Goal: Information Seeking & Learning: Find specific fact

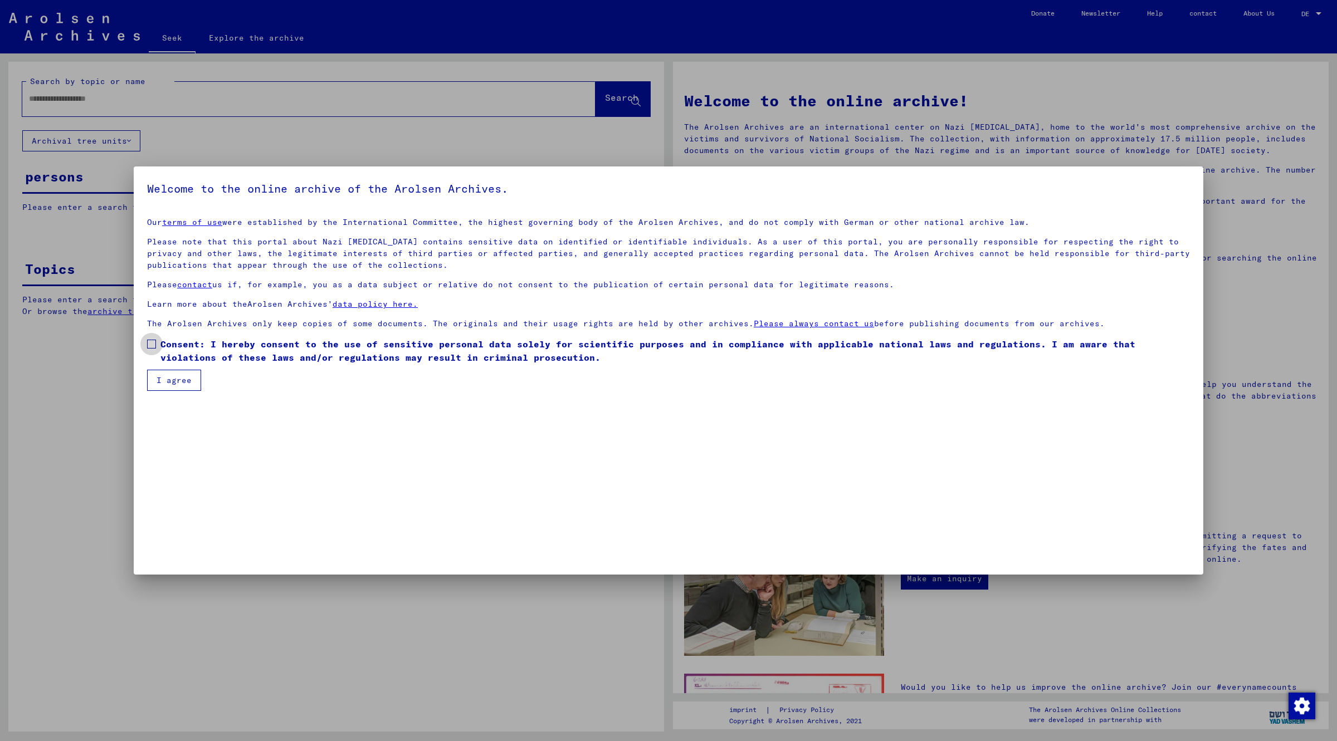
click at [148, 343] on span at bounding box center [151, 344] width 9 height 9
drag, startPoint x: 156, startPoint y: 375, endPoint x: 168, endPoint y: 376, distance: 11.8
click at [157, 375] on font "I agree" at bounding box center [173, 380] width 35 height 10
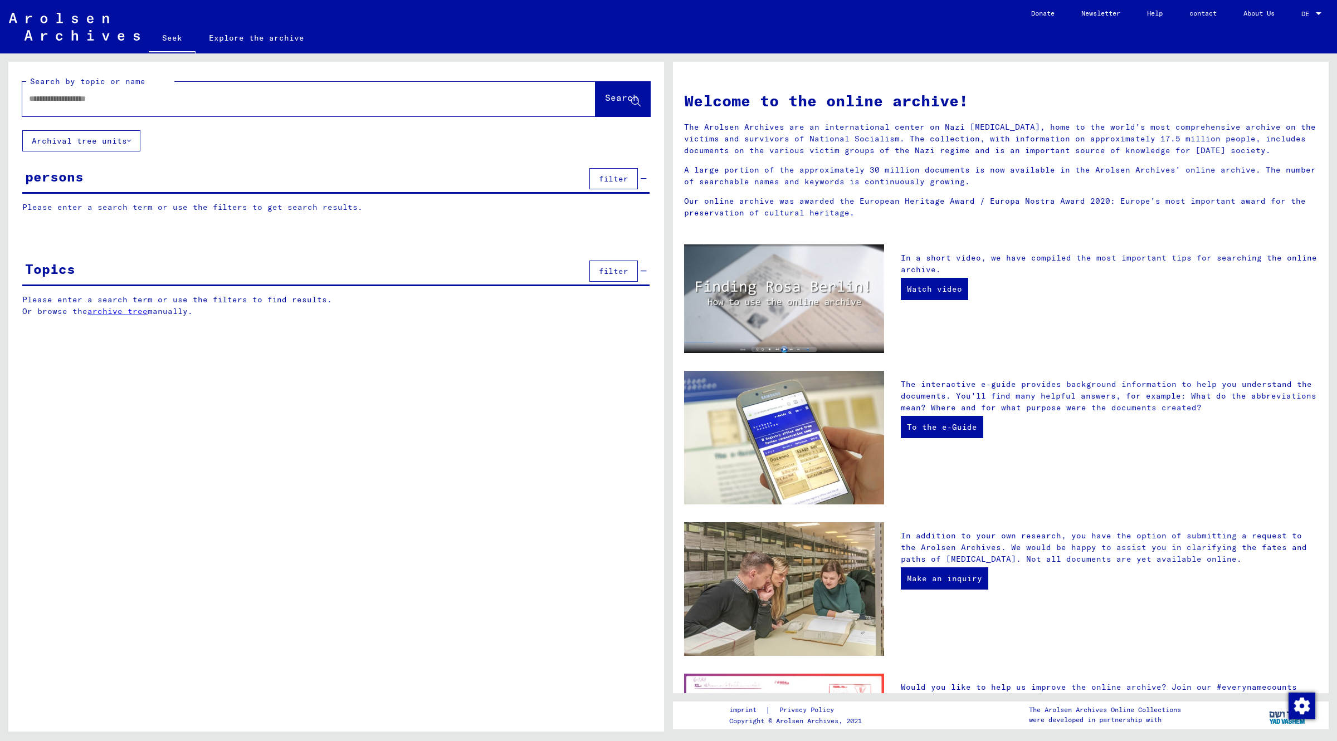
click at [143, 102] on input "text" at bounding box center [295, 99] width 533 height 12
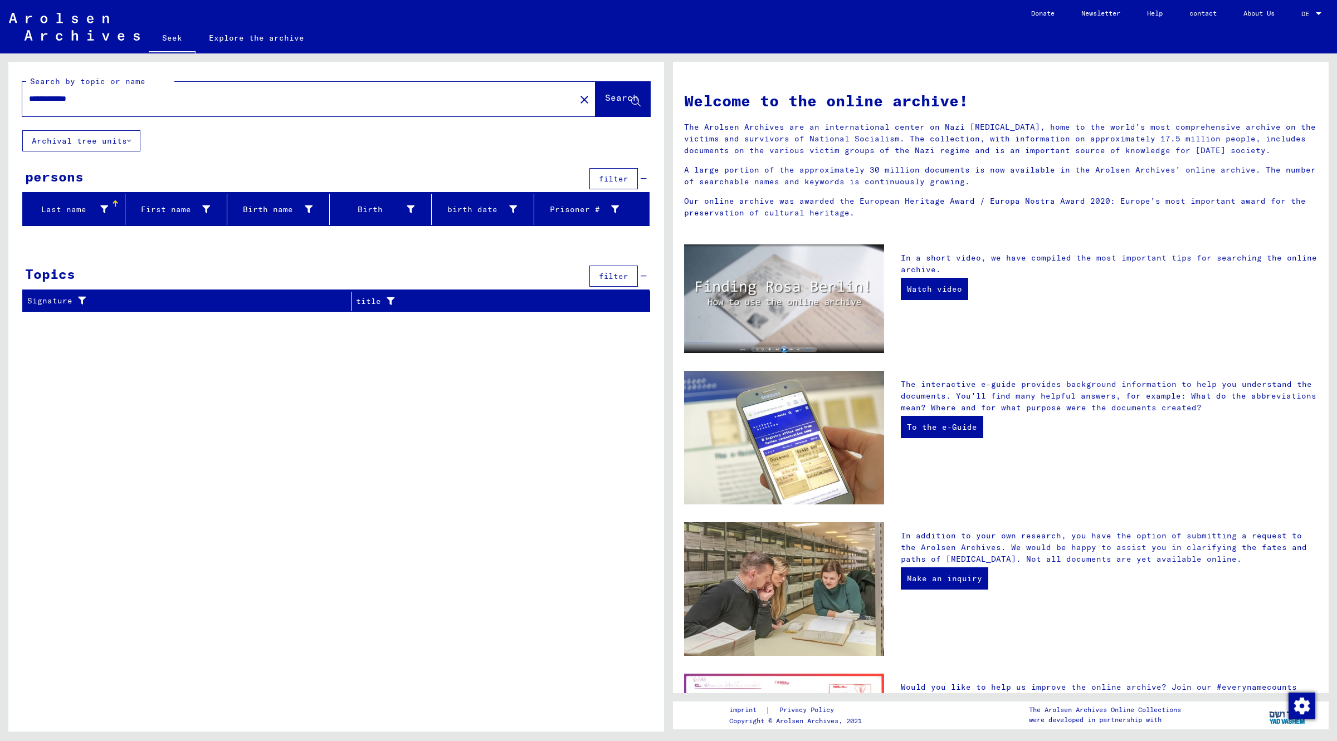
click at [34, 104] on input "**********" at bounding box center [295, 99] width 533 height 12
click at [37, 102] on input "**********" at bounding box center [295, 99] width 533 height 12
click at [620, 96] on font "Search" at bounding box center [621, 97] width 33 height 11
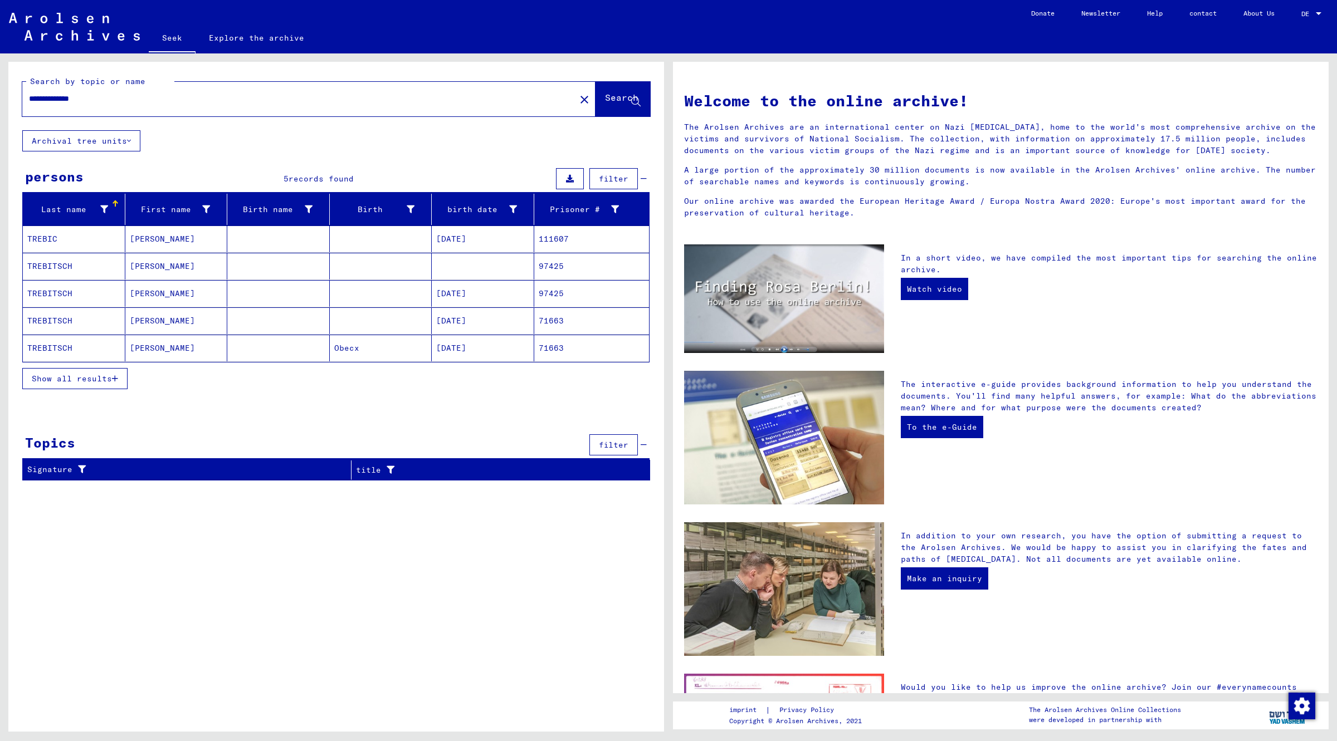
click at [70, 262] on font "TREBITSCH" at bounding box center [49, 266] width 45 height 10
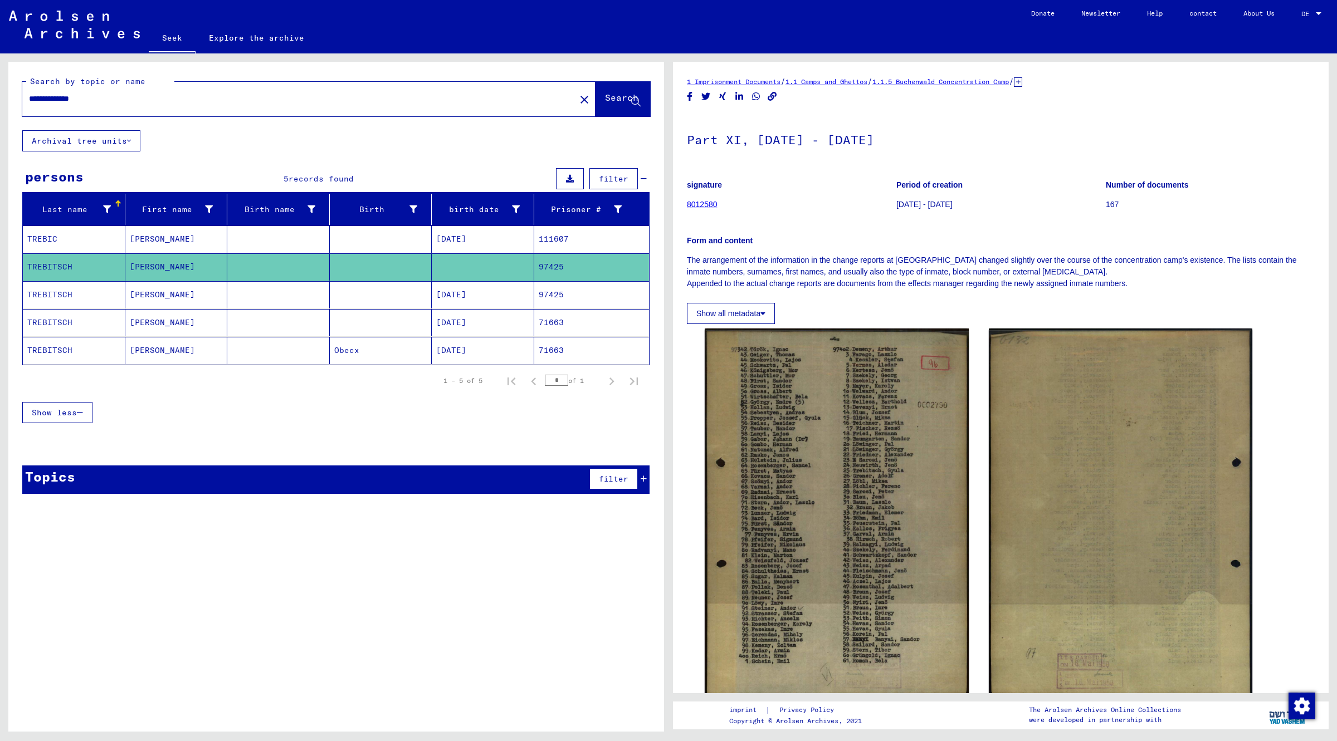
click at [68, 299] on font "TREBITSCH" at bounding box center [49, 295] width 45 height 10
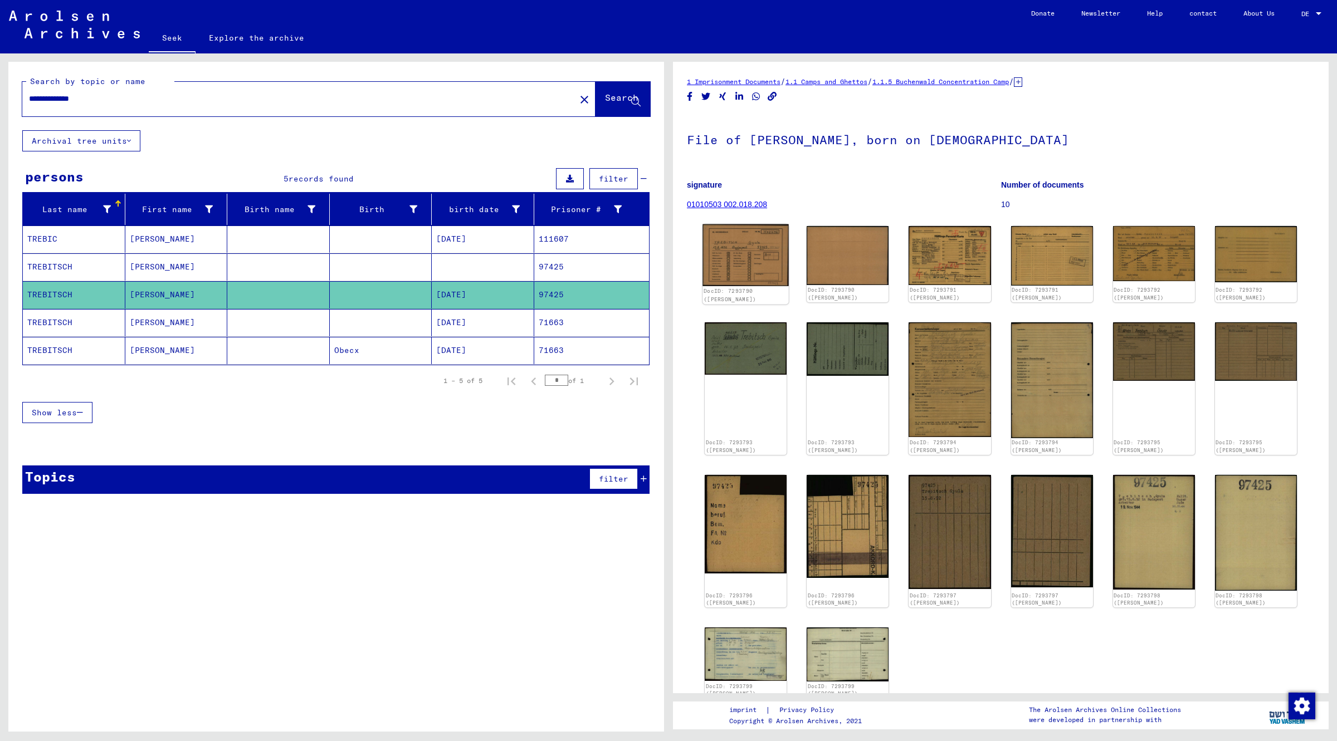
click at [745, 268] on img at bounding box center [745, 255] width 86 height 62
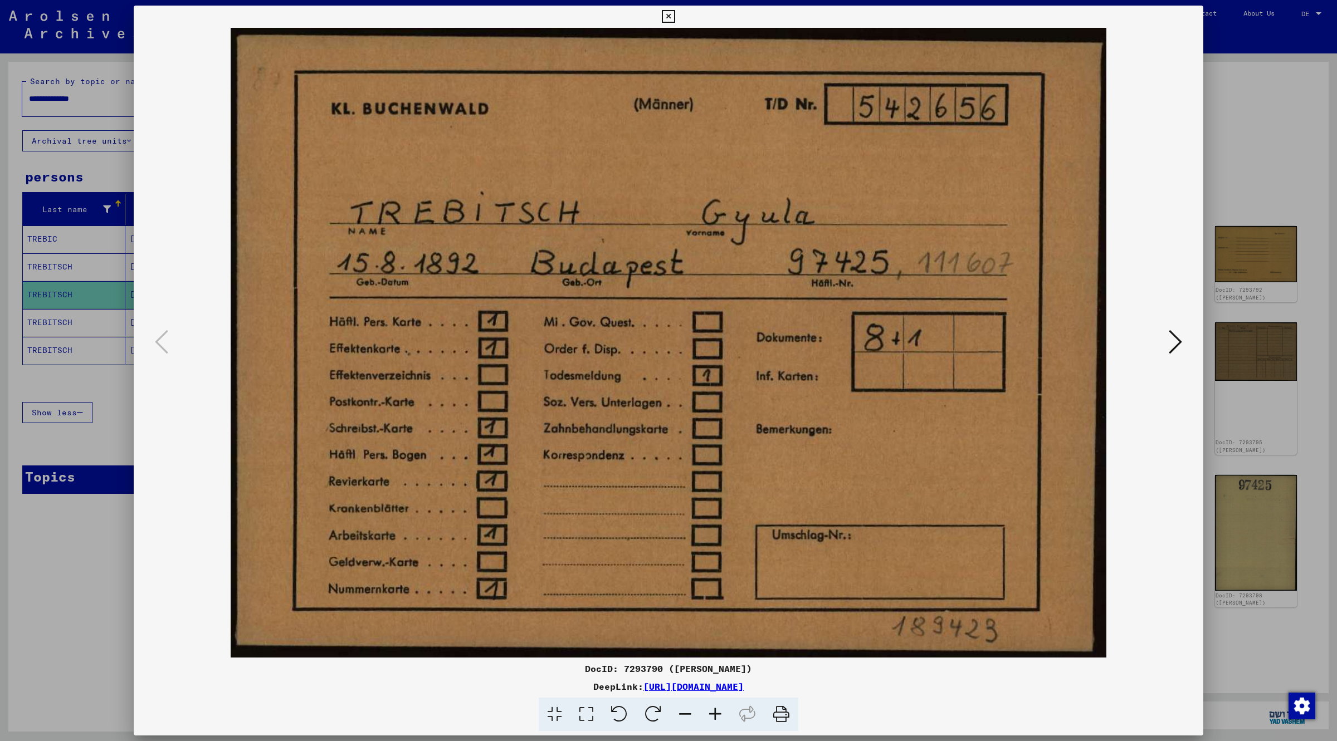
click at [1178, 343] on icon at bounding box center [1174, 342] width 13 height 27
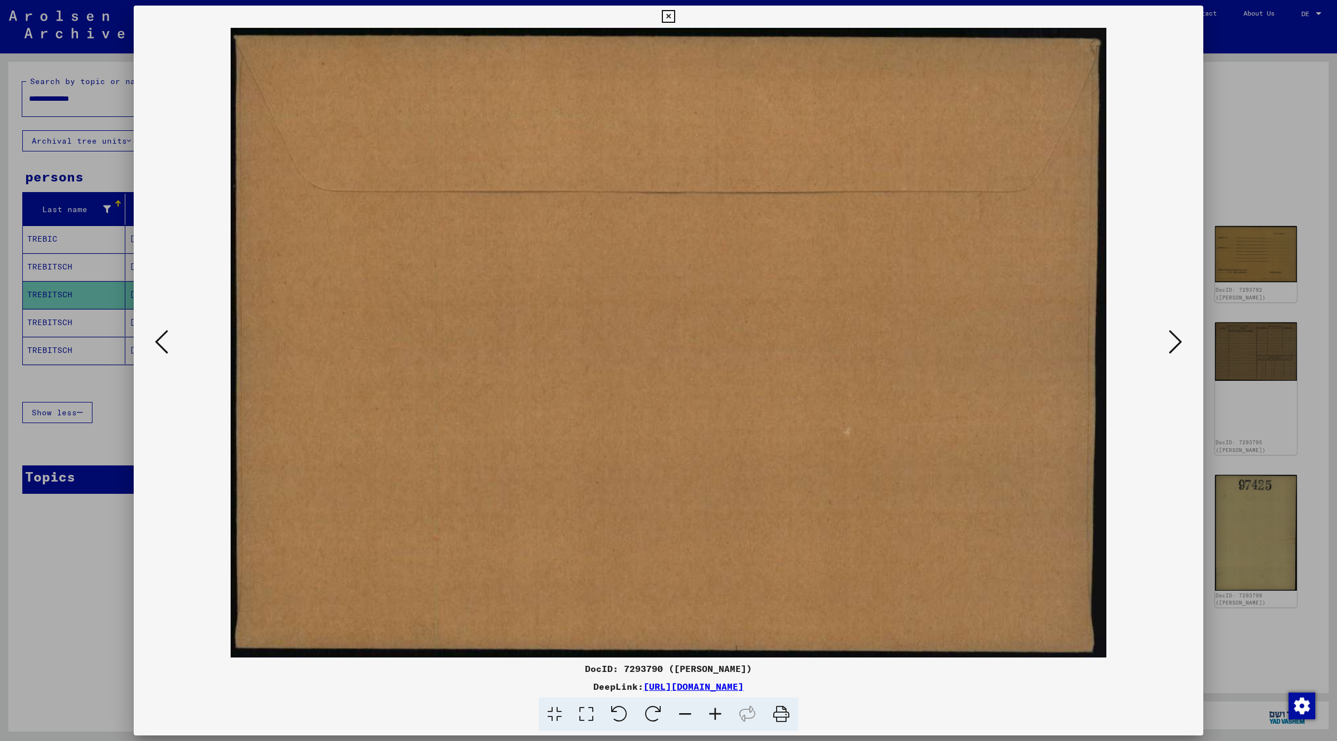
click at [1178, 343] on icon at bounding box center [1174, 342] width 13 height 27
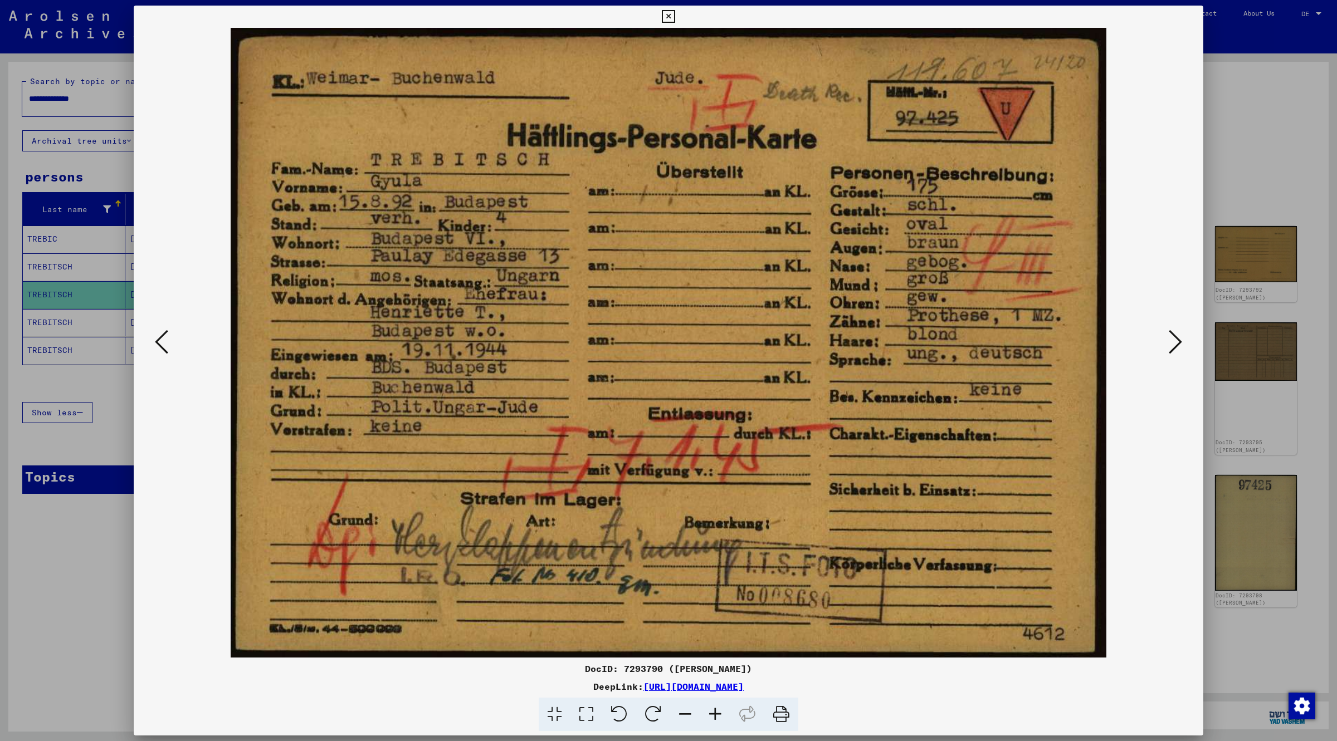
click at [1175, 348] on icon at bounding box center [1174, 342] width 13 height 27
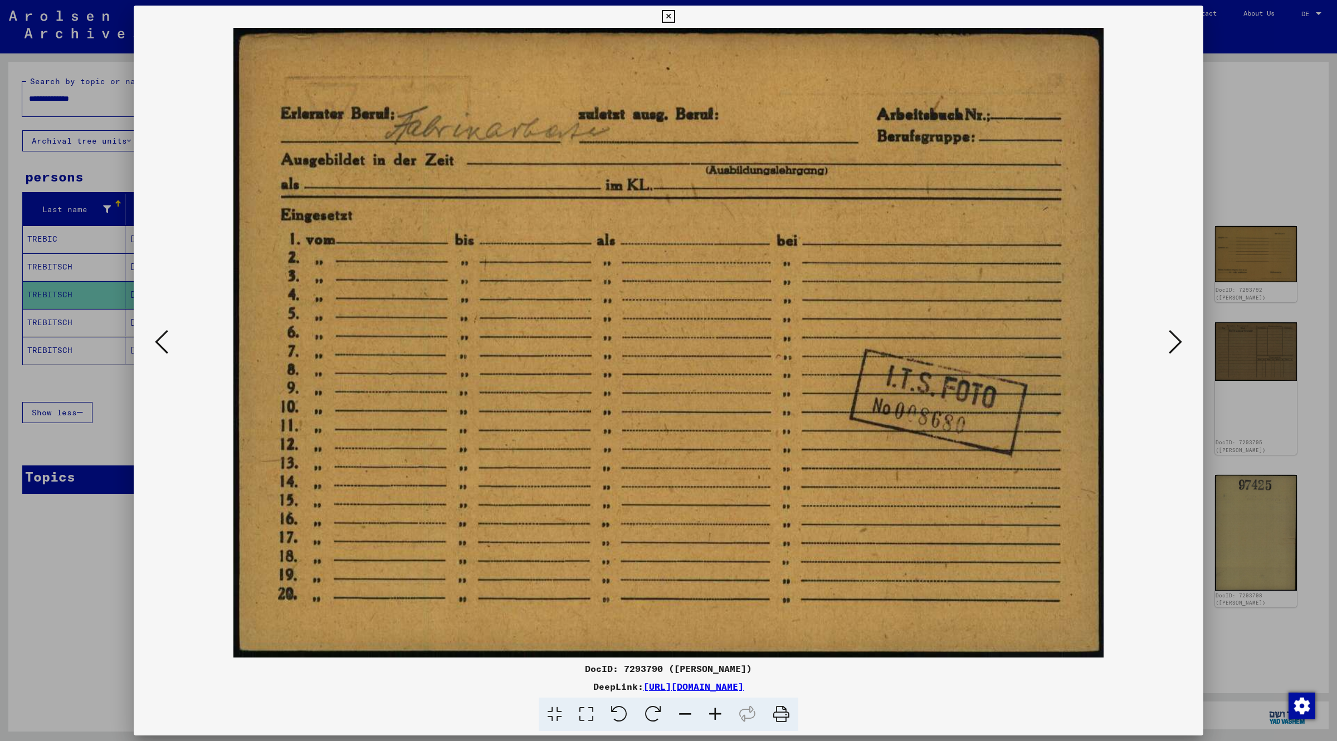
click at [1170, 340] on icon at bounding box center [1174, 342] width 13 height 27
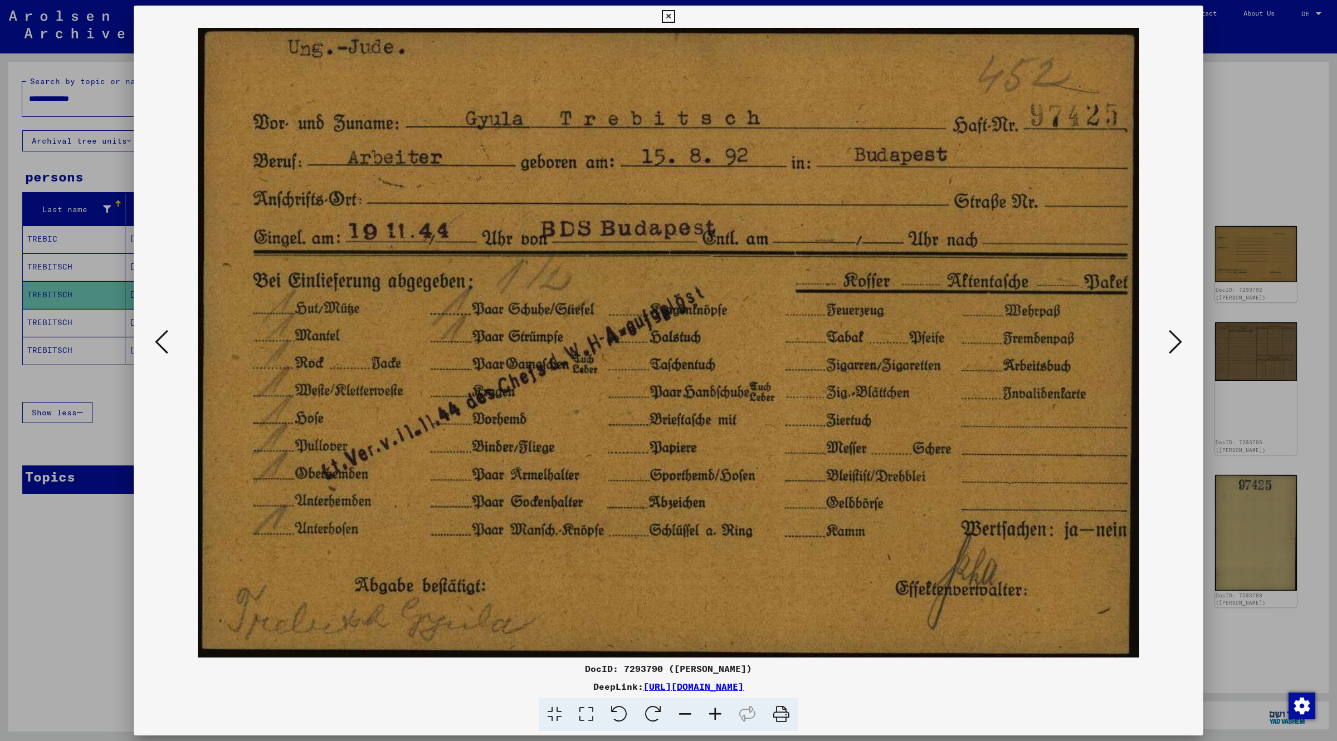
click at [1177, 346] on icon at bounding box center [1174, 342] width 13 height 27
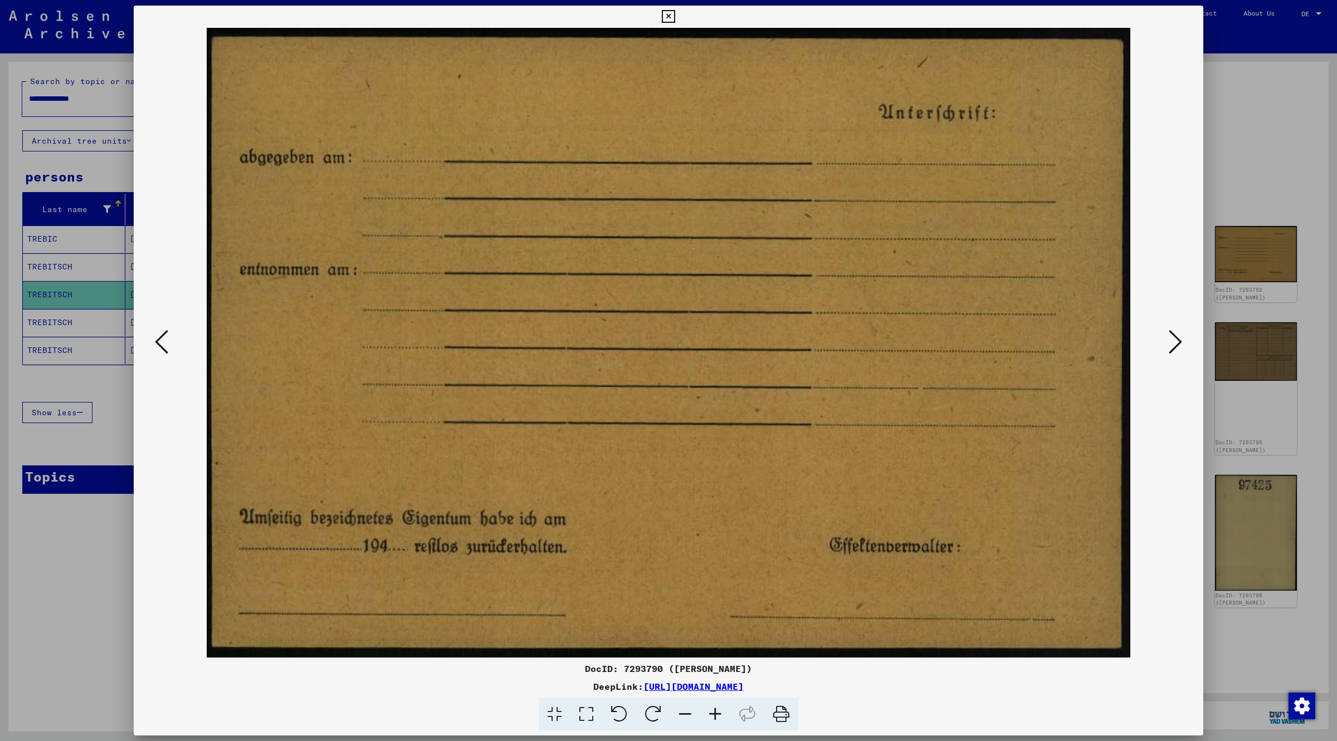
click at [1177, 346] on icon at bounding box center [1174, 342] width 13 height 27
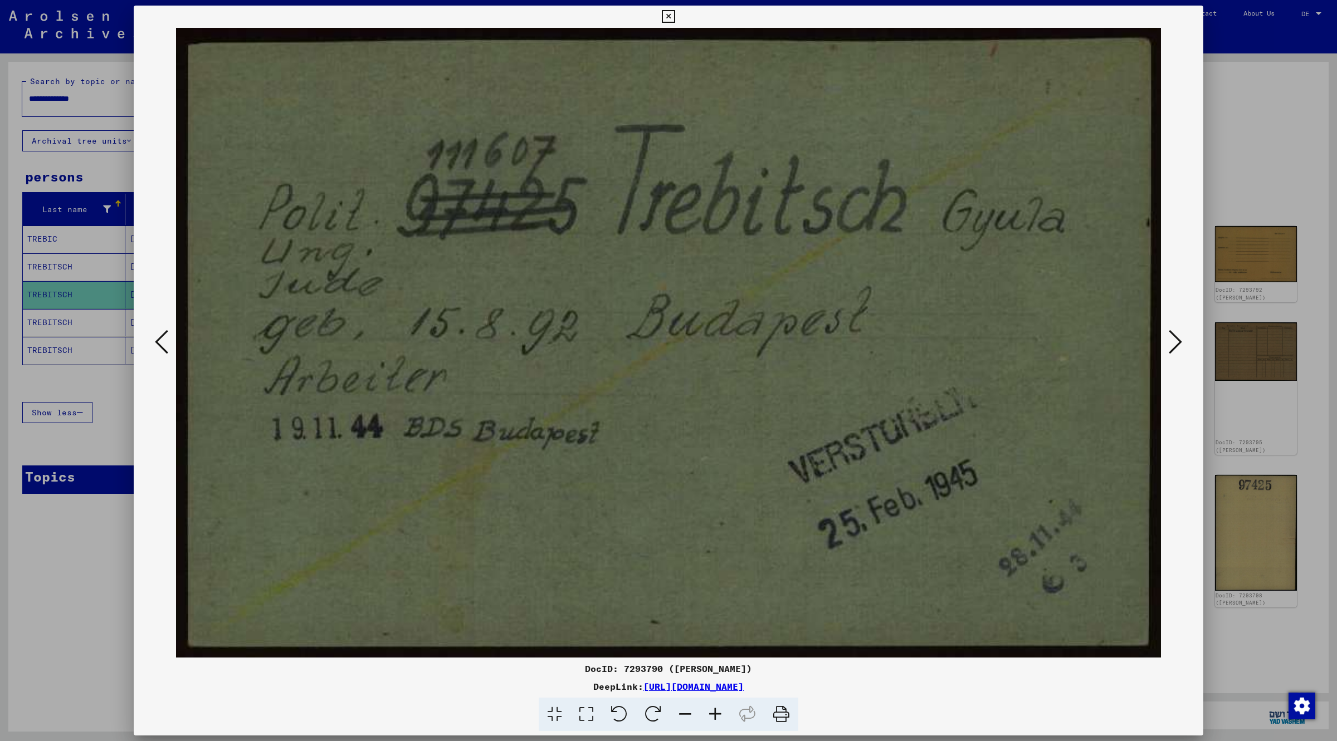
click at [1178, 341] on icon at bounding box center [1174, 342] width 13 height 27
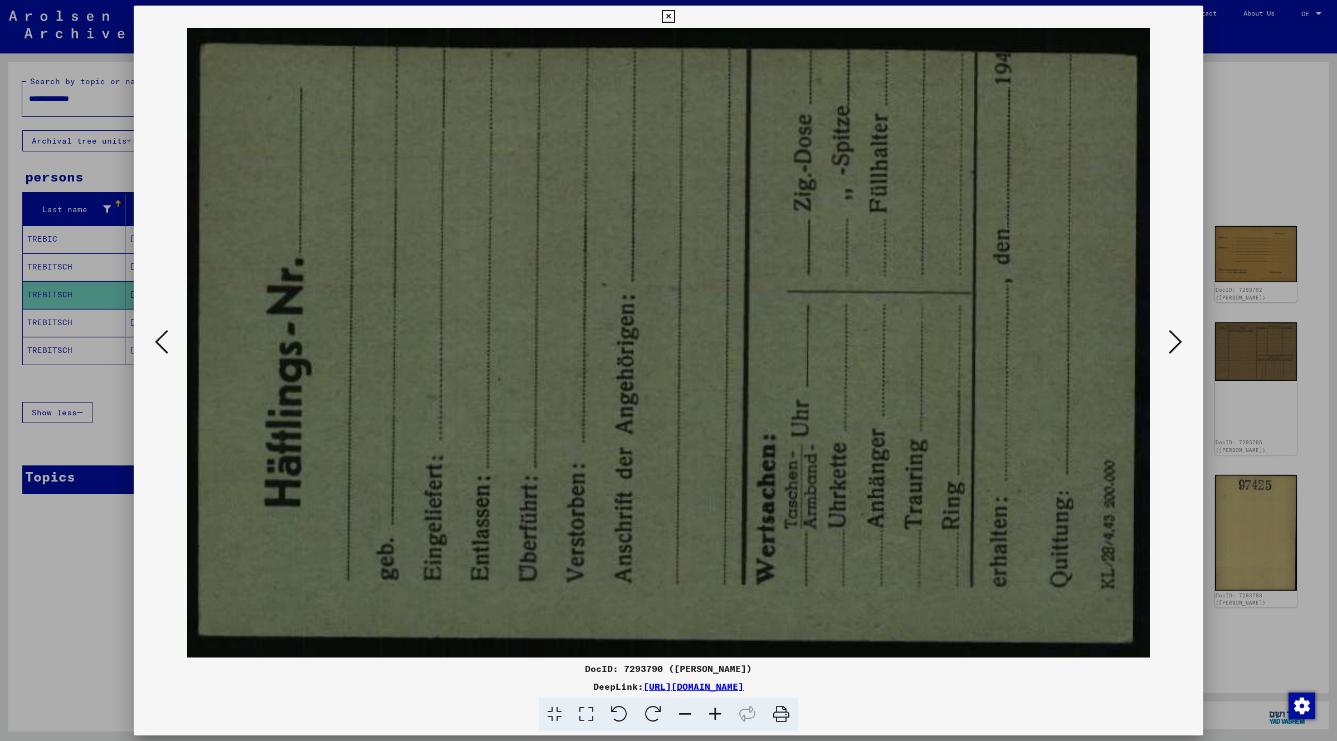
click at [1173, 340] on icon at bounding box center [1174, 342] width 13 height 27
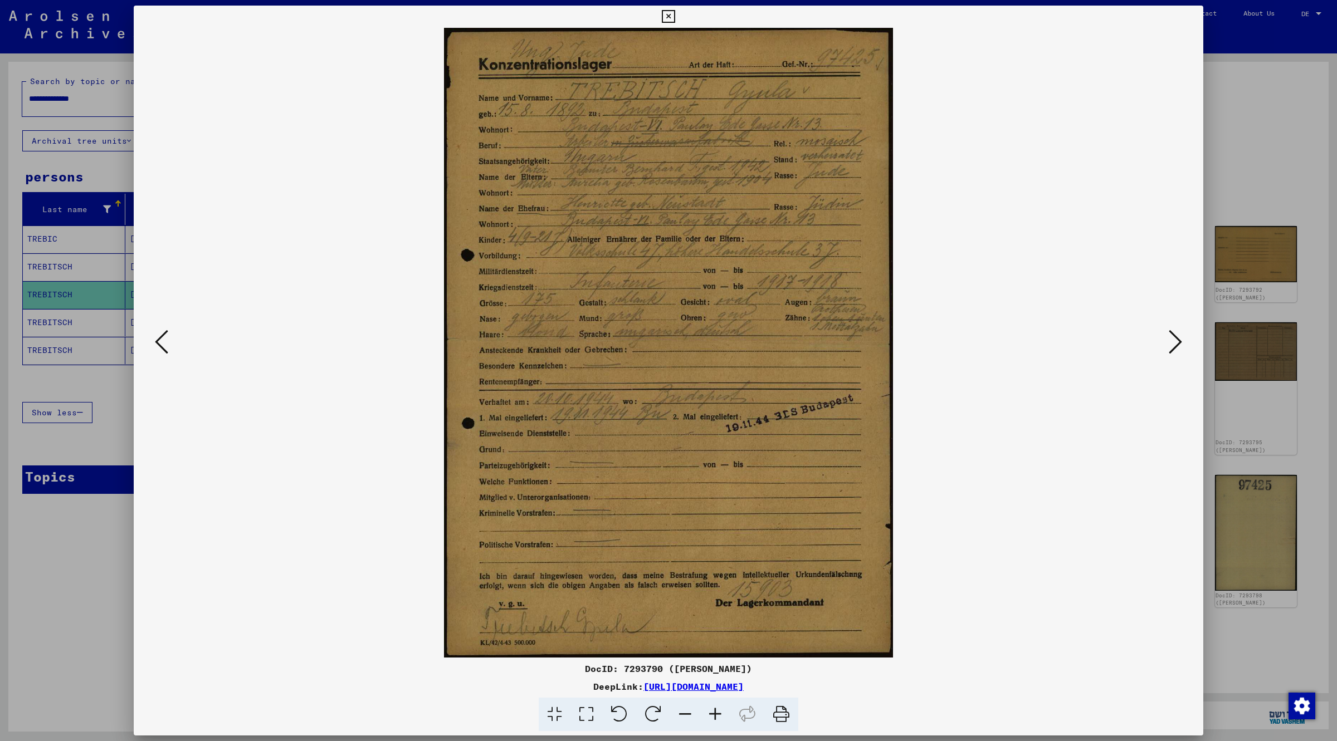
click at [1177, 344] on icon at bounding box center [1174, 342] width 13 height 27
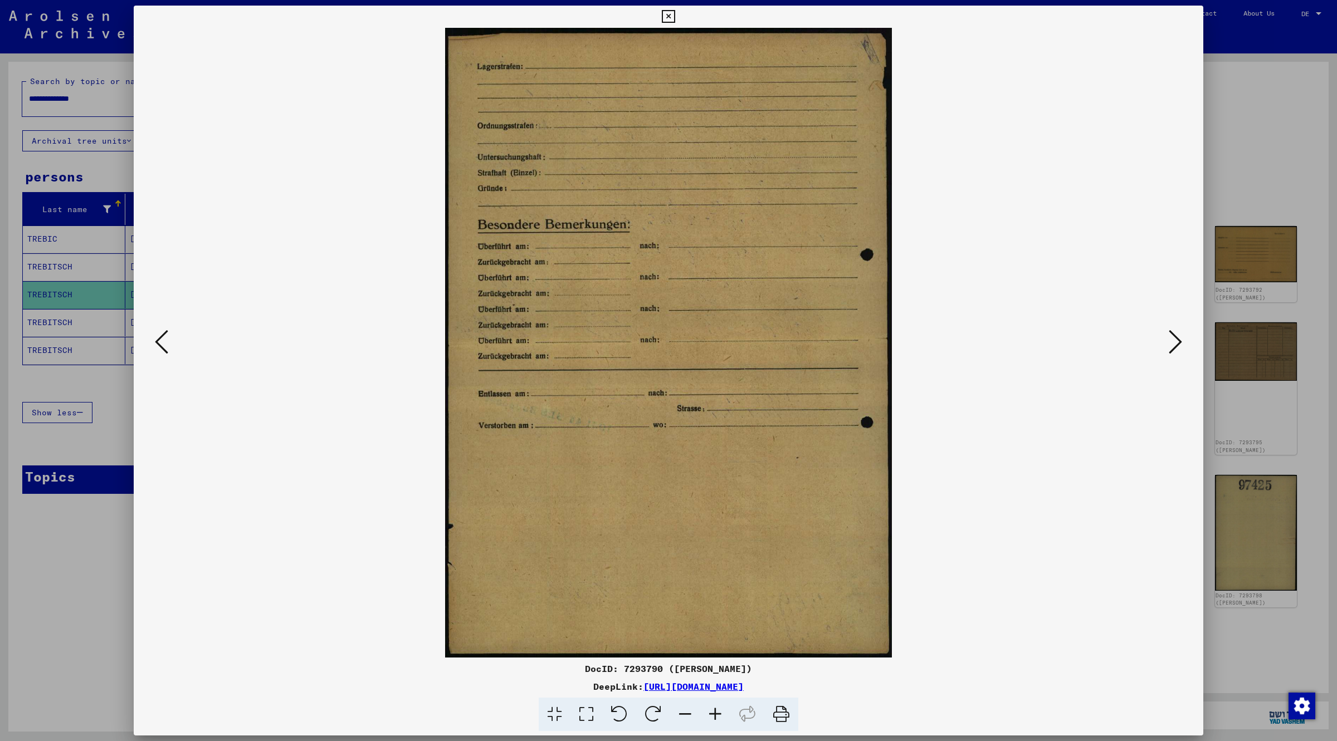
click at [1177, 344] on icon at bounding box center [1174, 342] width 13 height 27
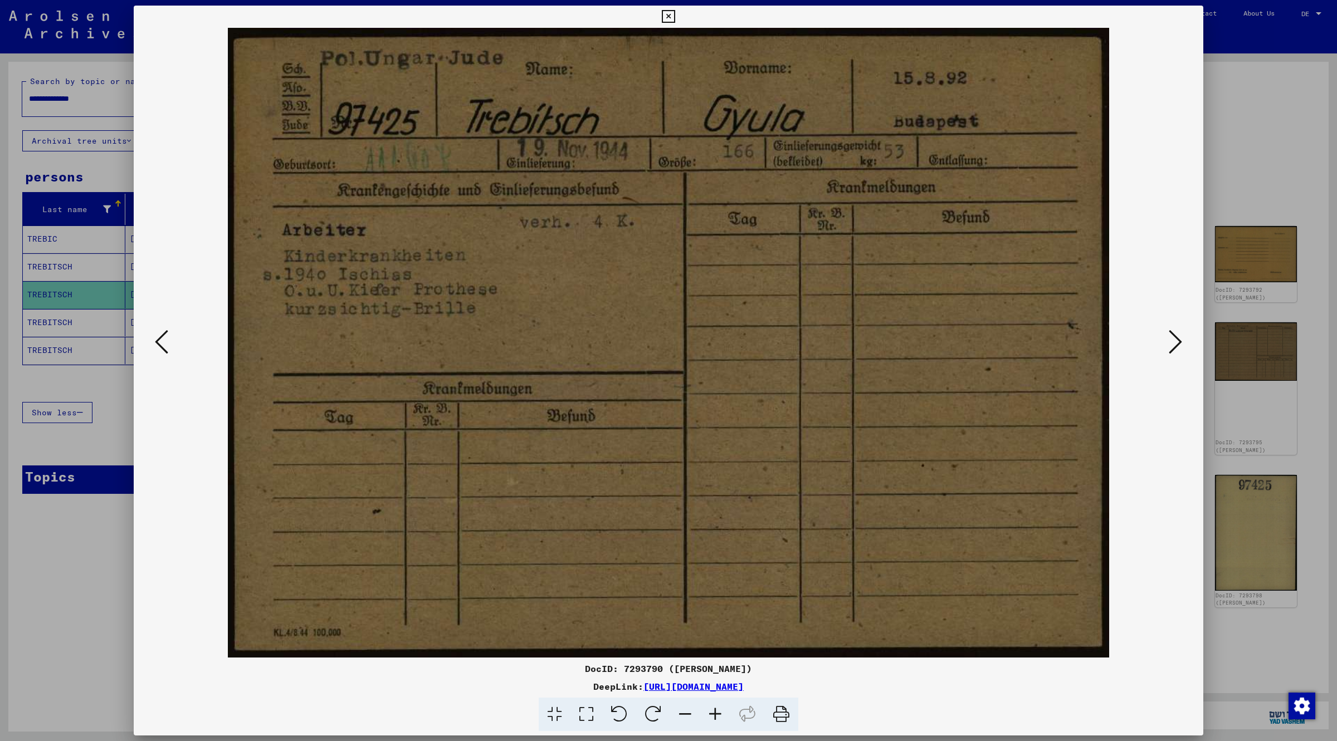
click at [1171, 338] on icon at bounding box center [1174, 342] width 13 height 27
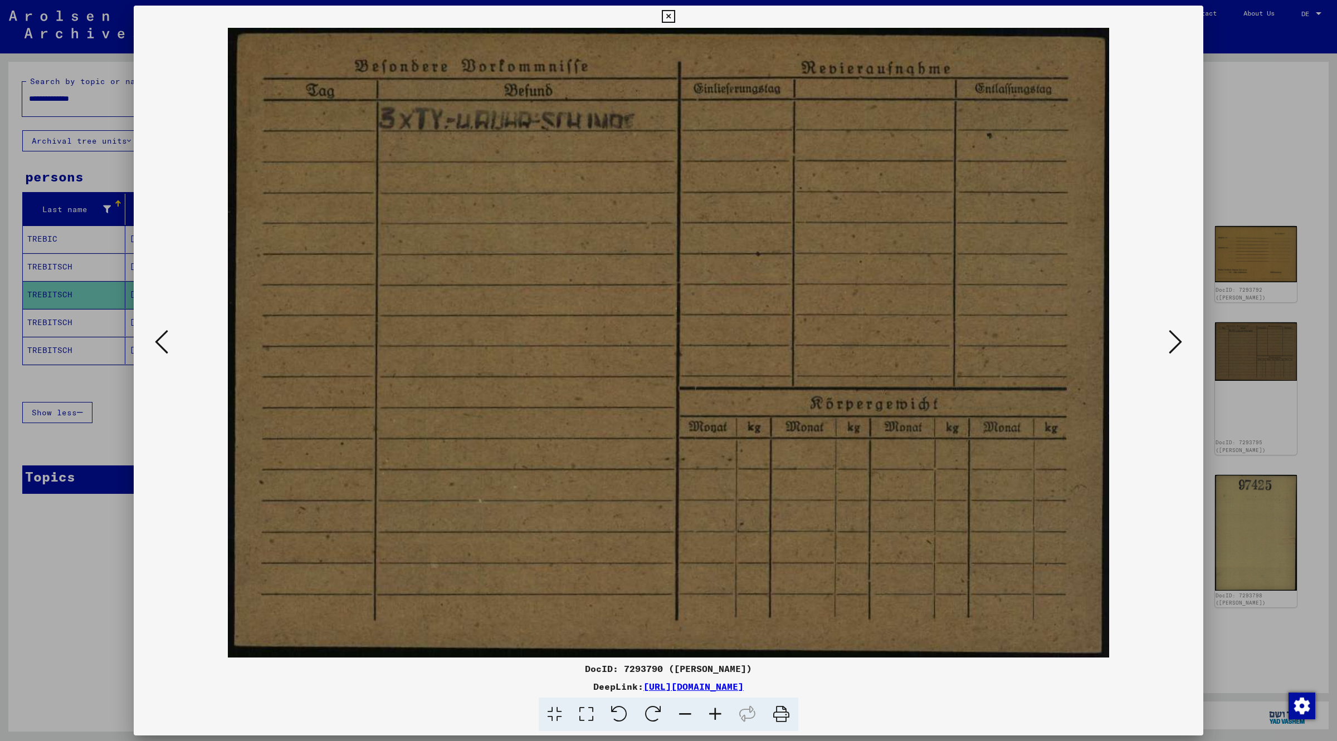
click at [1171, 338] on icon at bounding box center [1174, 342] width 13 height 27
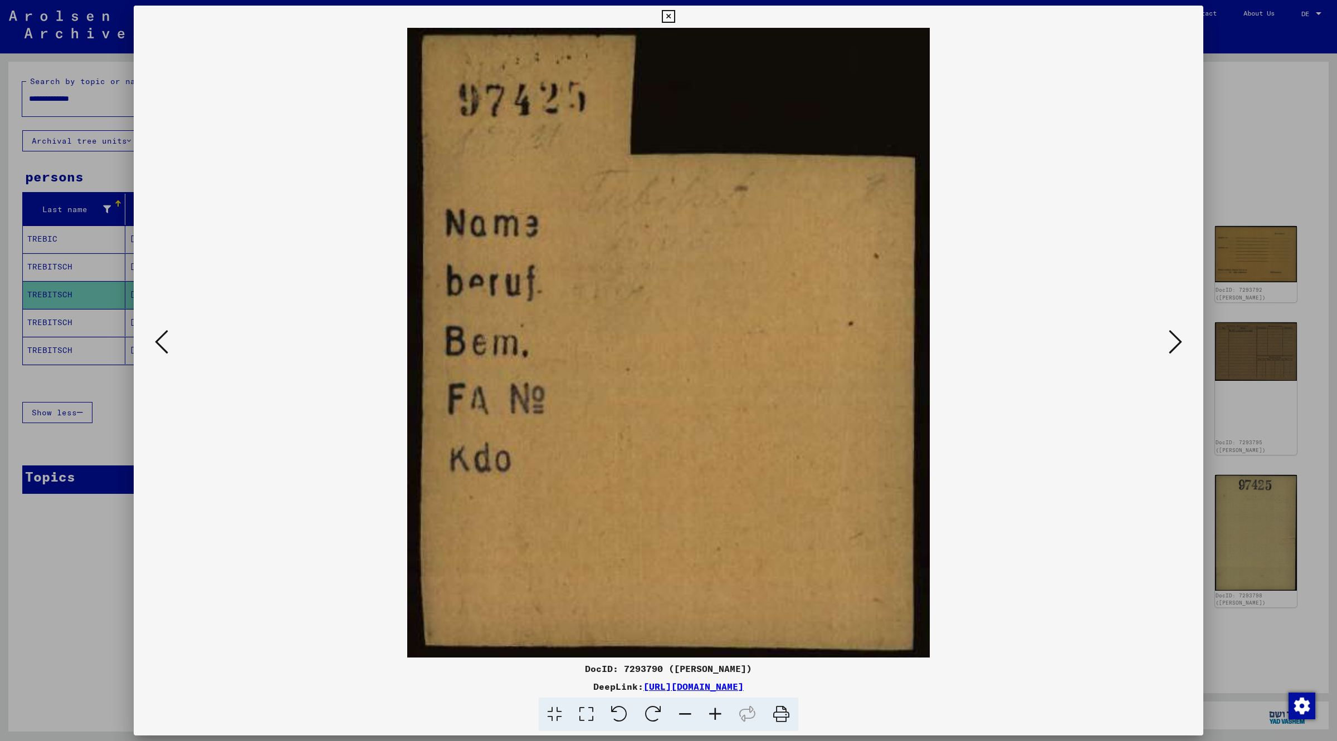
click at [1172, 338] on icon at bounding box center [1174, 342] width 13 height 27
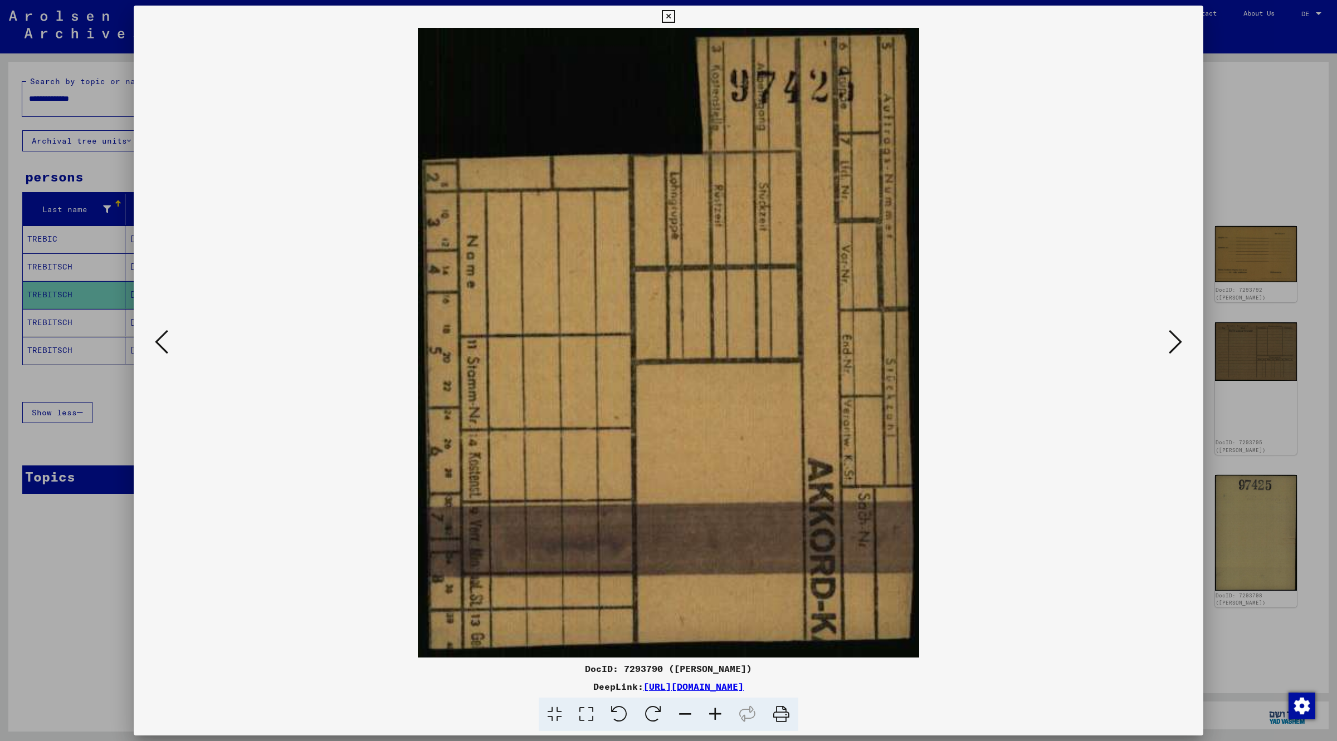
click at [1172, 338] on icon at bounding box center [1174, 342] width 13 height 27
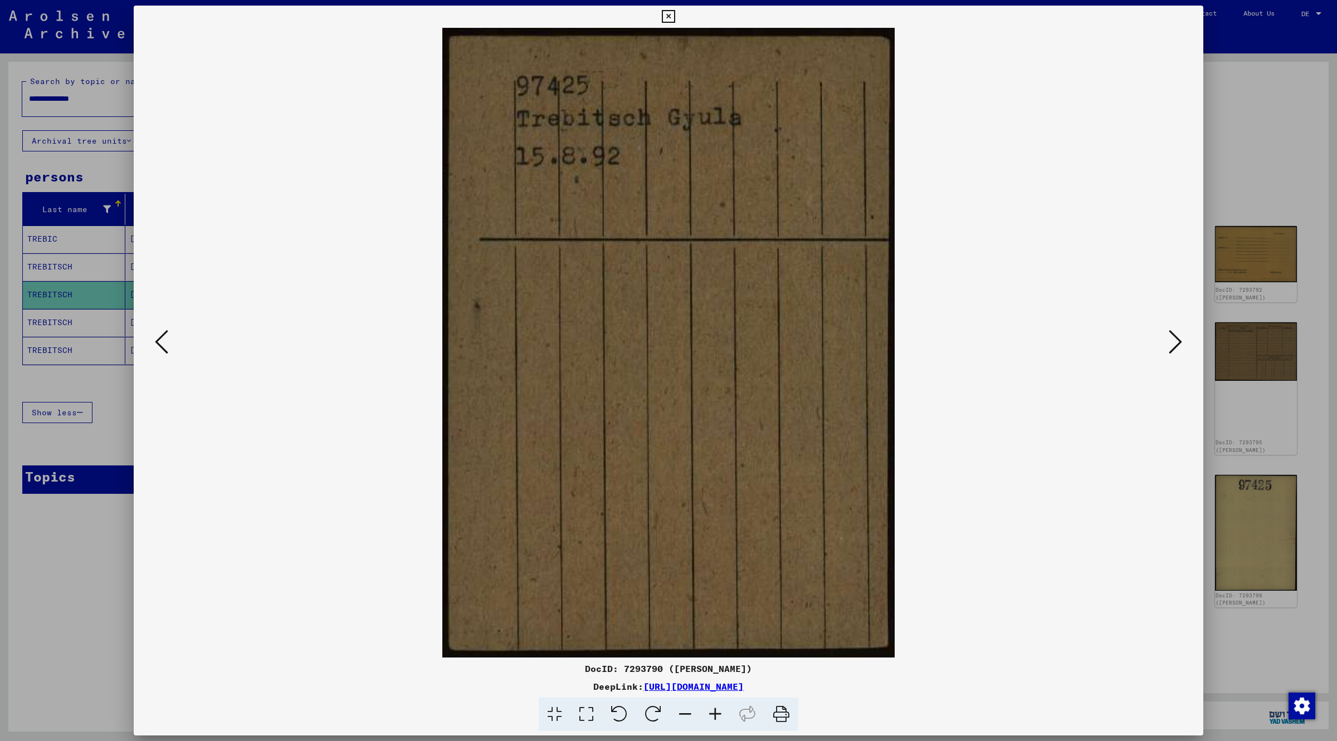
click at [1174, 346] on icon at bounding box center [1174, 342] width 13 height 27
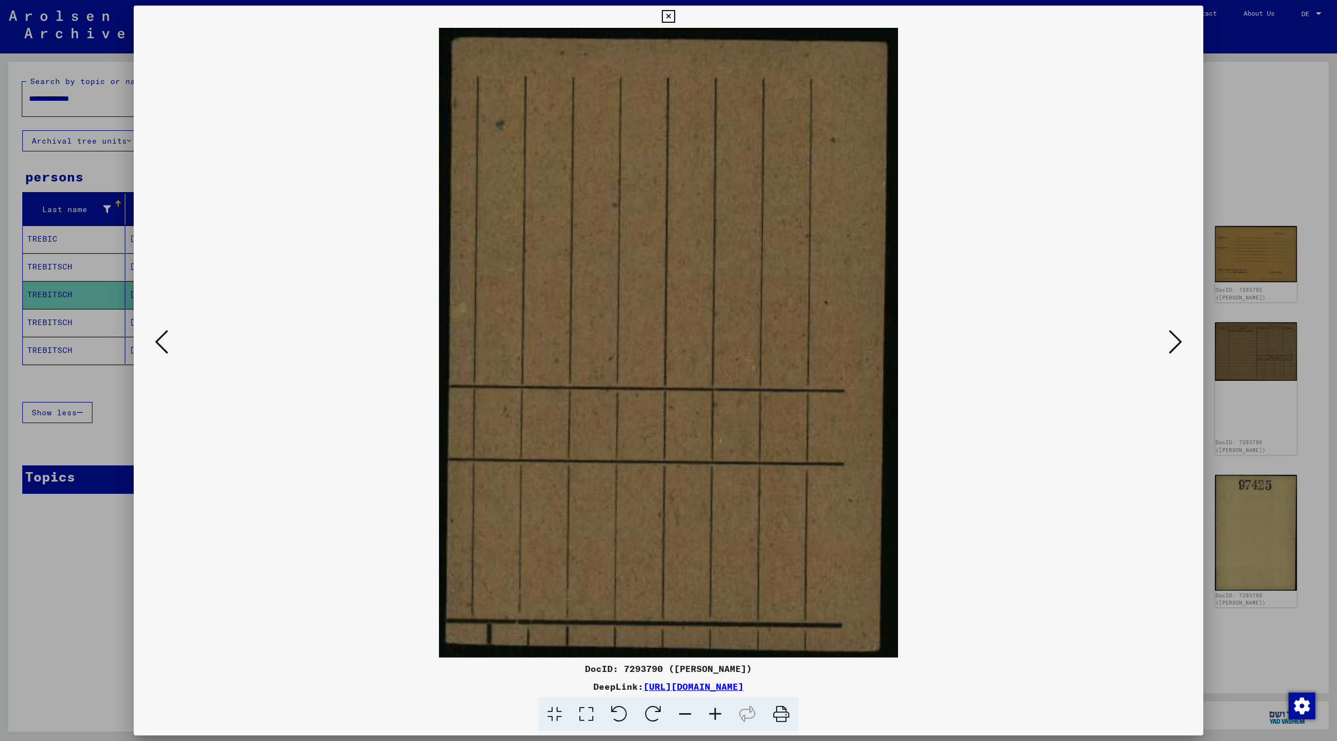
click at [1174, 346] on icon at bounding box center [1174, 342] width 13 height 27
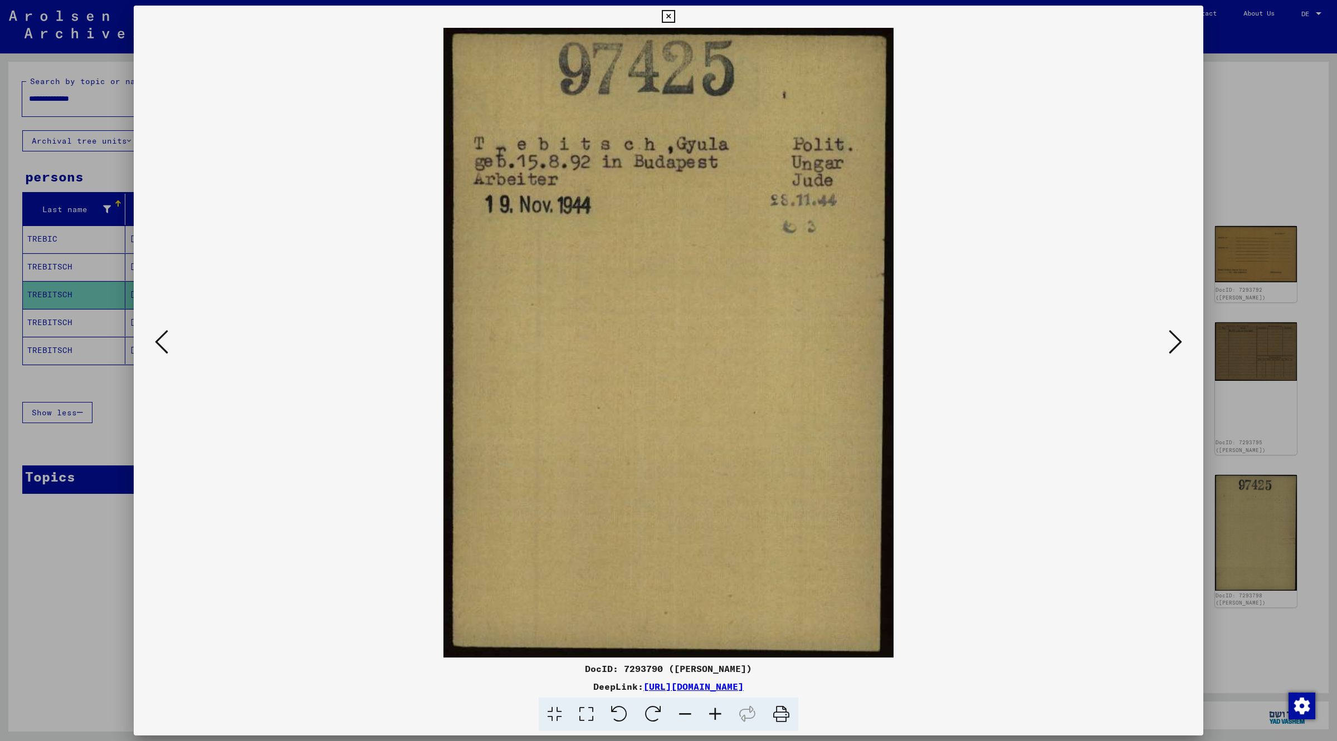
click at [1178, 341] on icon at bounding box center [1174, 342] width 13 height 27
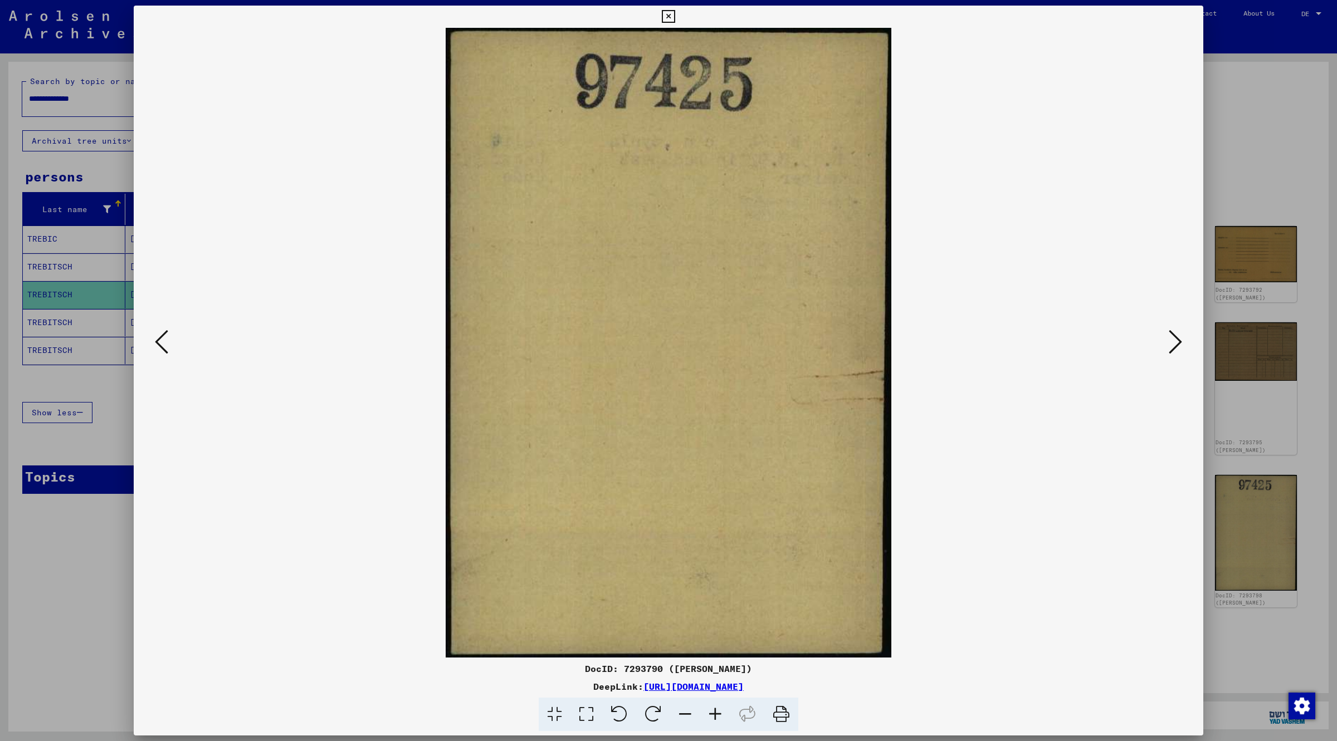
click at [1178, 341] on icon at bounding box center [1174, 342] width 13 height 27
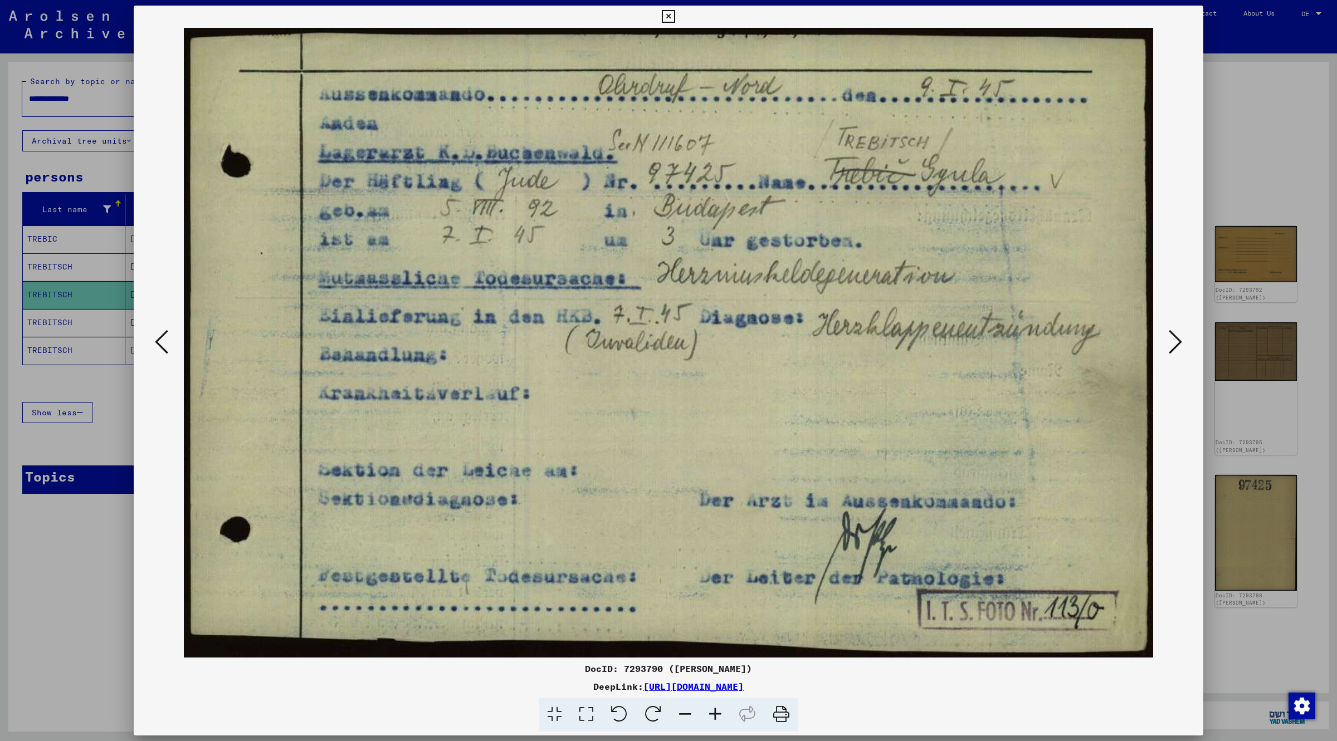
click at [1178, 346] on icon at bounding box center [1174, 342] width 13 height 27
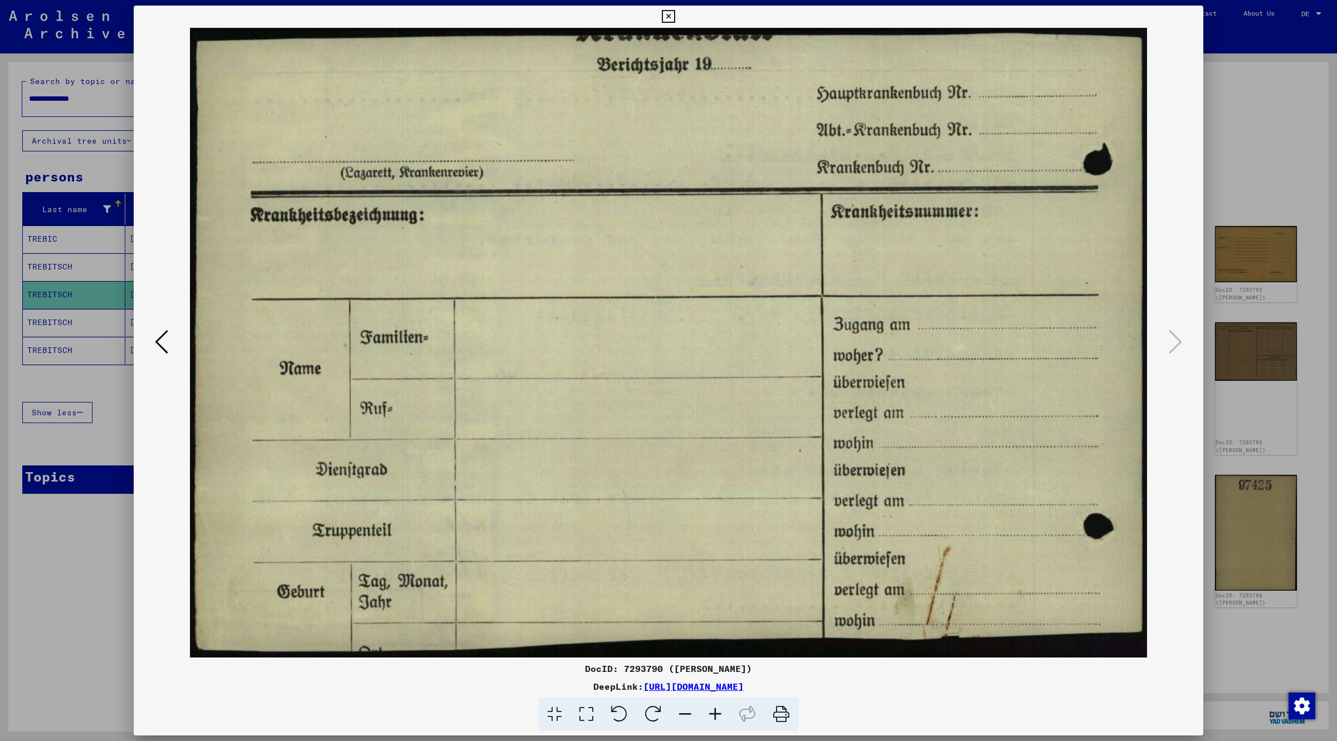
click at [669, 17] on icon at bounding box center [668, 16] width 13 height 13
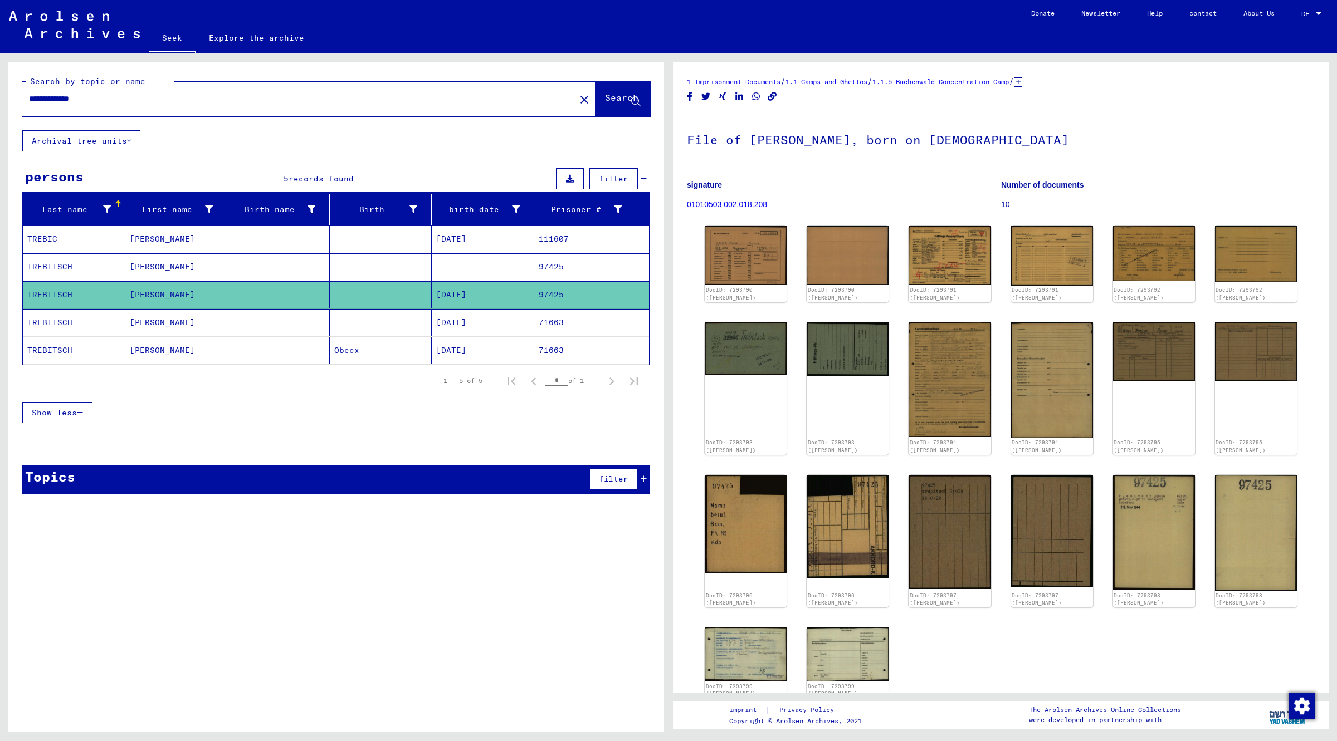
click at [30, 323] on font "TREBITSCH" at bounding box center [49, 322] width 45 height 10
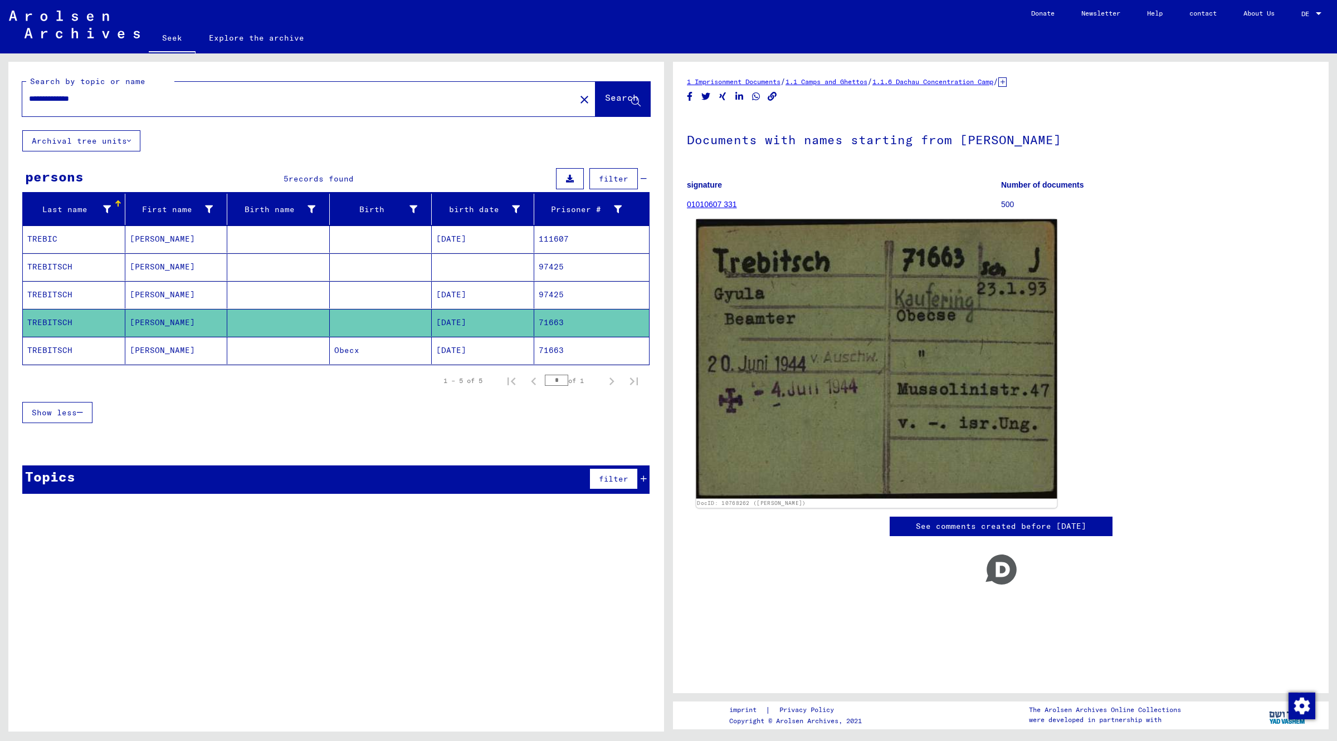
click at [831, 357] on img at bounding box center [876, 358] width 361 height 279
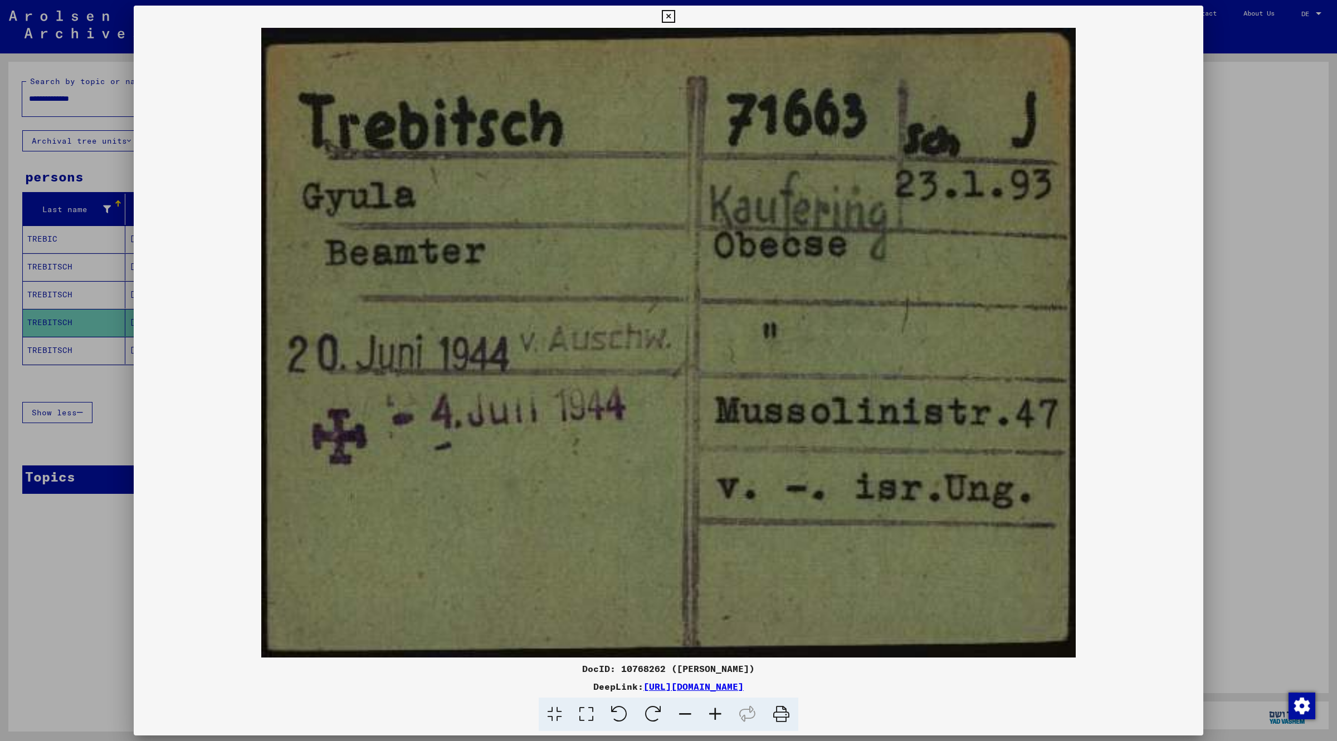
drag, startPoint x: 536, startPoint y: 305, endPoint x: 402, endPoint y: 430, distance: 184.0
click at [402, 430] on img at bounding box center [668, 343] width 1069 height 630
click at [64, 283] on div at bounding box center [668, 370] width 1337 height 741
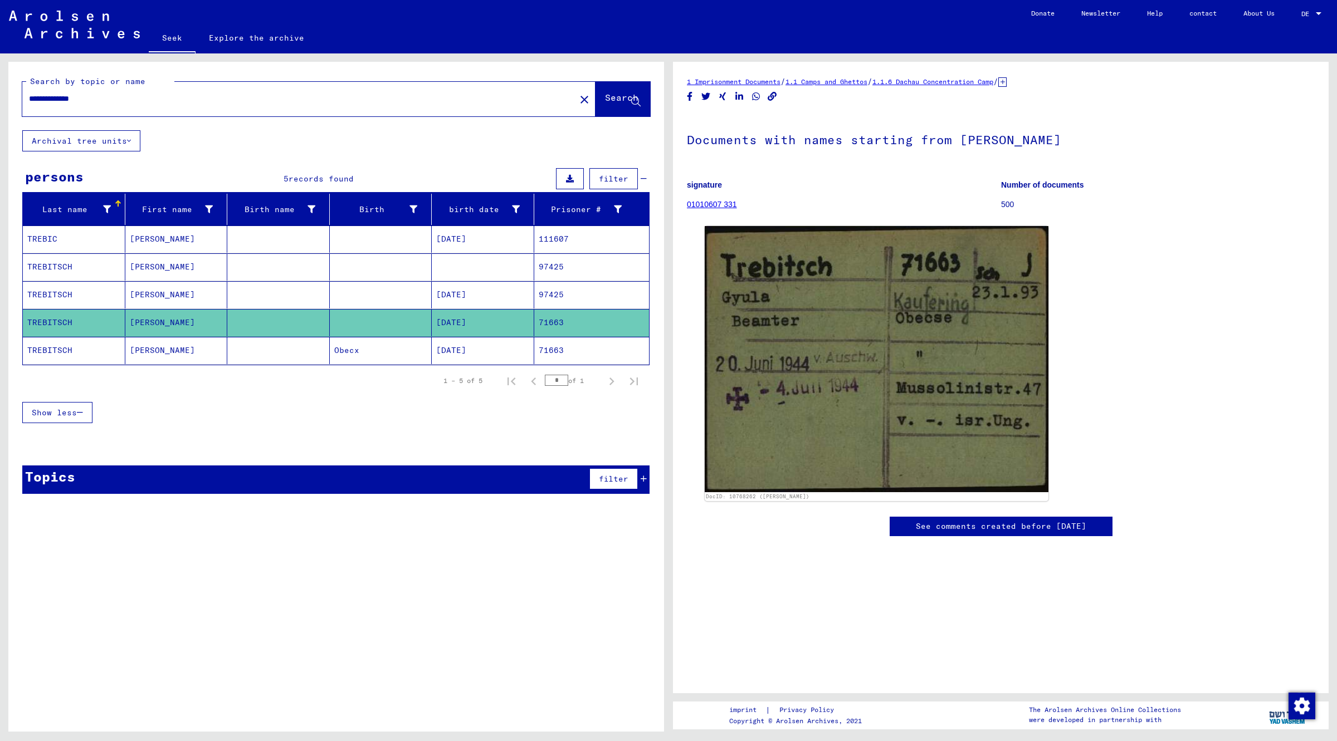
click at [61, 363] on mat-cell "TREBITSCH" at bounding box center [74, 350] width 102 height 27
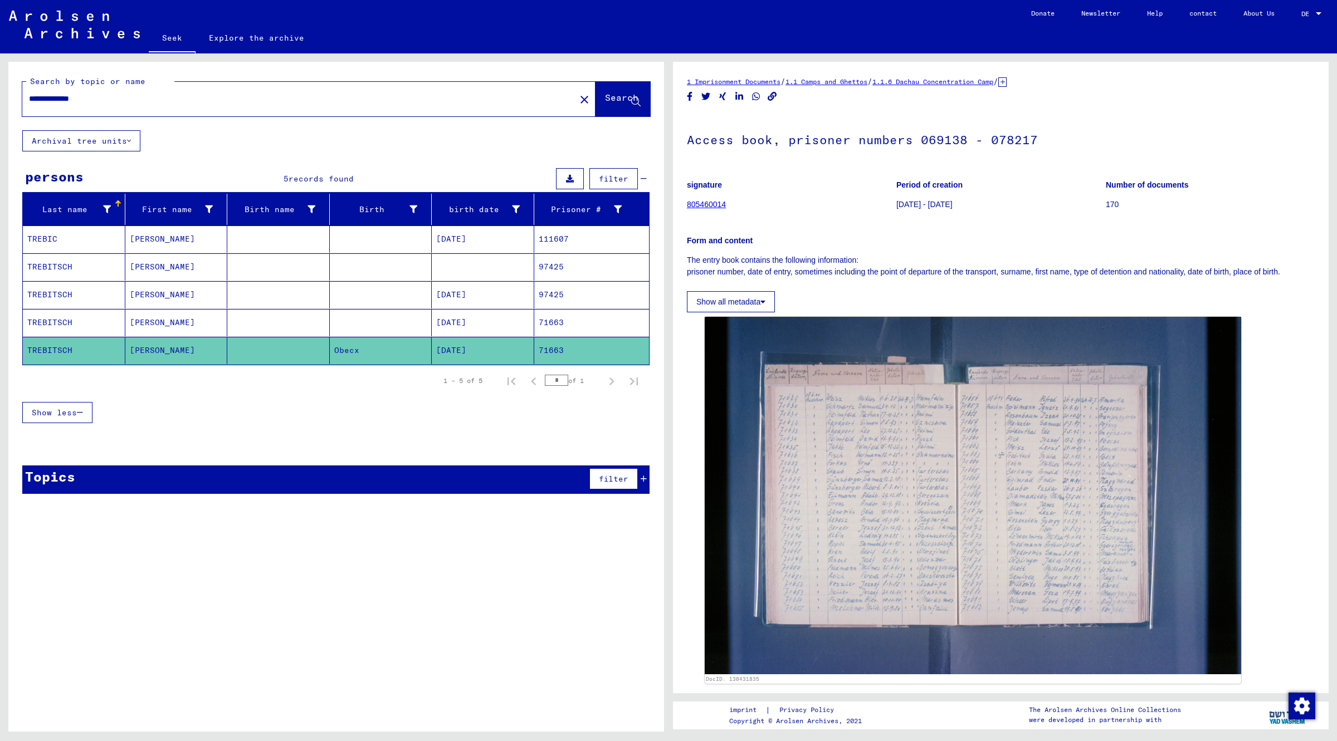
click at [53, 312] on mat-cell "TREBITSCH" at bounding box center [74, 322] width 102 height 27
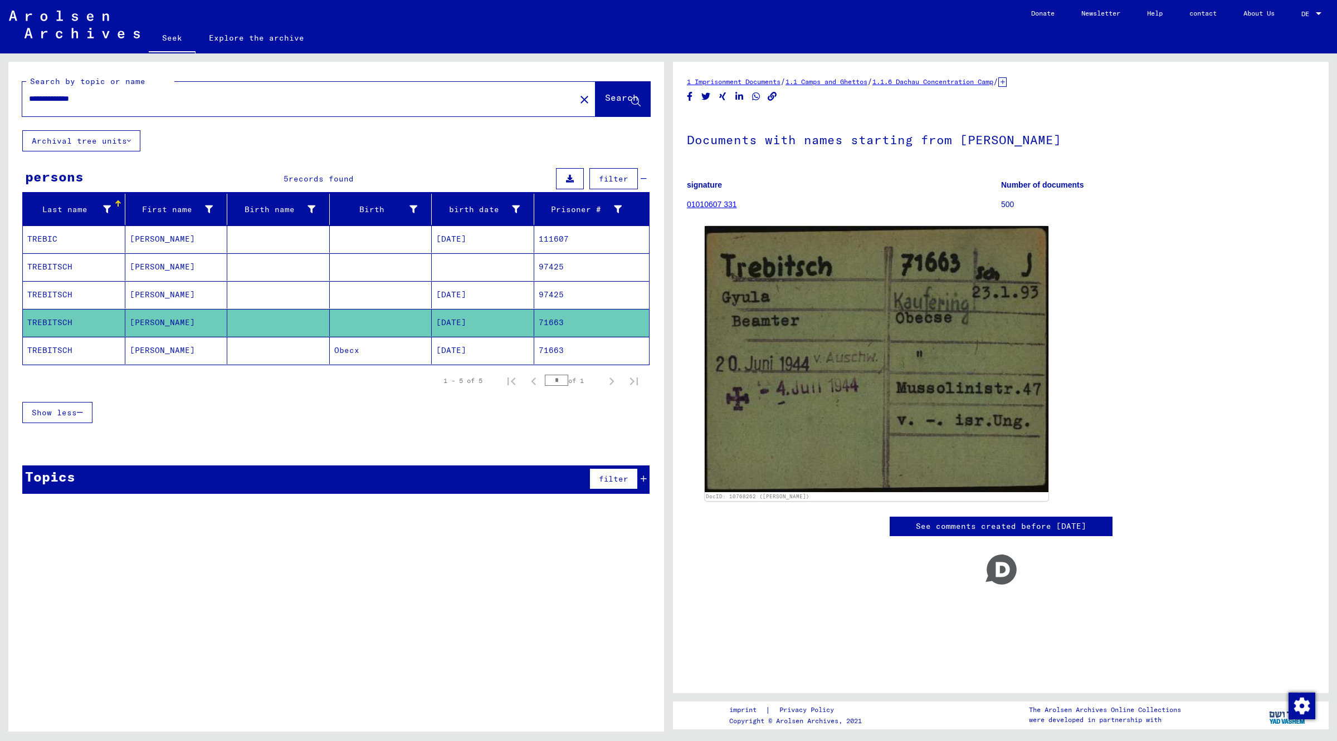
click at [48, 275] on mat-cell "TREBITSCH" at bounding box center [74, 266] width 102 height 27
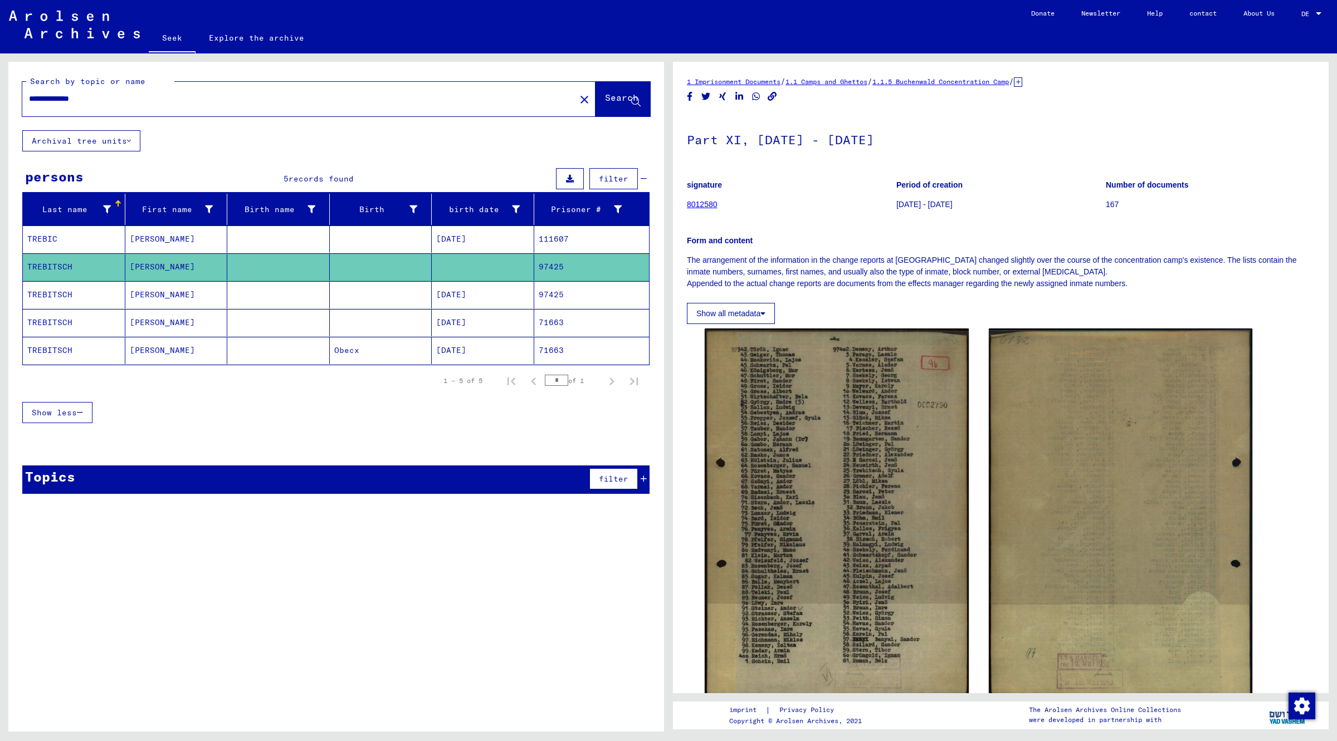
click at [1022, 82] on icon at bounding box center [1018, 81] width 8 height 9
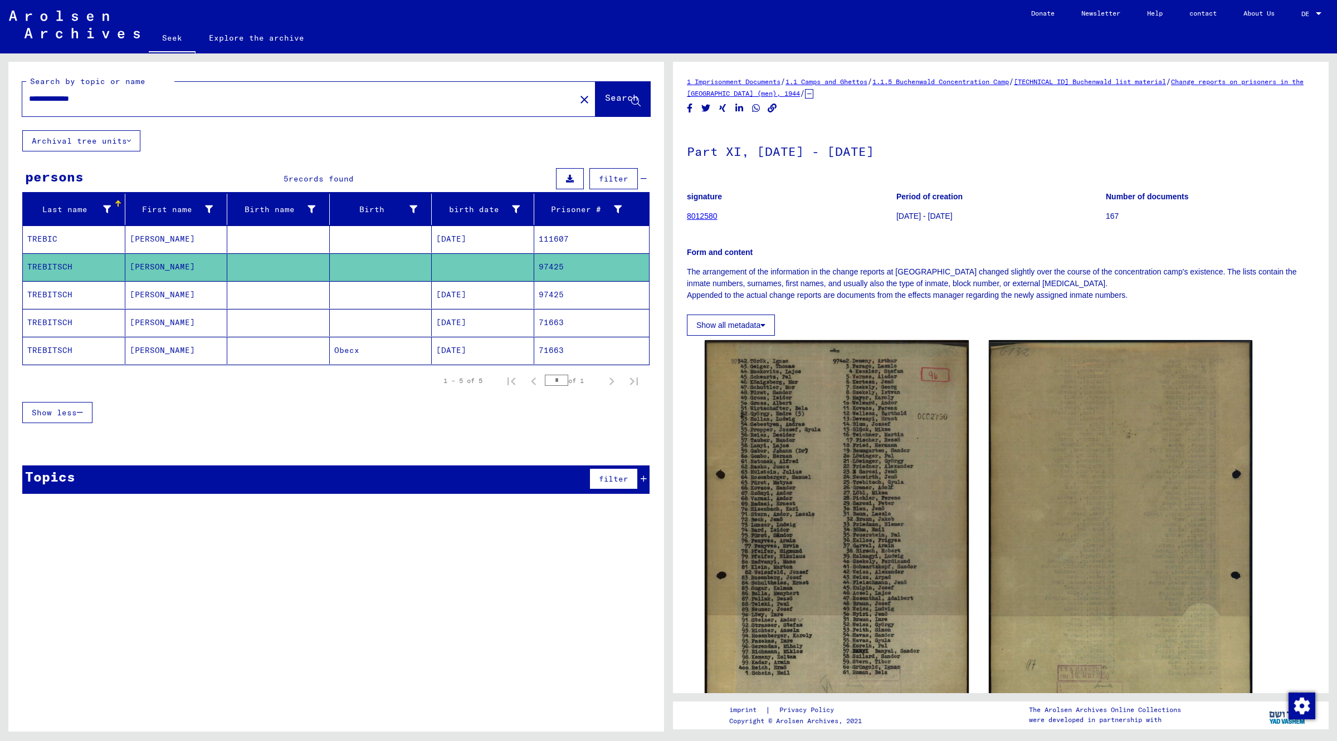
drag, startPoint x: 1191, startPoint y: 85, endPoint x: 1240, endPoint y: 96, distance: 50.4
click at [1240, 96] on div "1 Imprisonment Documents / 1.1 Camps and Ghettos / 1.1.5 Buchenwald Concentrati…" at bounding box center [1001, 87] width 628 height 23
copy div "Change reports on prisoners in the [GEOGRAPHIC_DATA] (men), 1944 /"
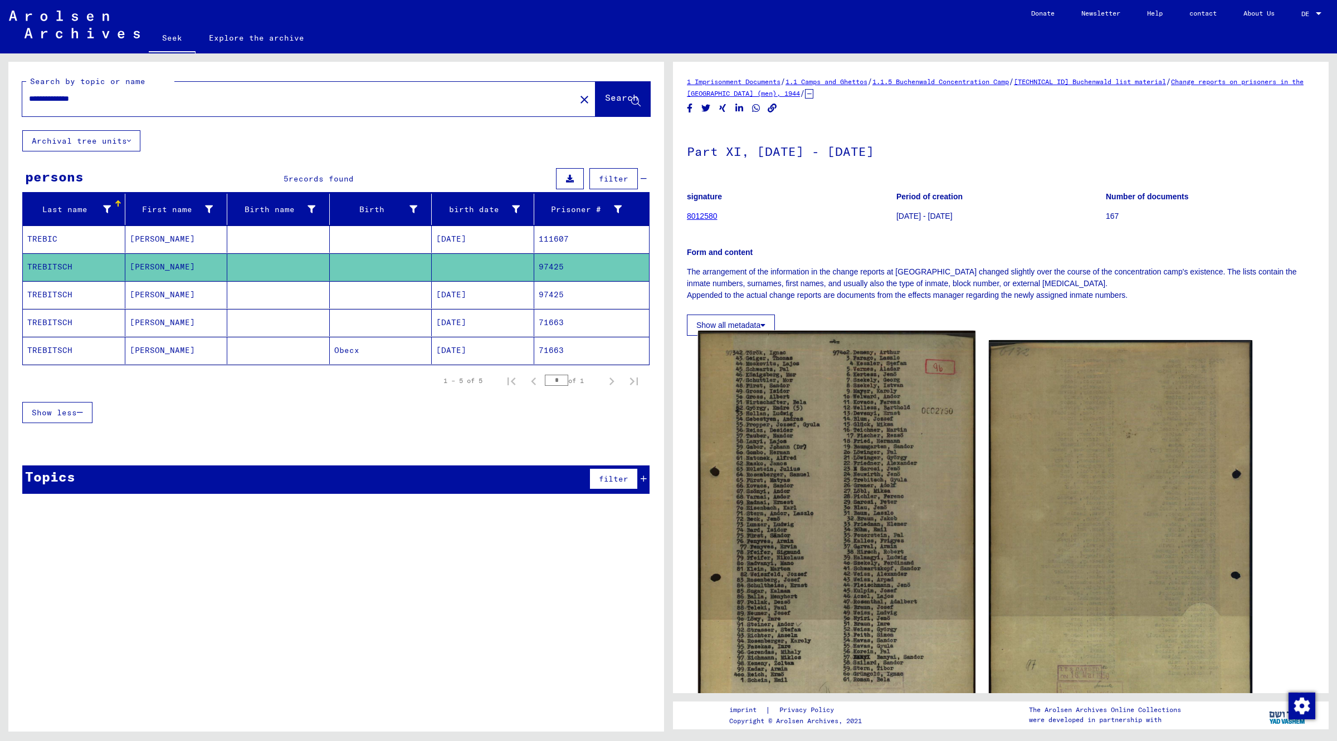
click at [806, 497] on img at bounding box center [836, 525] width 277 height 389
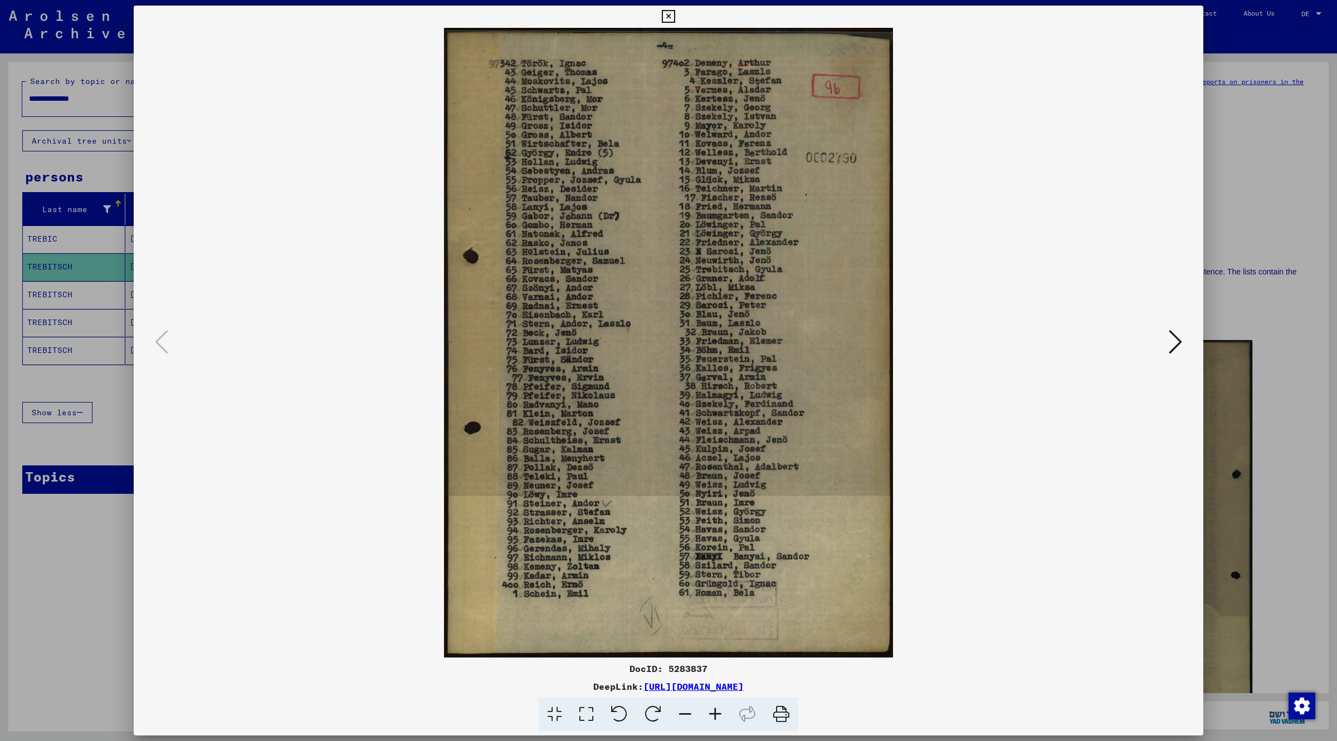
click at [79, 96] on div at bounding box center [668, 370] width 1337 height 741
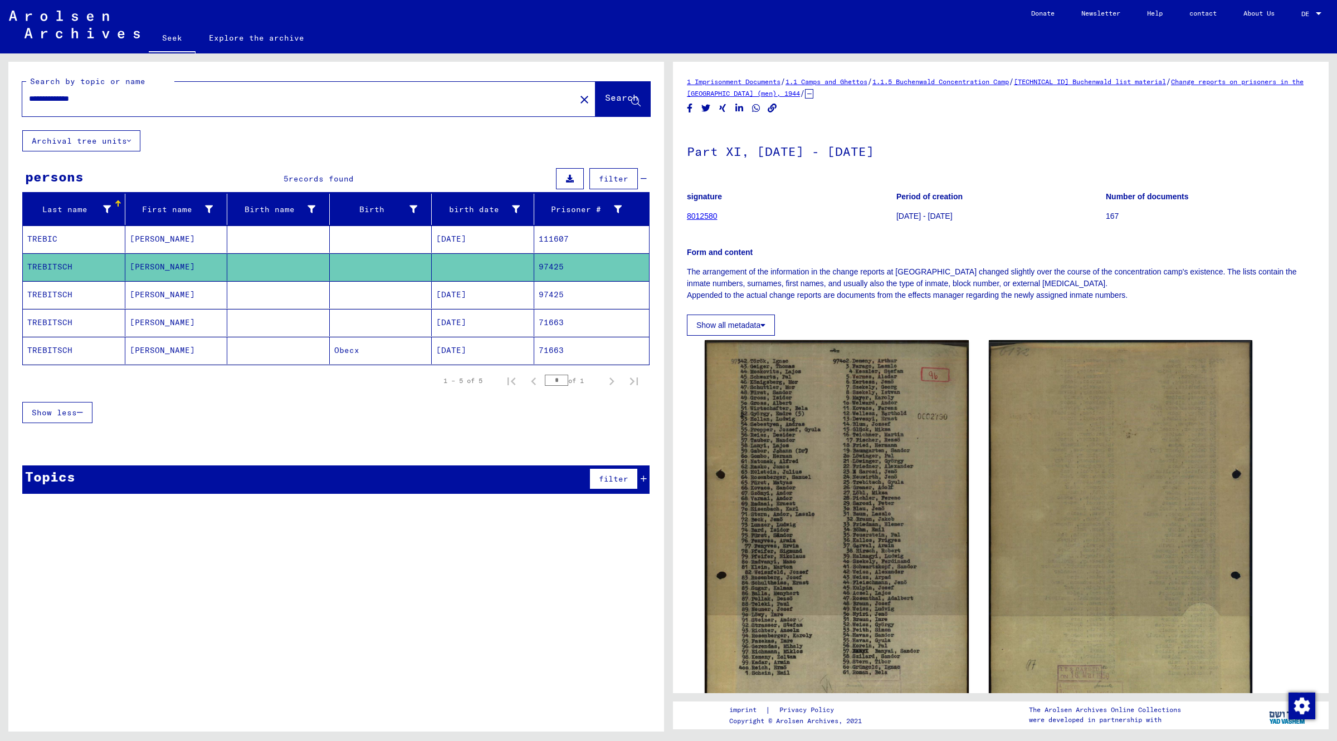
click at [79, 96] on input "**********" at bounding box center [299, 99] width 540 height 12
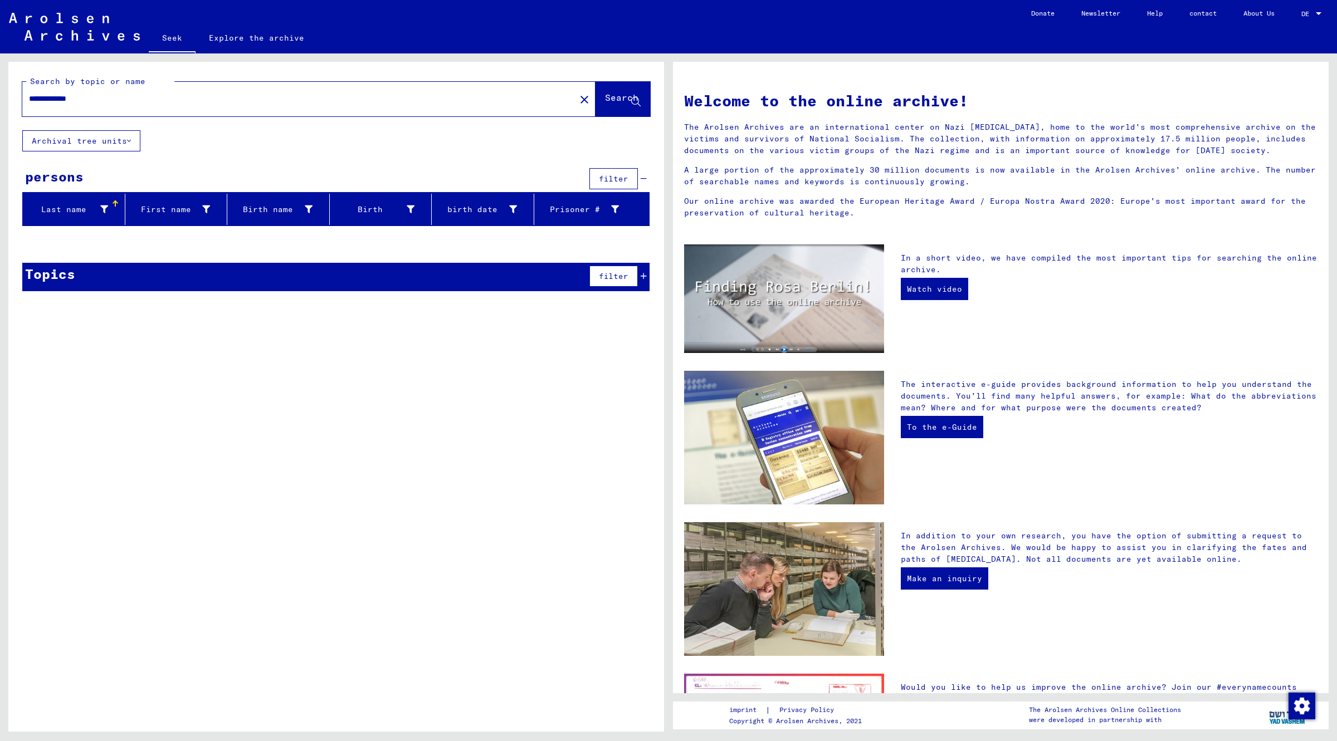
click at [82, 94] on input "**********" at bounding box center [295, 99] width 533 height 12
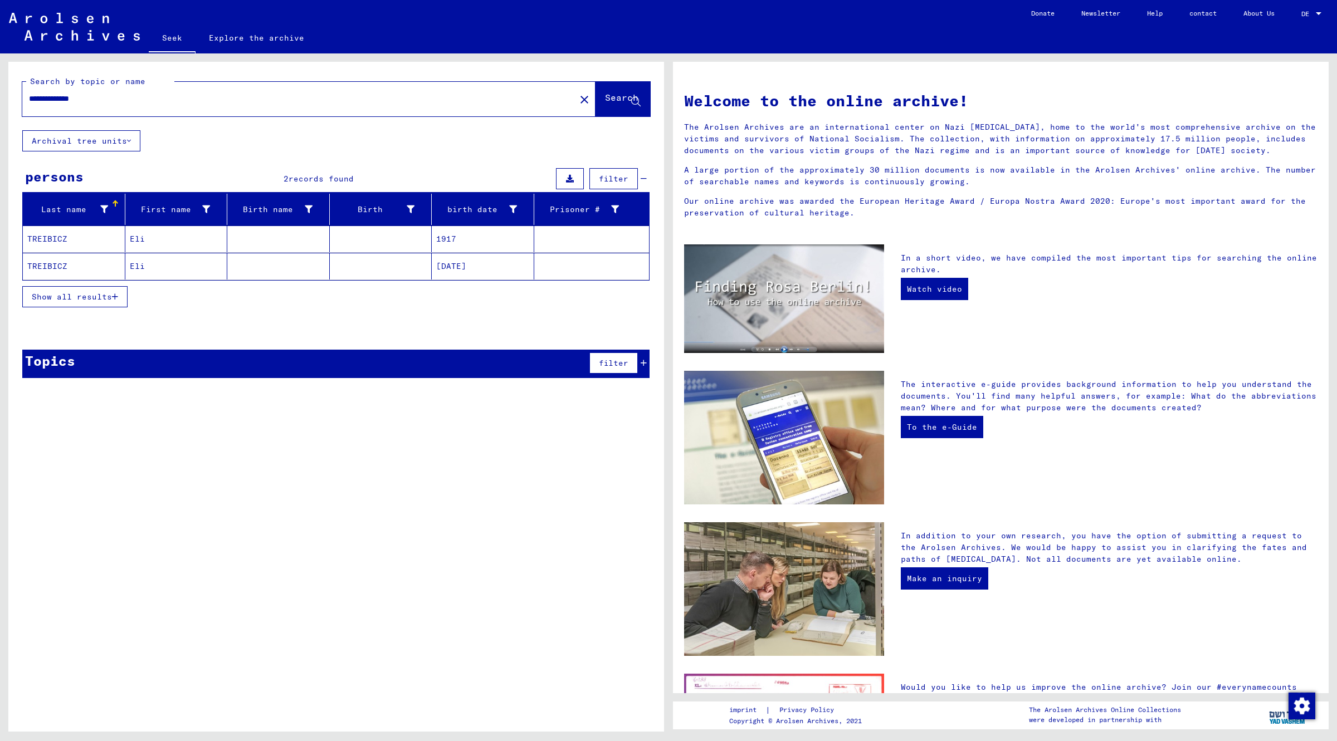
click at [62, 229] on mat-cell "TREIBICZ" at bounding box center [74, 239] width 102 height 27
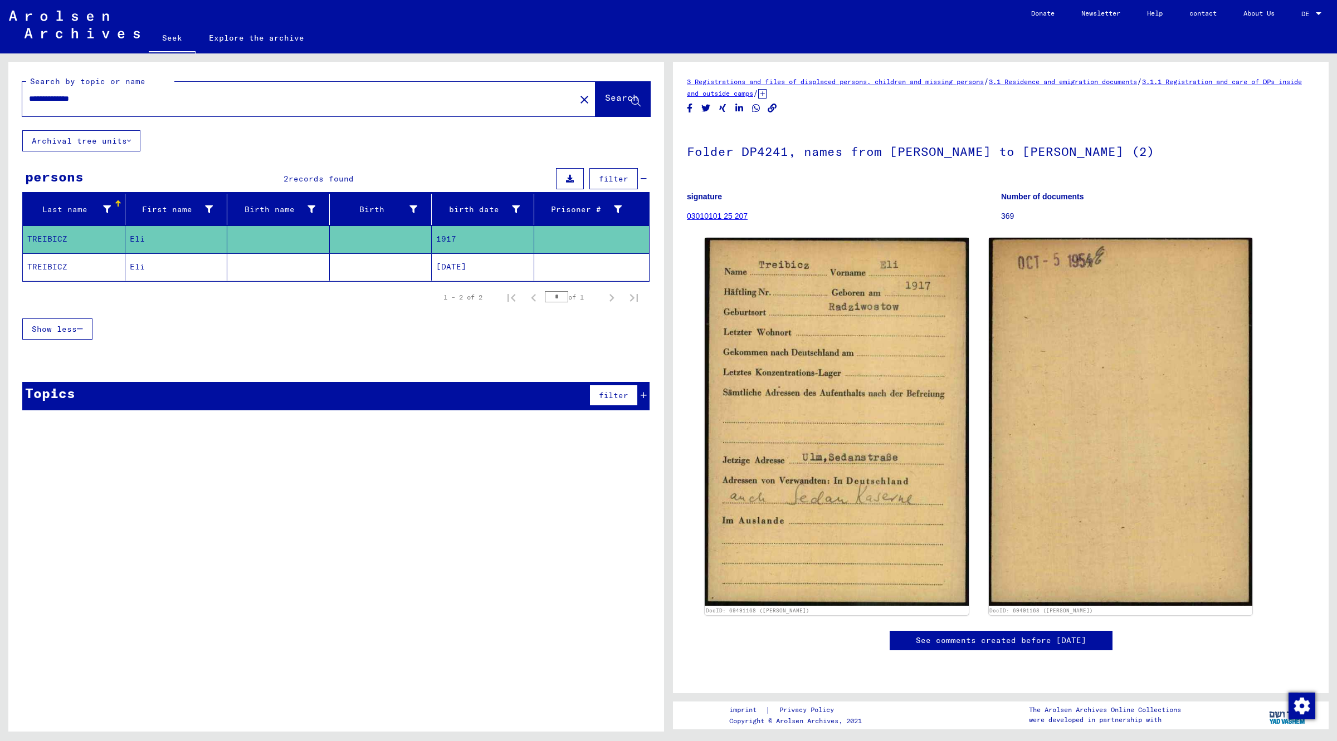
click at [67, 271] on mat-cell "TREIBICZ" at bounding box center [74, 266] width 102 height 27
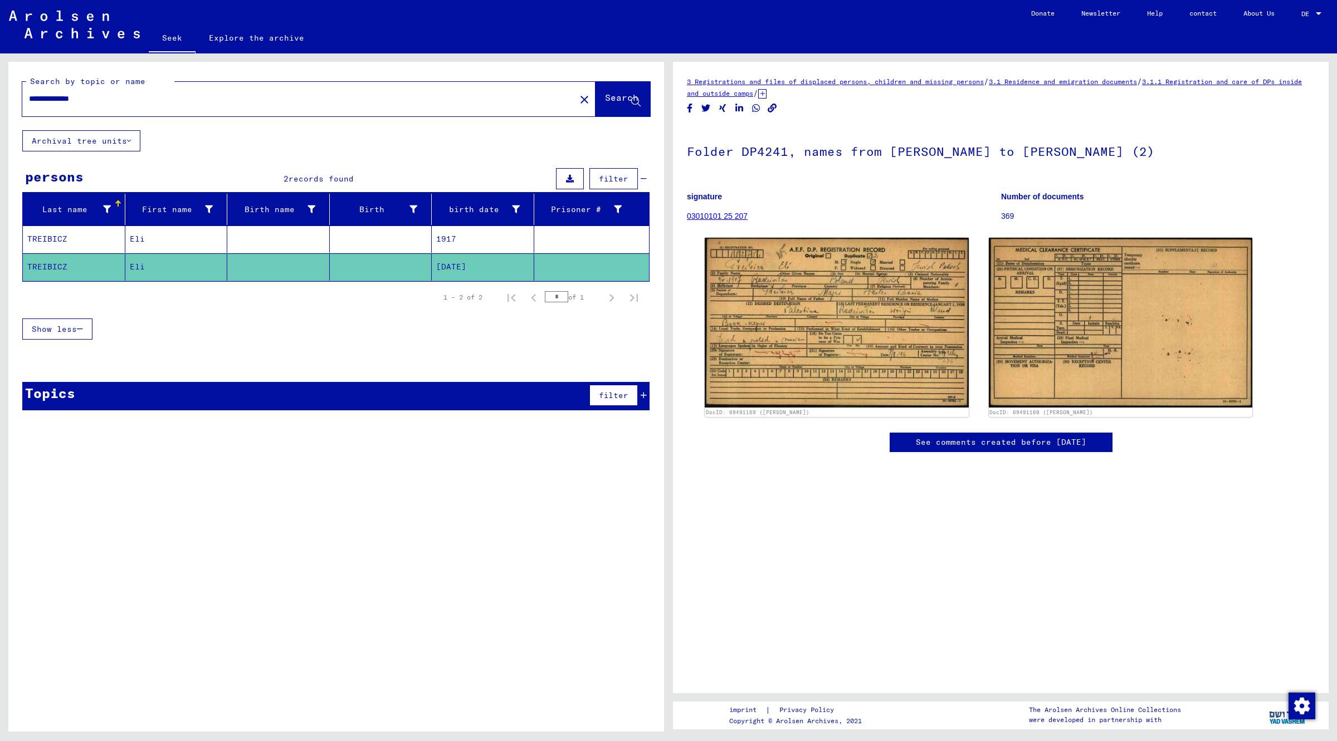
click at [81, 99] on input "**********" at bounding box center [299, 99] width 540 height 12
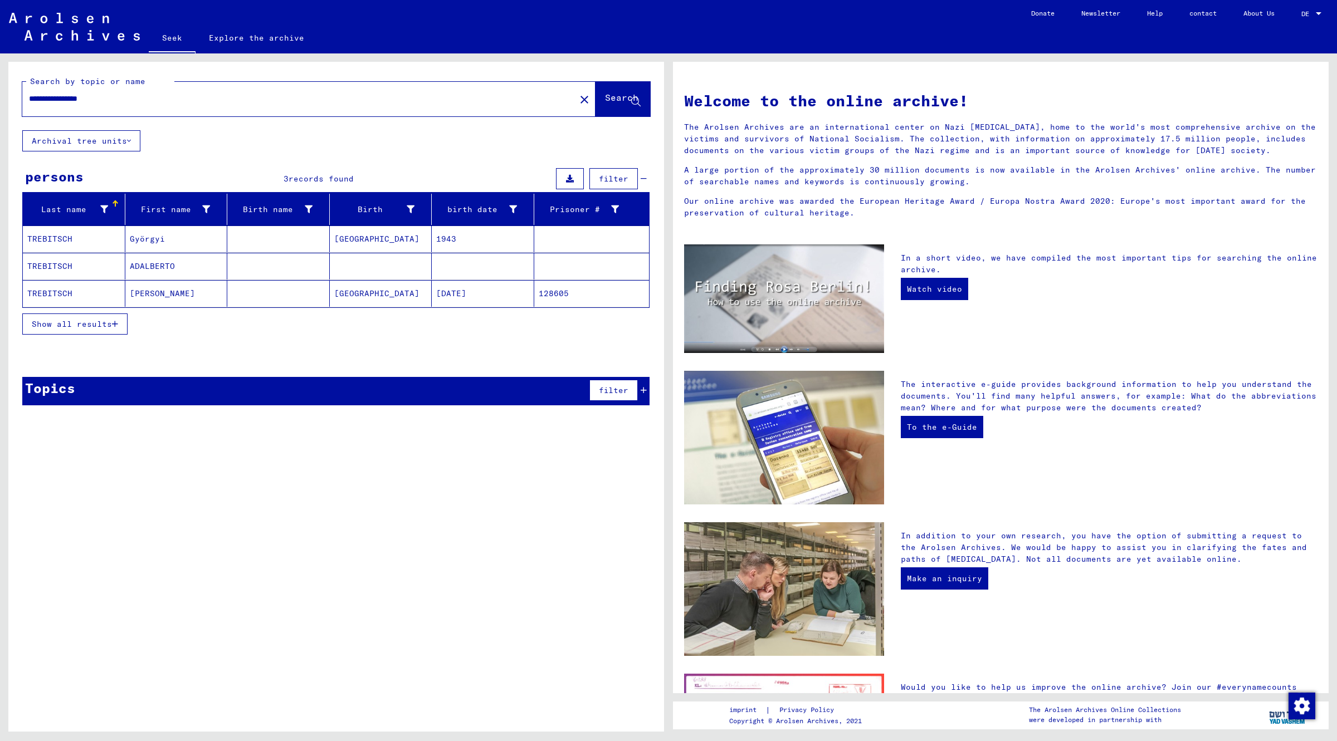
click at [48, 318] on button "Show all results" at bounding box center [74, 324] width 105 height 21
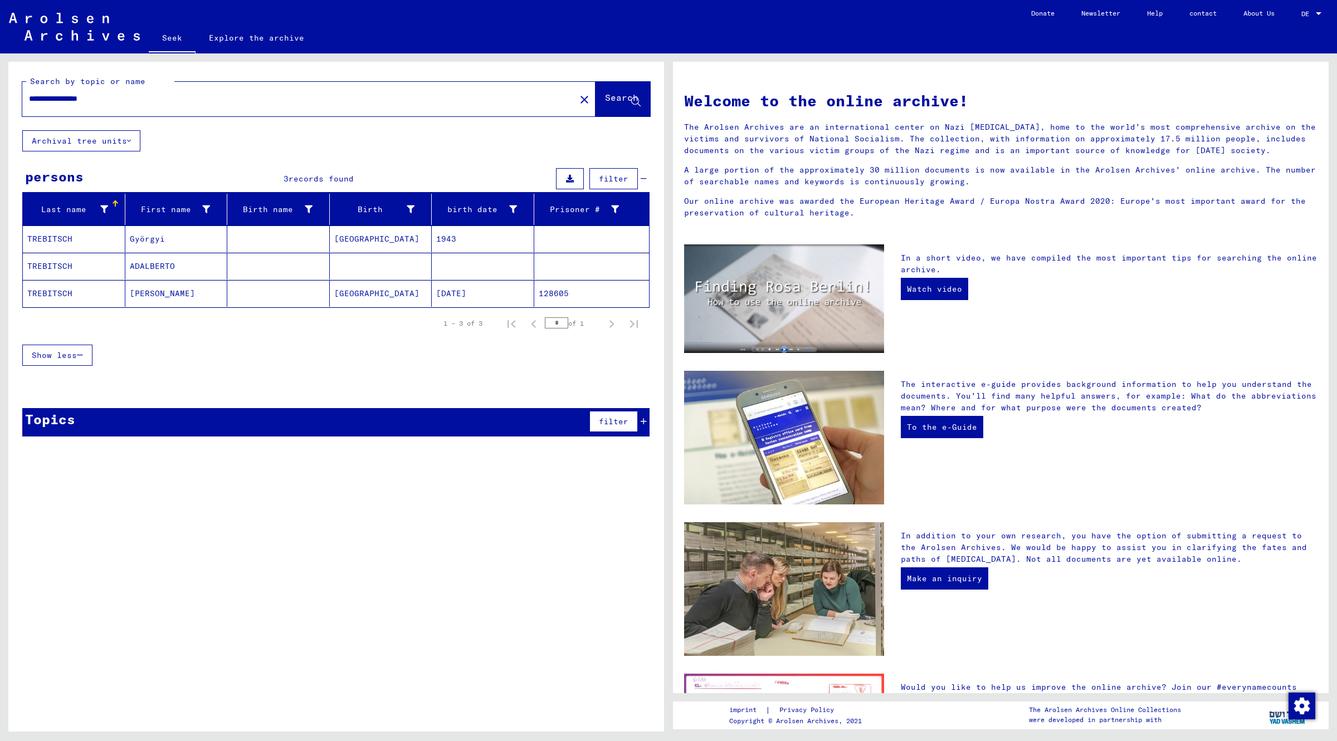
click at [92, 96] on input "**********" at bounding box center [295, 99] width 533 height 12
type input "********"
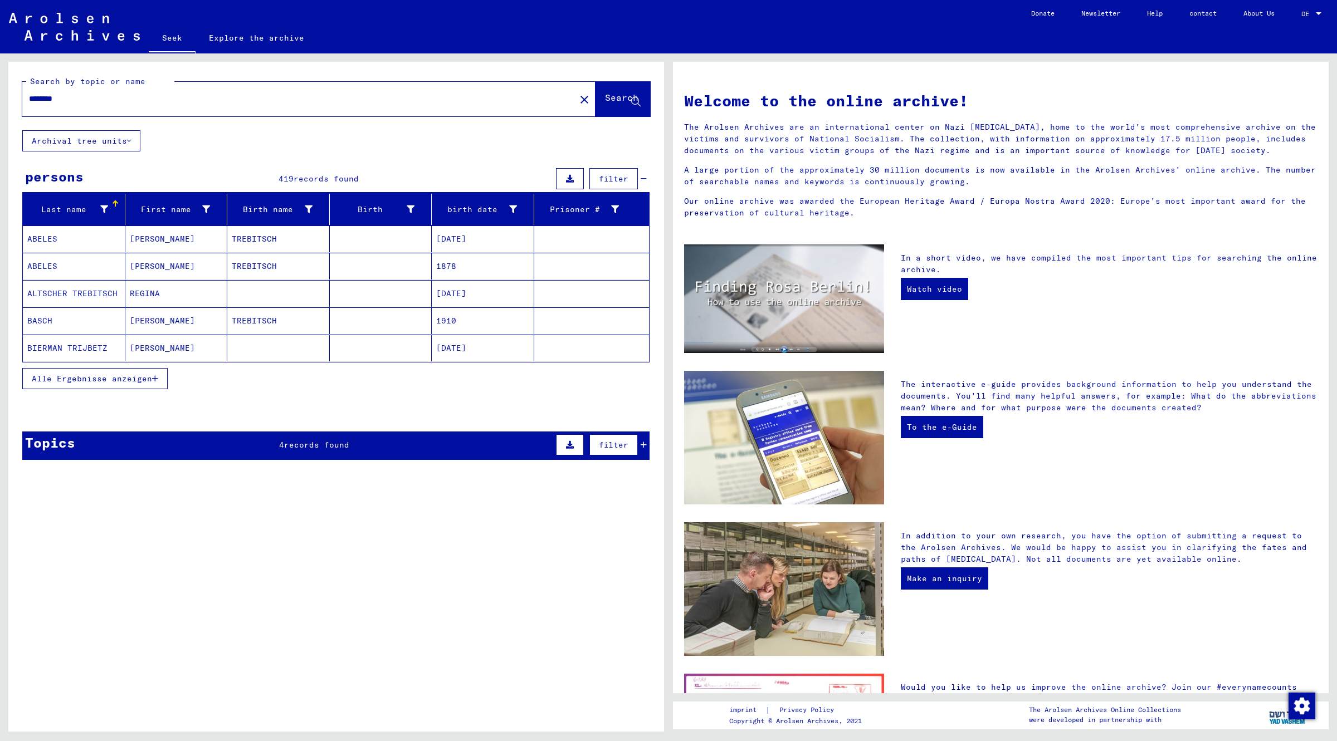
click at [317, 449] on font "records found" at bounding box center [316, 445] width 65 height 10
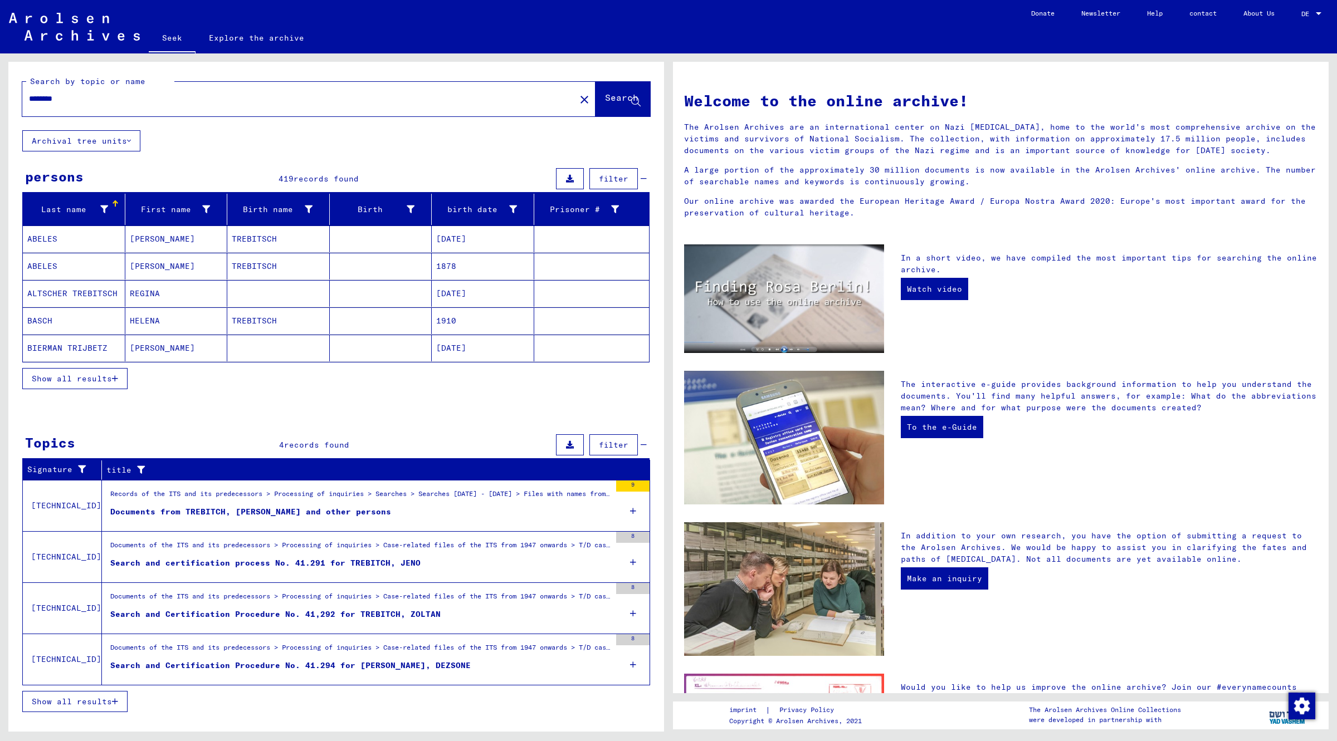
click at [60, 702] on font "Show all results" at bounding box center [72, 702] width 80 height 10
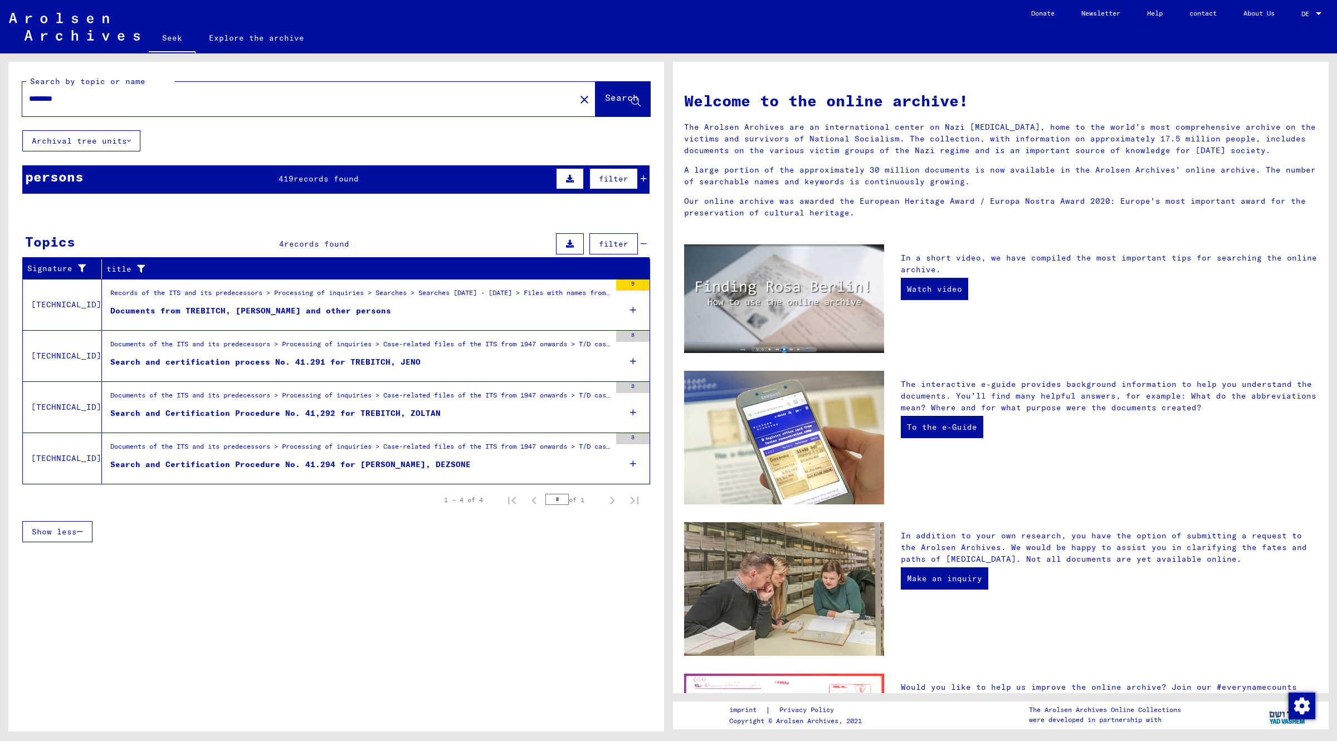
click at [324, 177] on font "records found" at bounding box center [325, 179] width 65 height 10
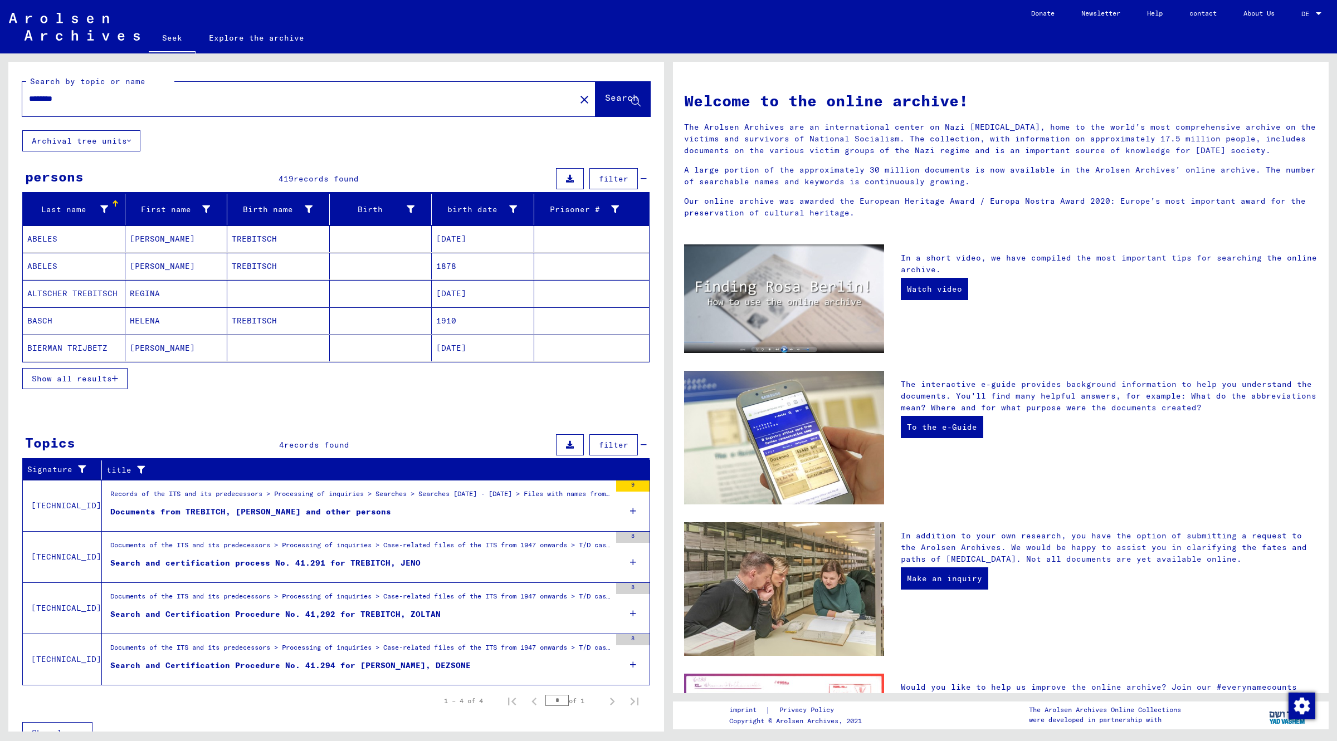
click at [80, 382] on font "Show all results" at bounding box center [72, 379] width 80 height 10
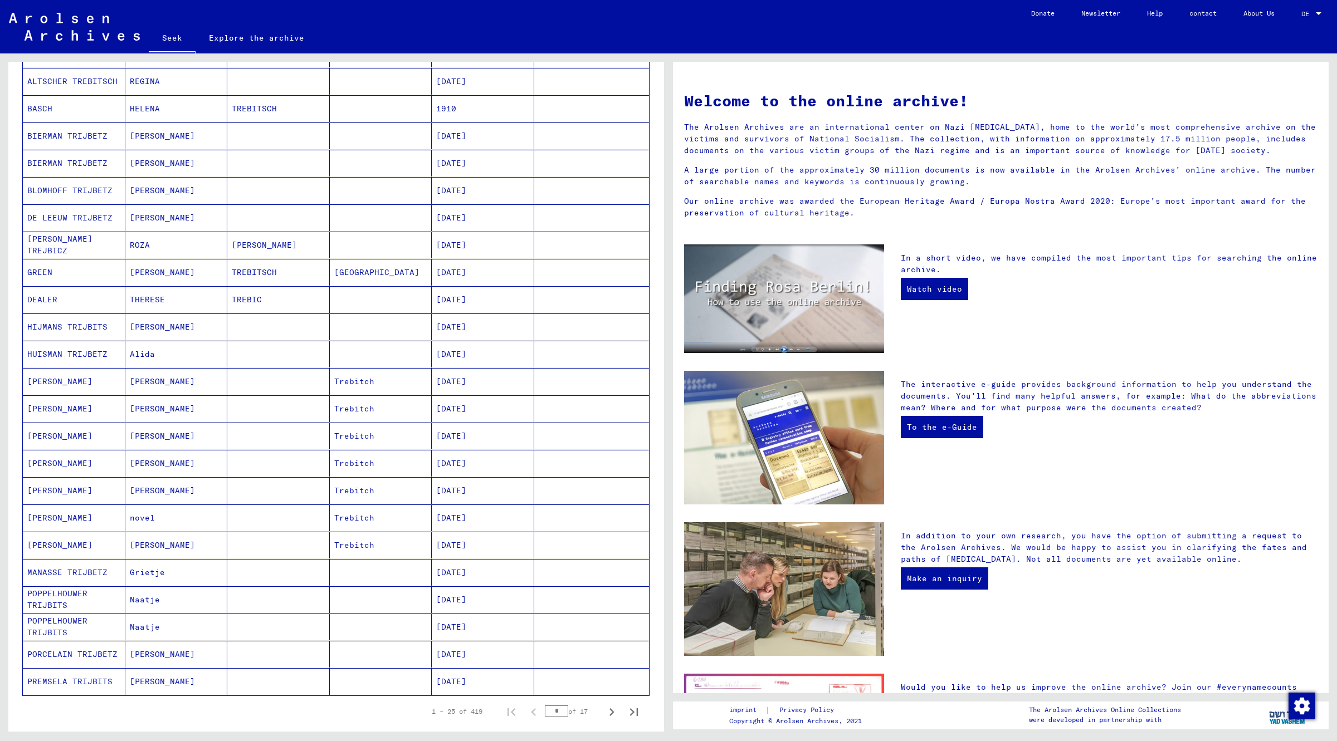
scroll to position [348, 0]
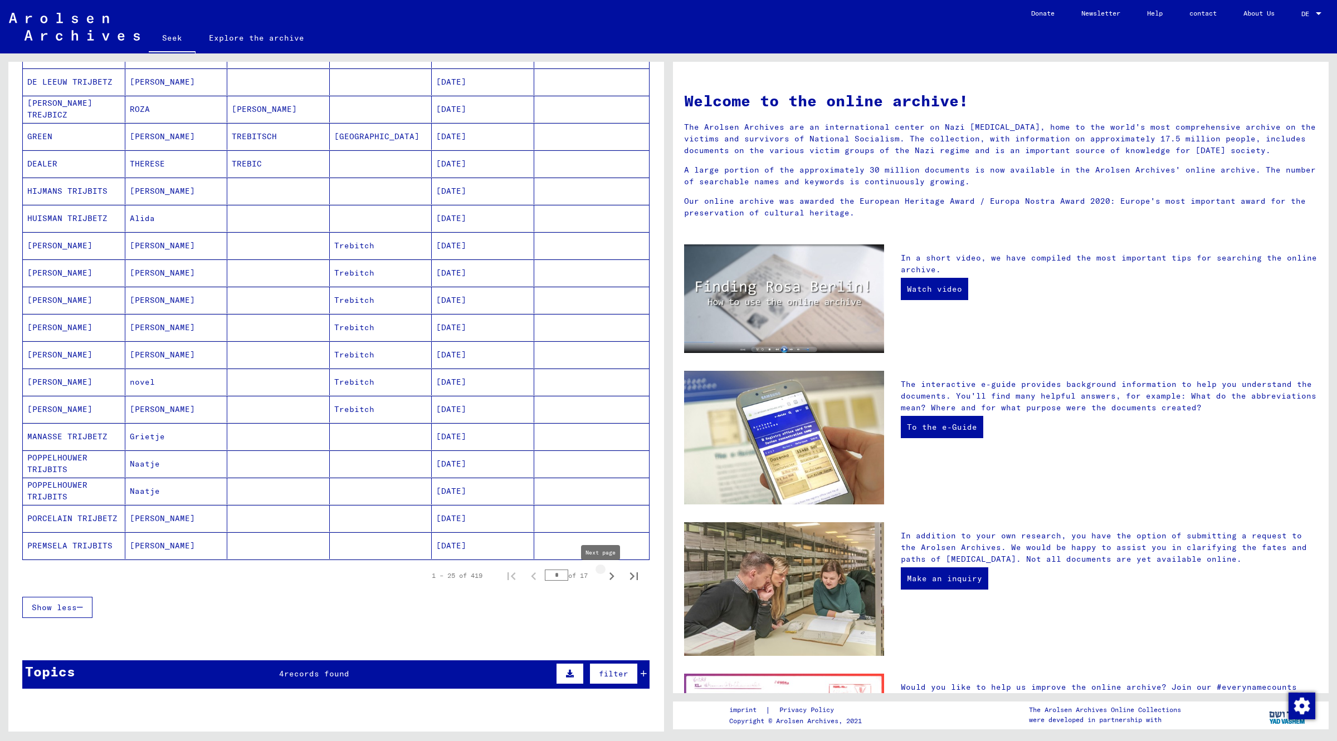
click at [604, 579] on icon "Next page" at bounding box center [612, 577] width 16 height 16
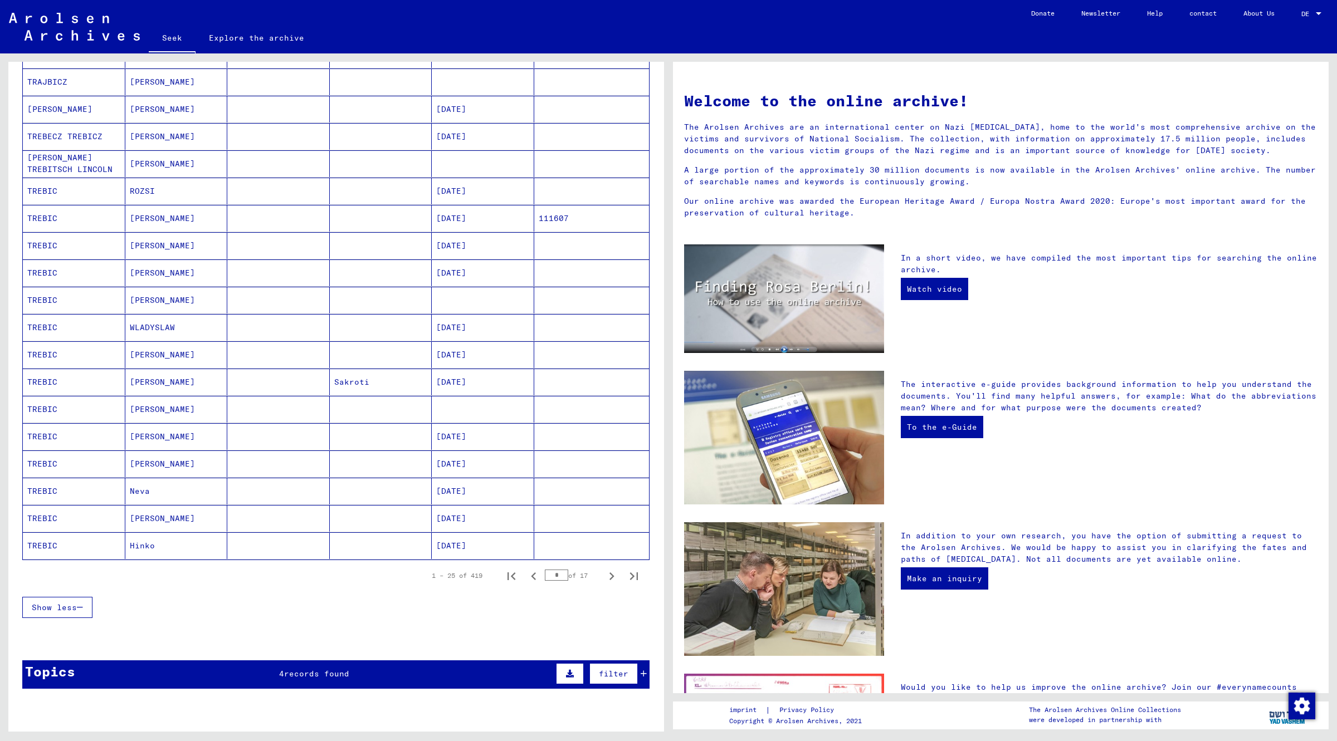
click at [81, 223] on mat-cell "TREBIC" at bounding box center [74, 218] width 102 height 27
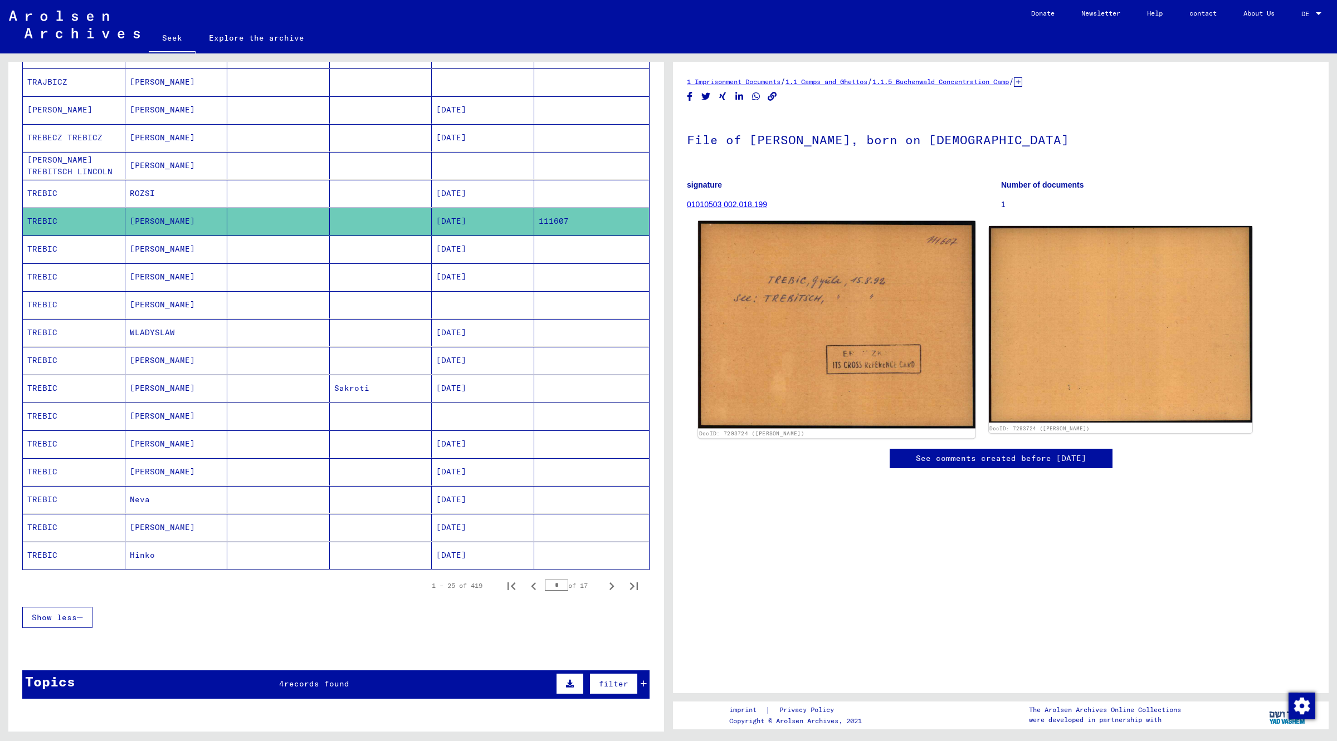
click at [833, 356] on img at bounding box center [836, 325] width 277 height 208
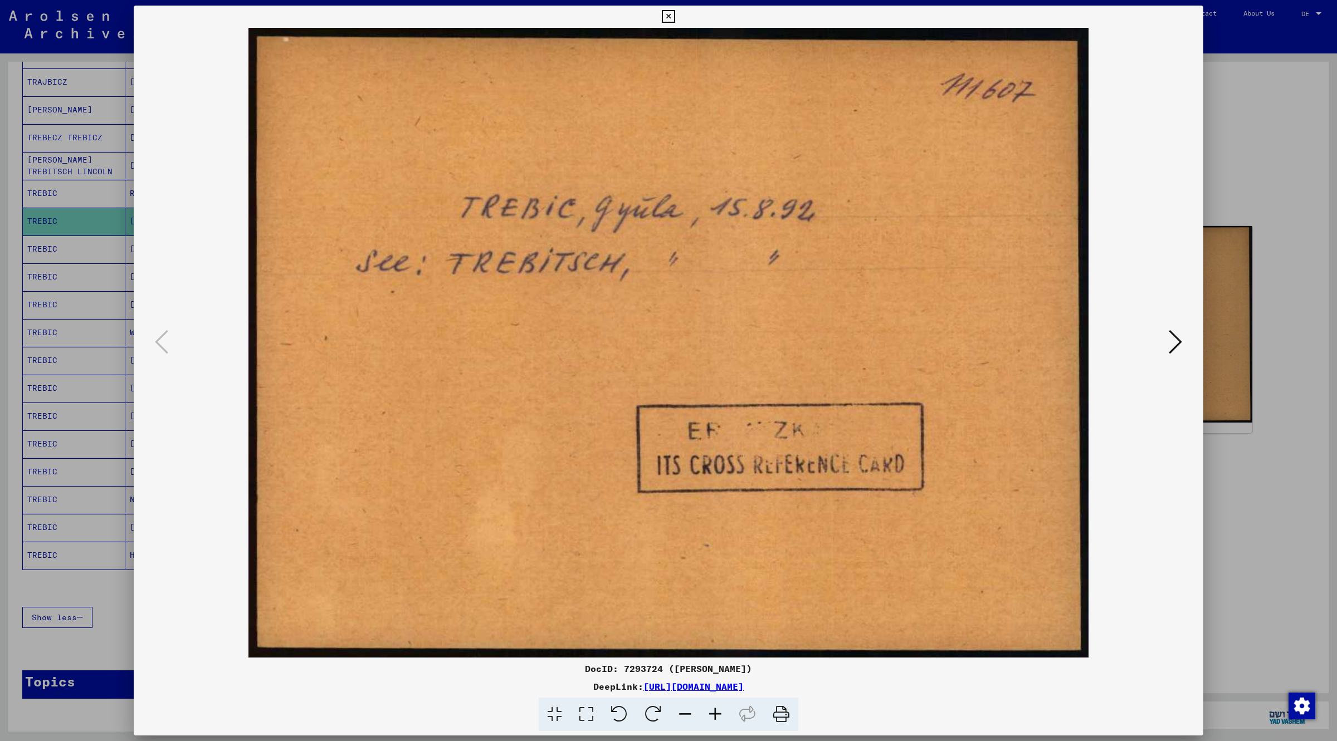
click at [672, 18] on icon at bounding box center [668, 16] width 13 height 13
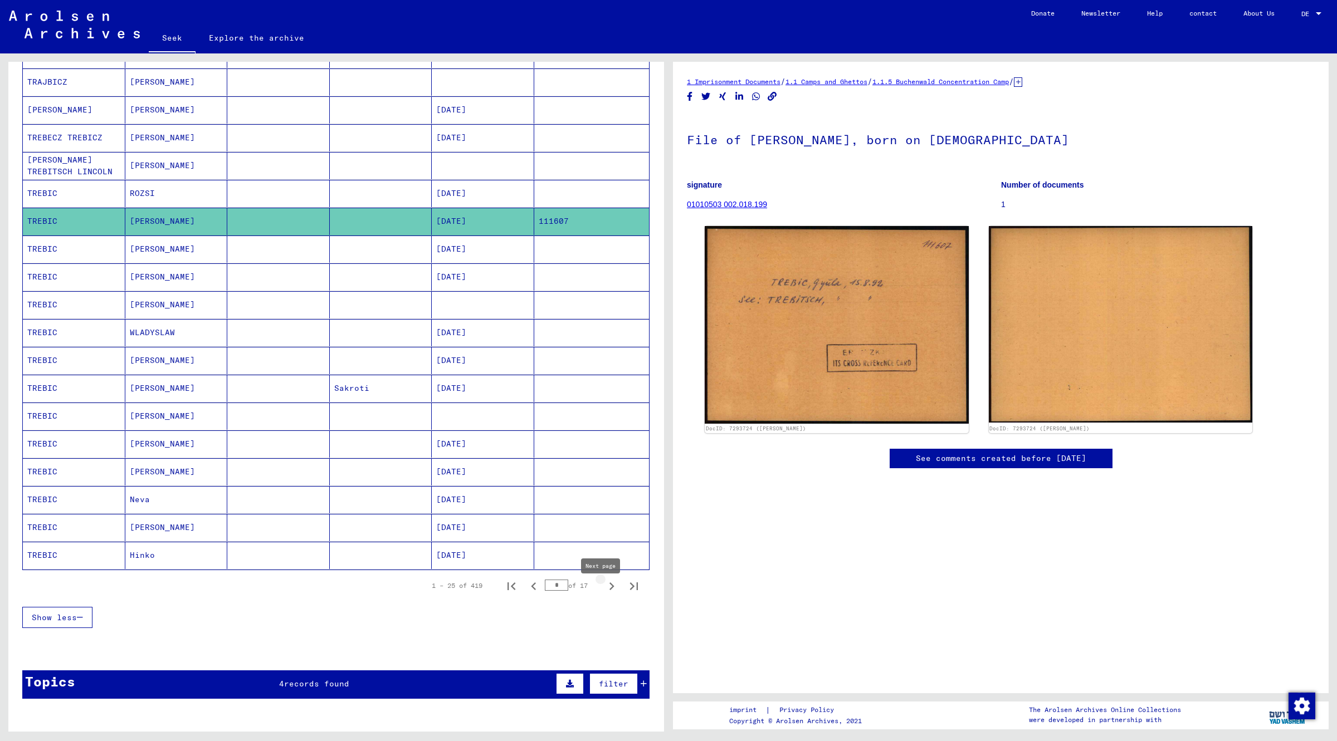
click at [604, 594] on icon "Next page" at bounding box center [612, 587] width 16 height 16
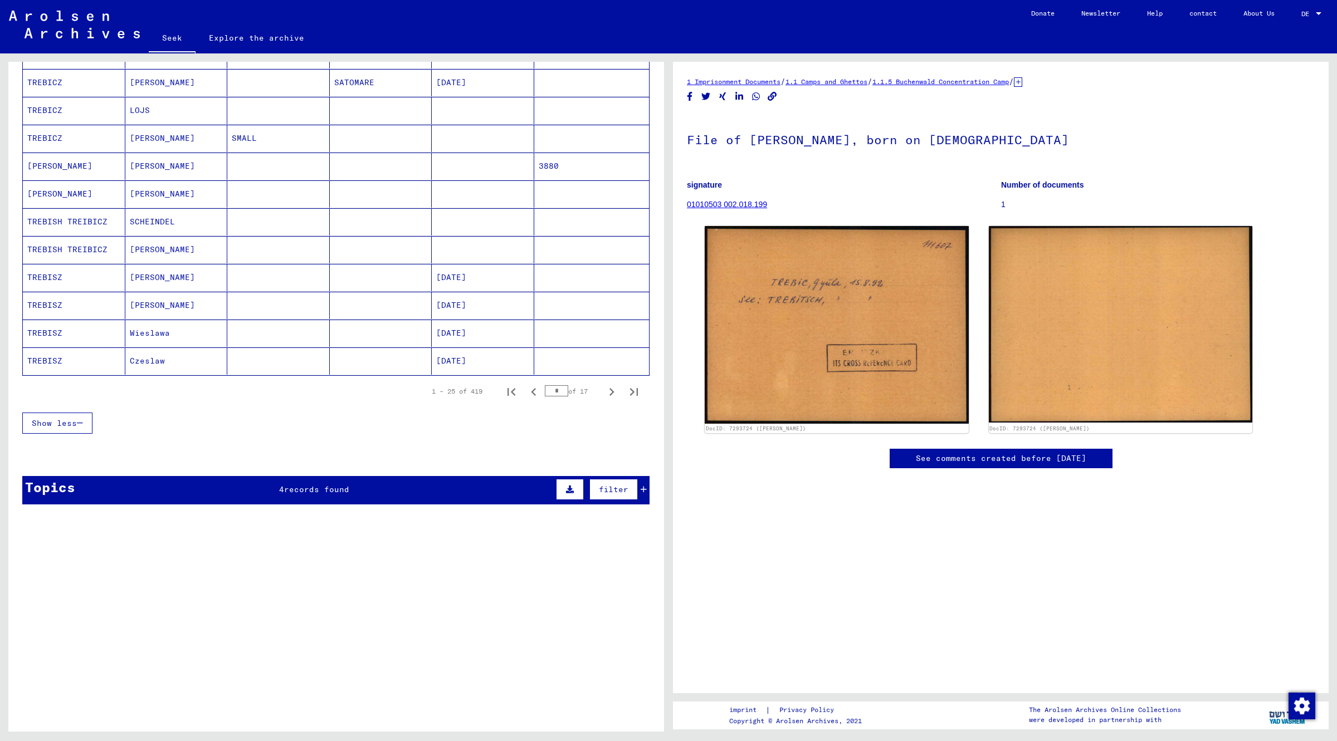
scroll to position [561, 0]
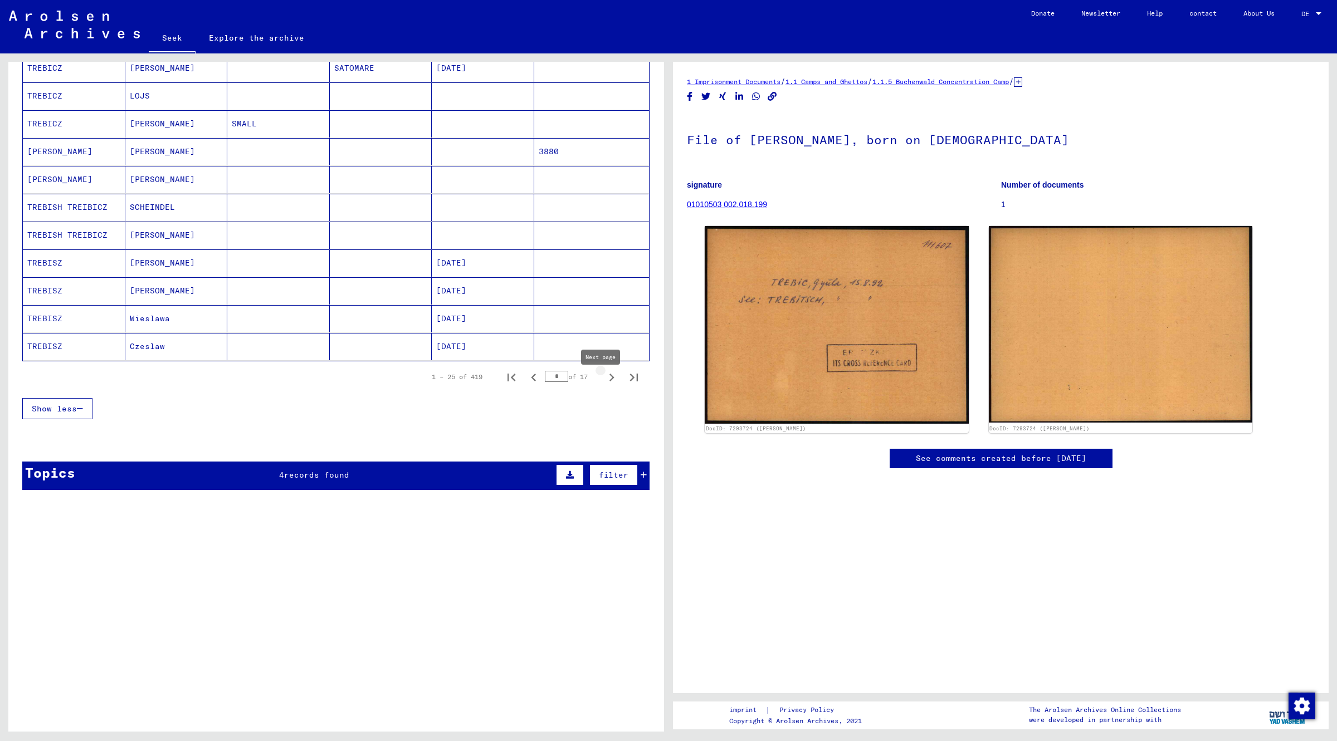
click at [604, 385] on icon "Next page" at bounding box center [612, 378] width 16 height 16
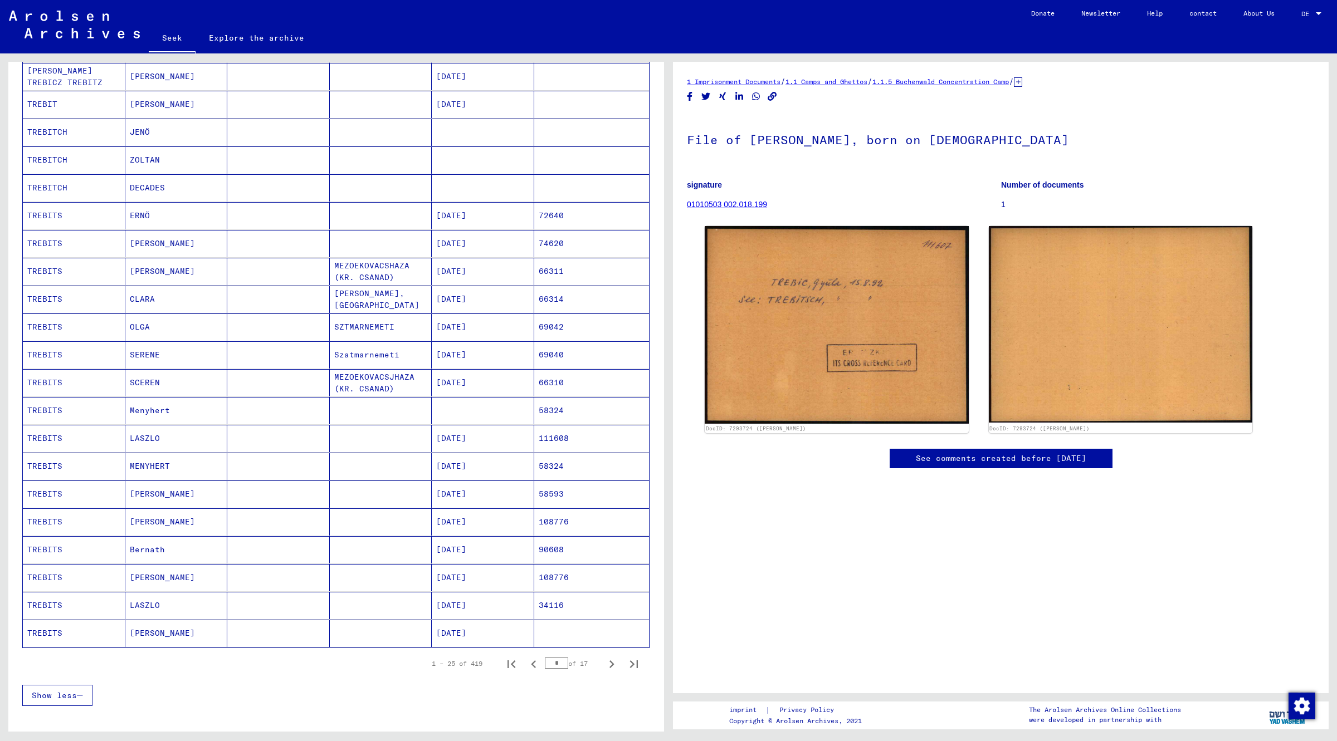
scroll to position [282, 0]
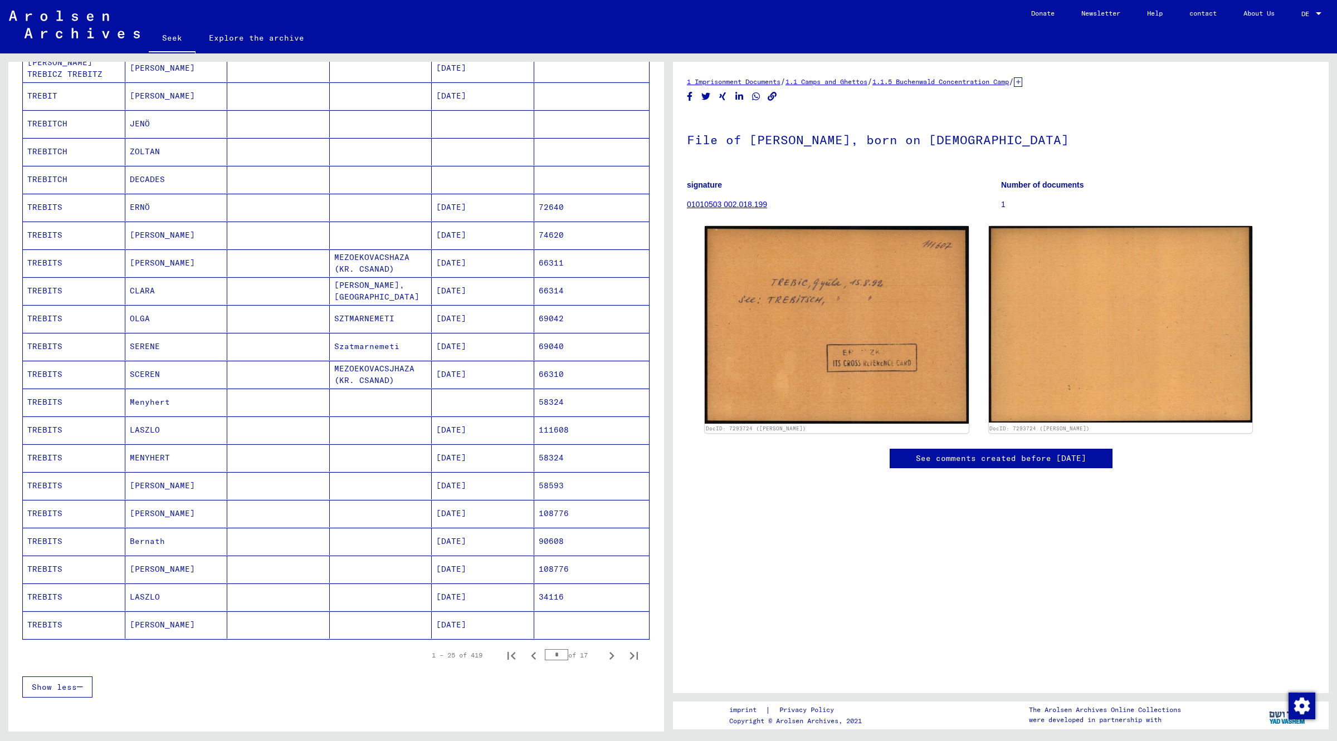
click at [45, 240] on font "TREBITS" at bounding box center [44, 235] width 35 height 10
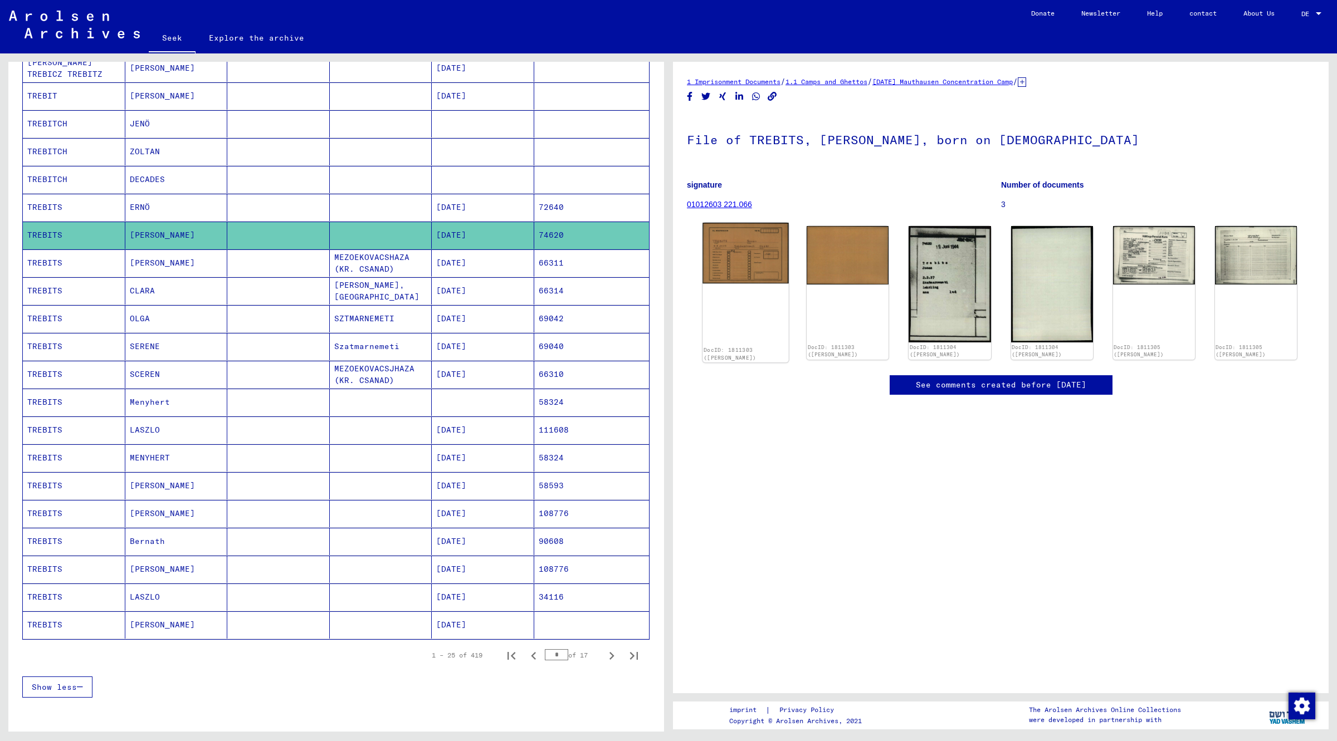
click at [734, 252] on img at bounding box center [745, 253] width 86 height 61
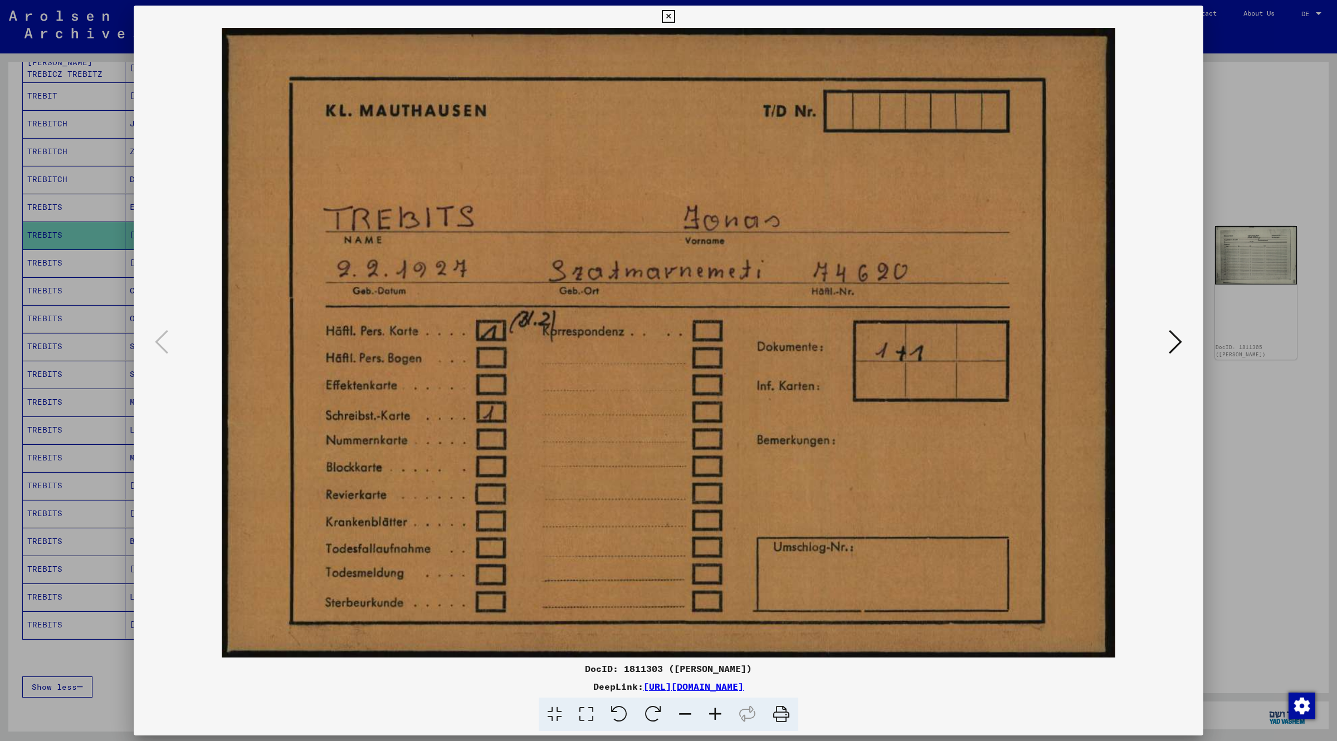
click at [667, 15] on icon at bounding box center [668, 16] width 13 height 13
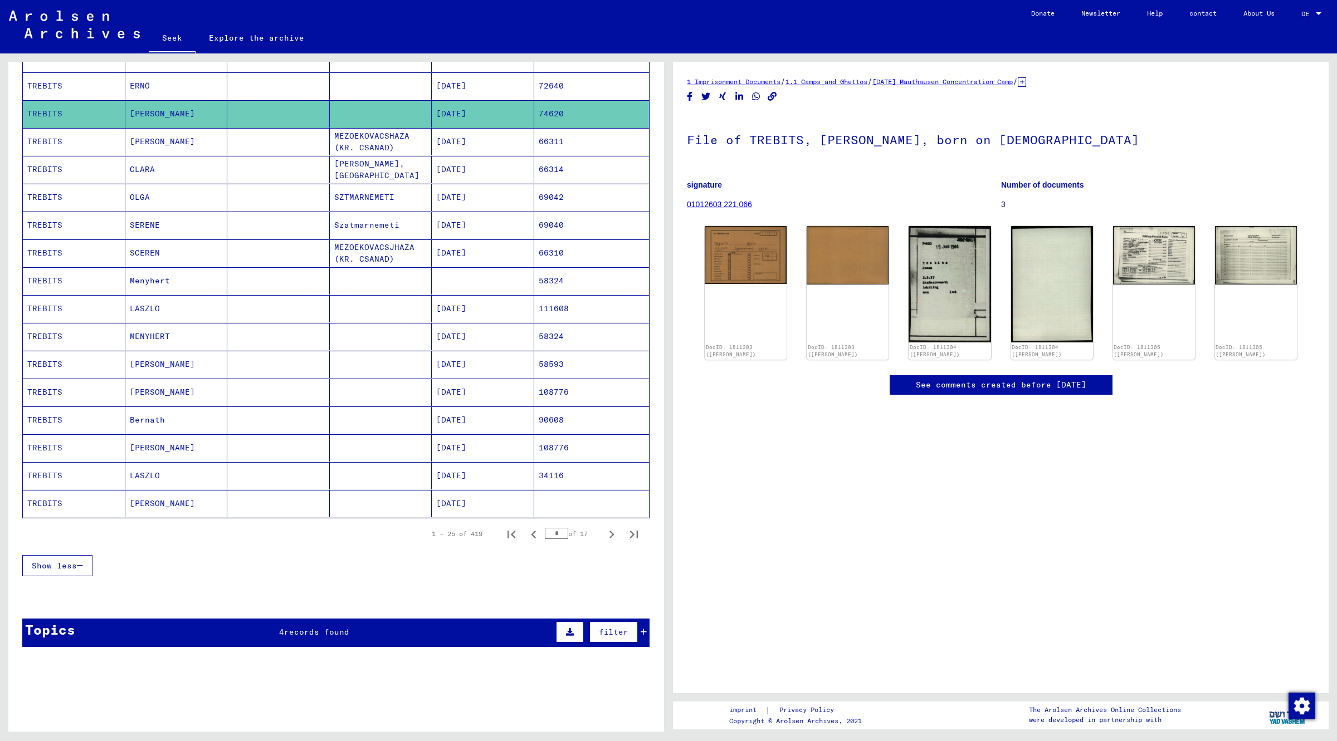
scroll to position [422, 0]
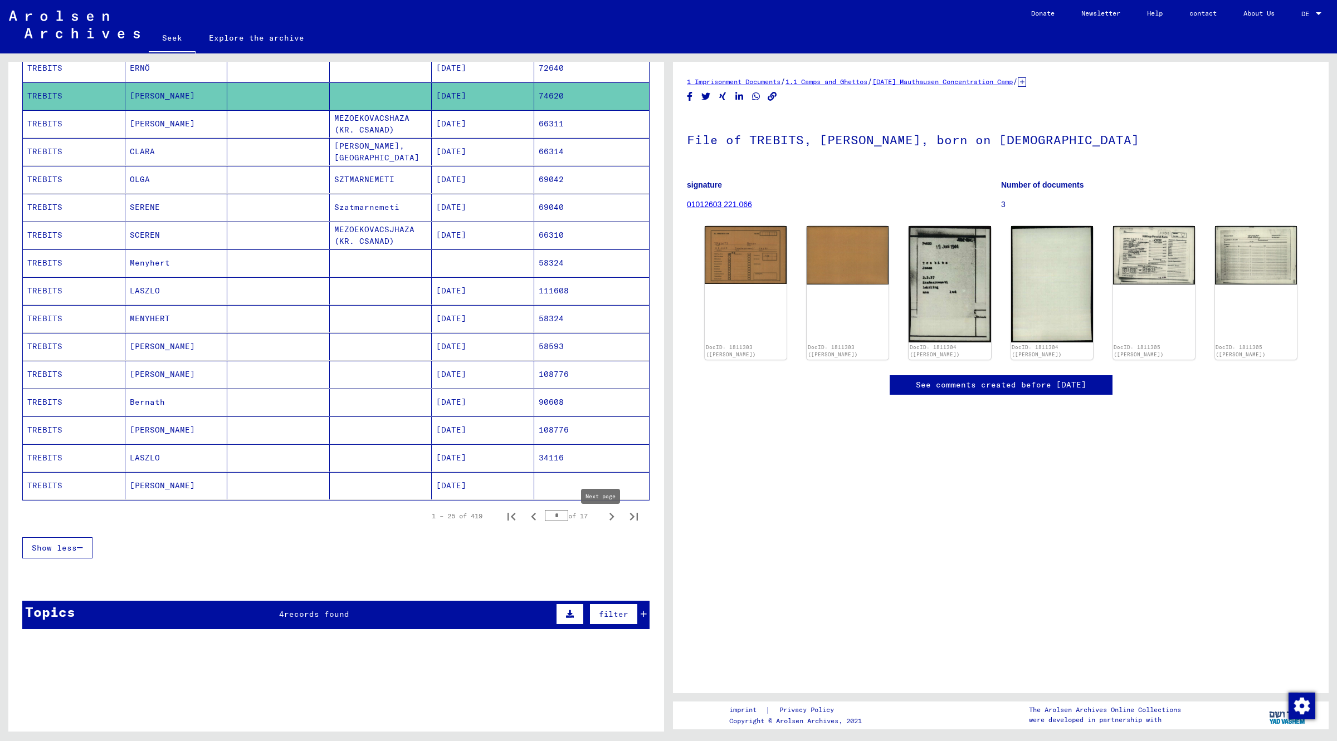
click at [609, 521] on icon "Next page" at bounding box center [611, 517] width 5 height 8
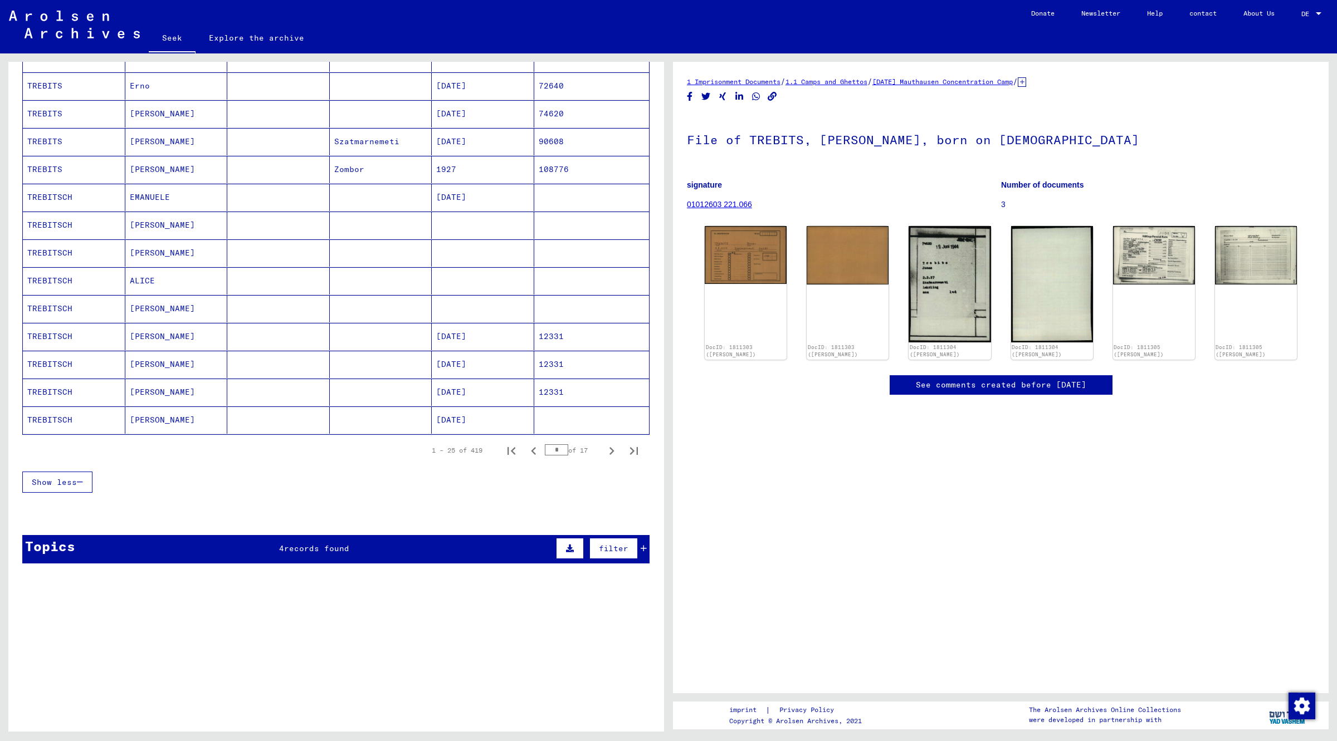
scroll to position [491, 0]
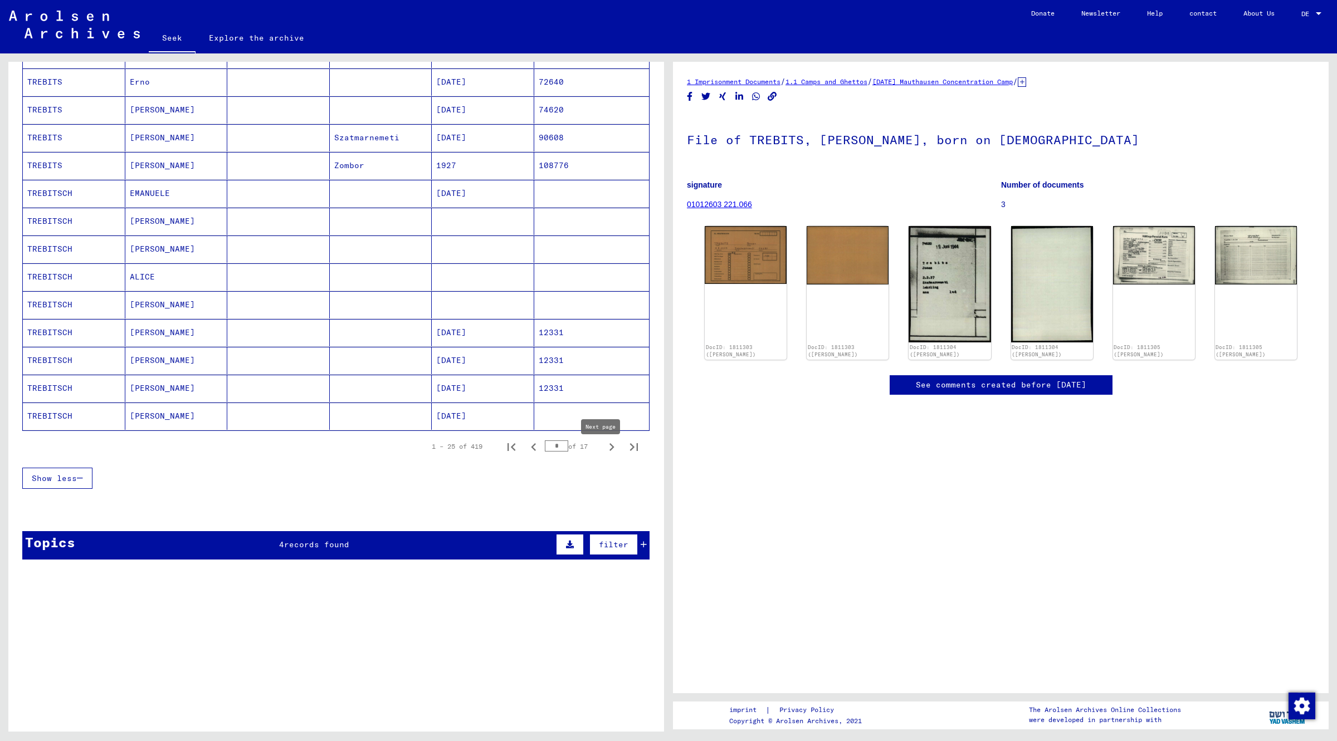
click at [604, 447] on icon "Next page" at bounding box center [612, 447] width 16 height 16
type input "*"
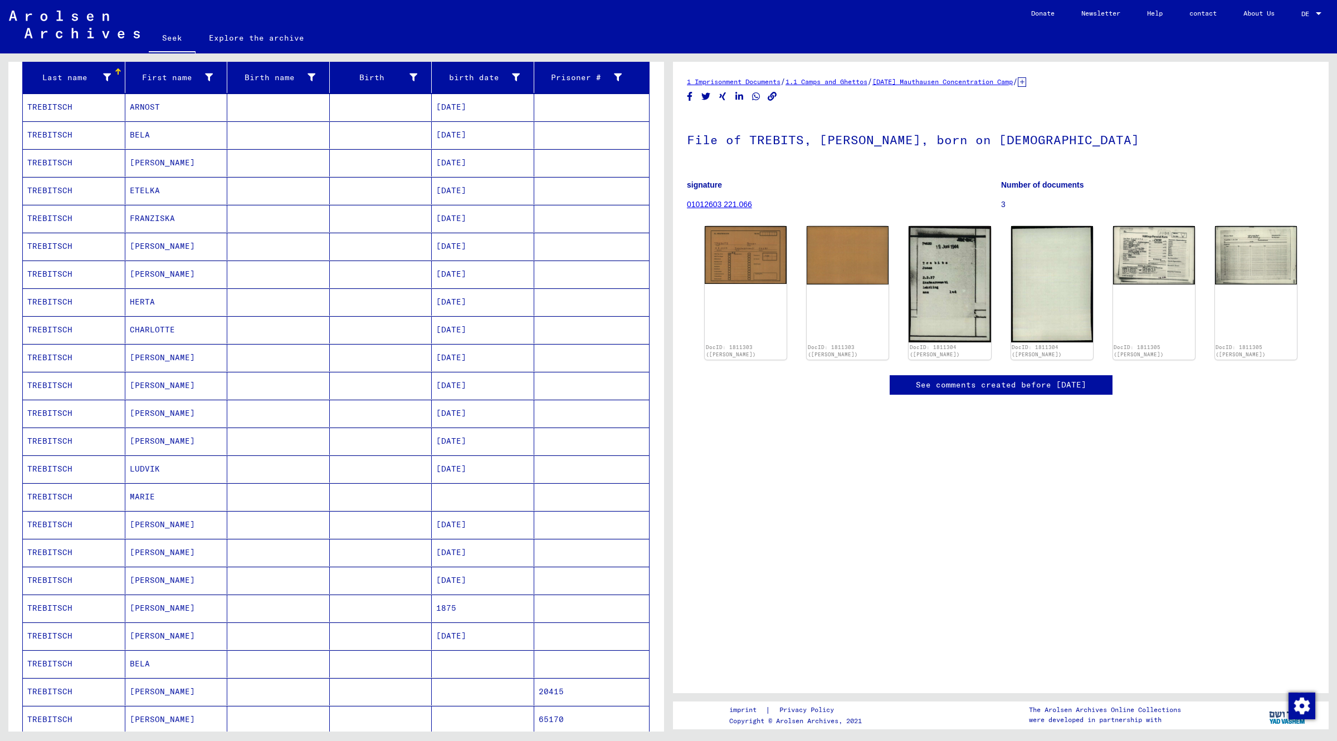
scroll to position [0, 0]
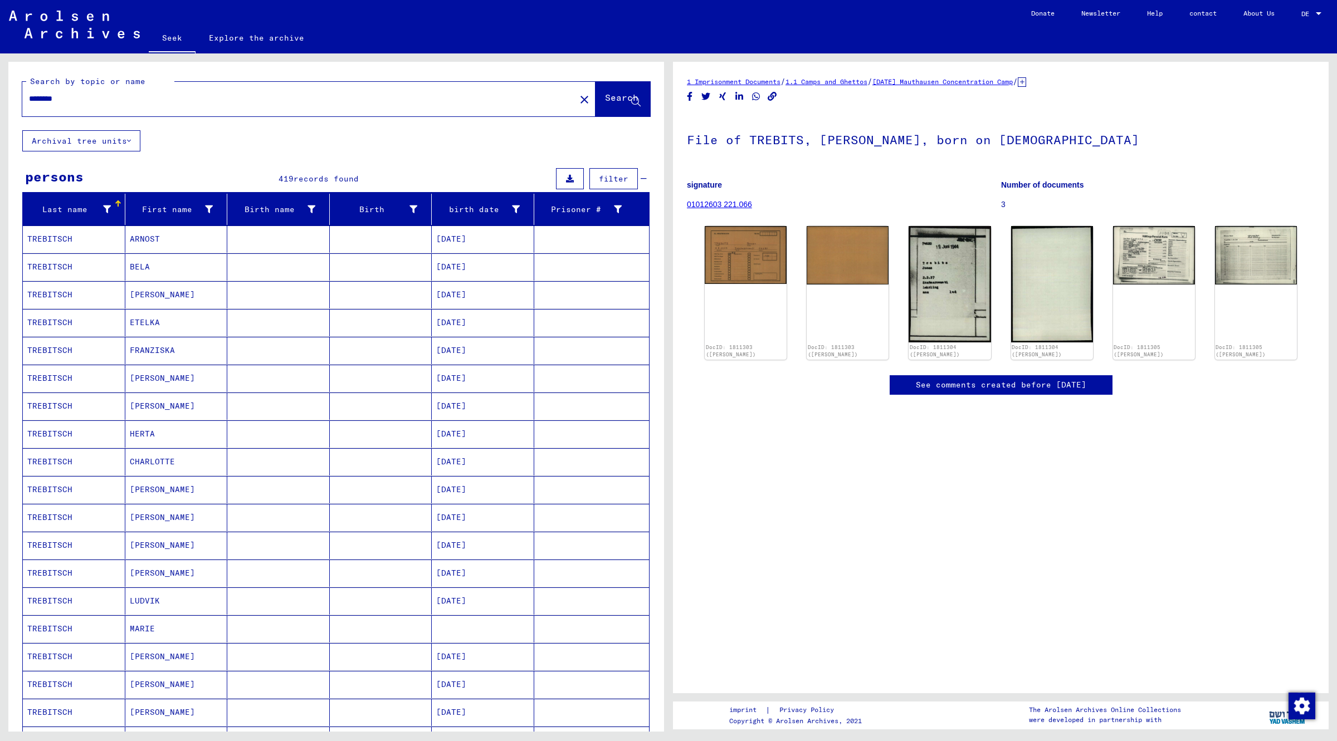
click at [84, 96] on input "********" at bounding box center [299, 99] width 540 height 12
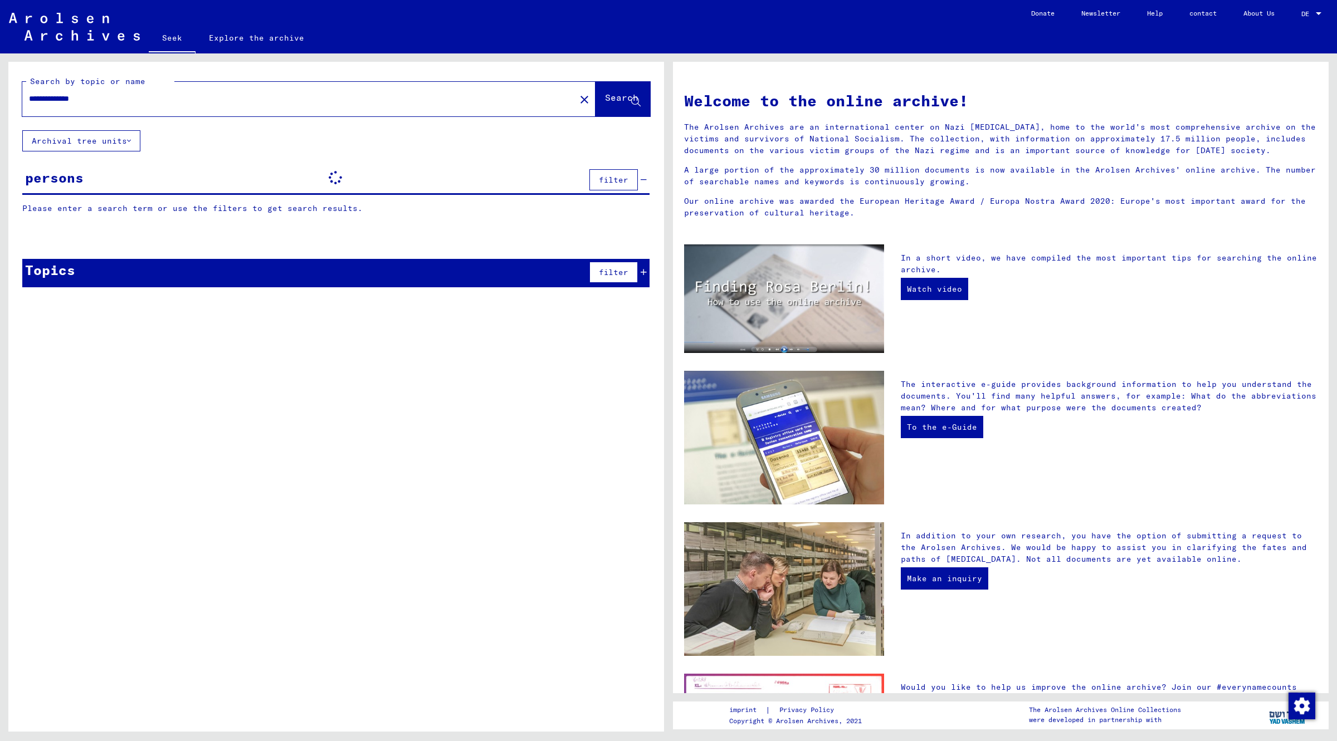
click at [84, 96] on input "**********" at bounding box center [295, 99] width 533 height 12
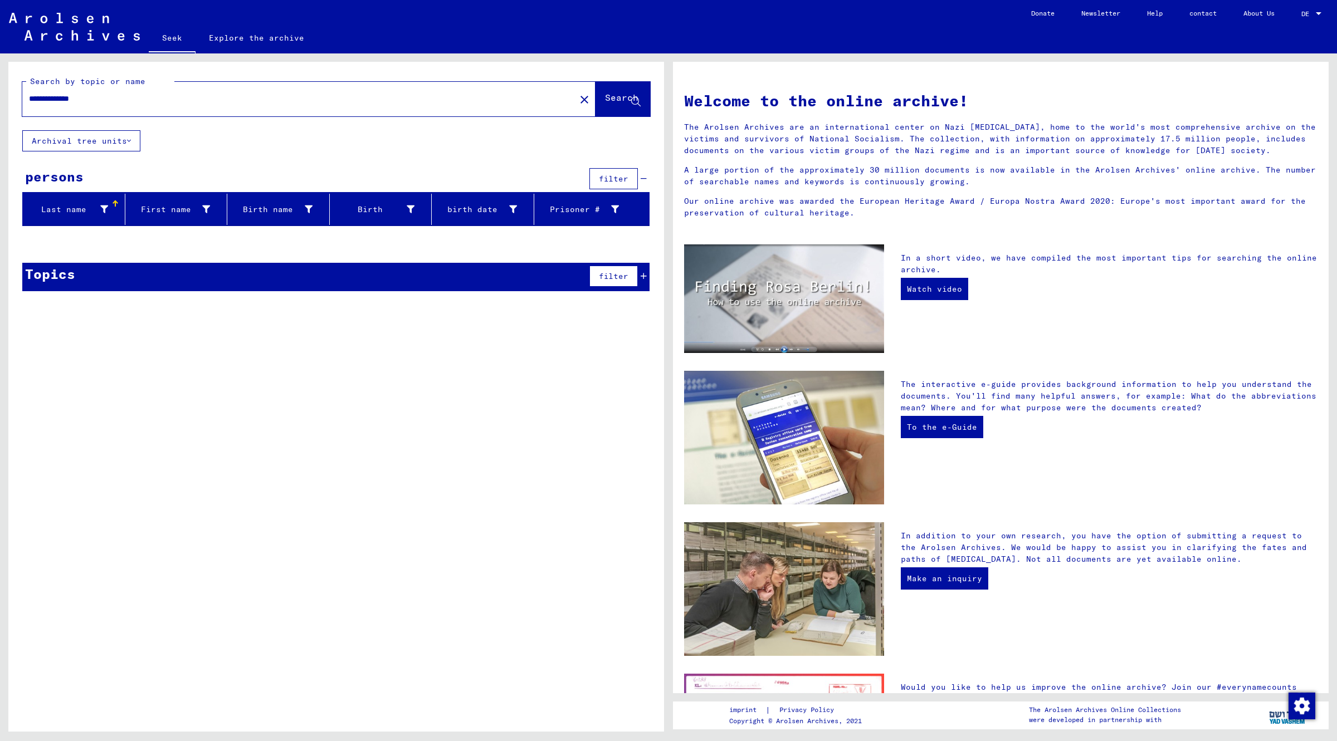
click at [84, 96] on input "**********" at bounding box center [295, 99] width 533 height 12
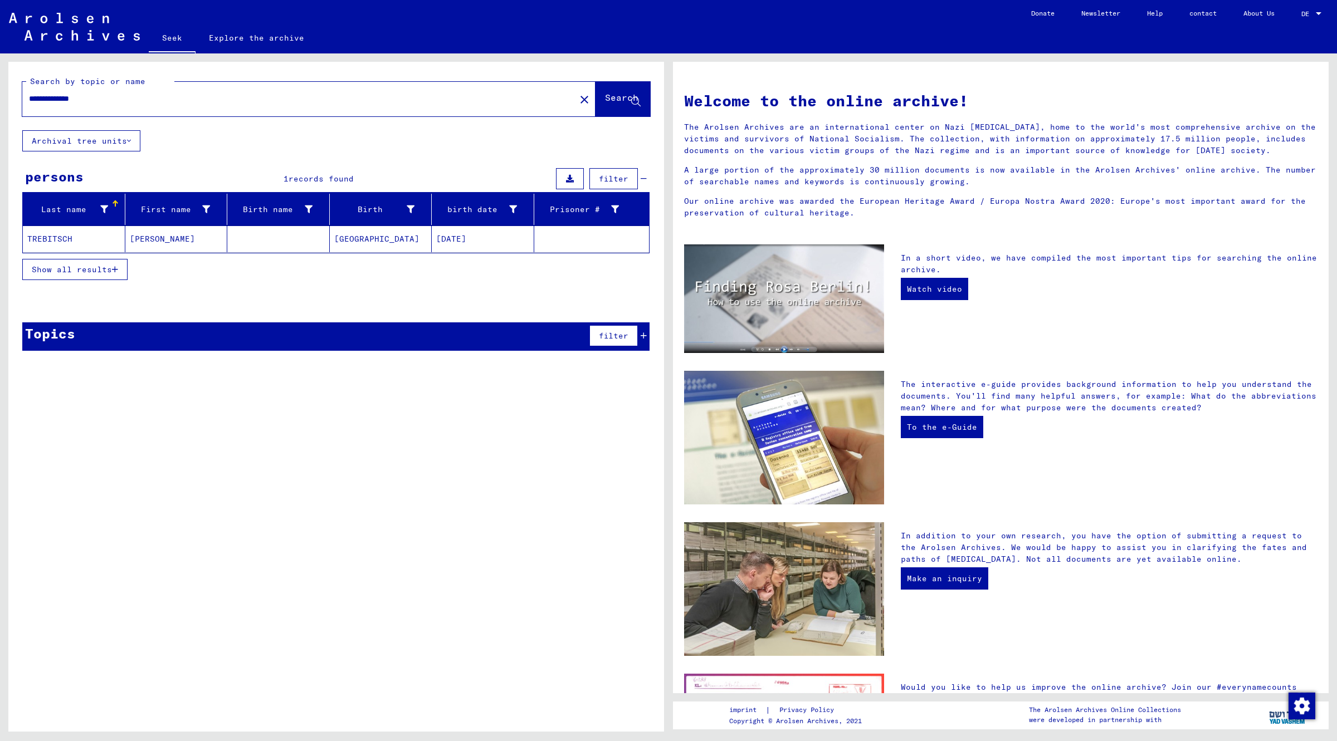
click at [66, 236] on font "TREBITSCH" at bounding box center [49, 239] width 45 height 10
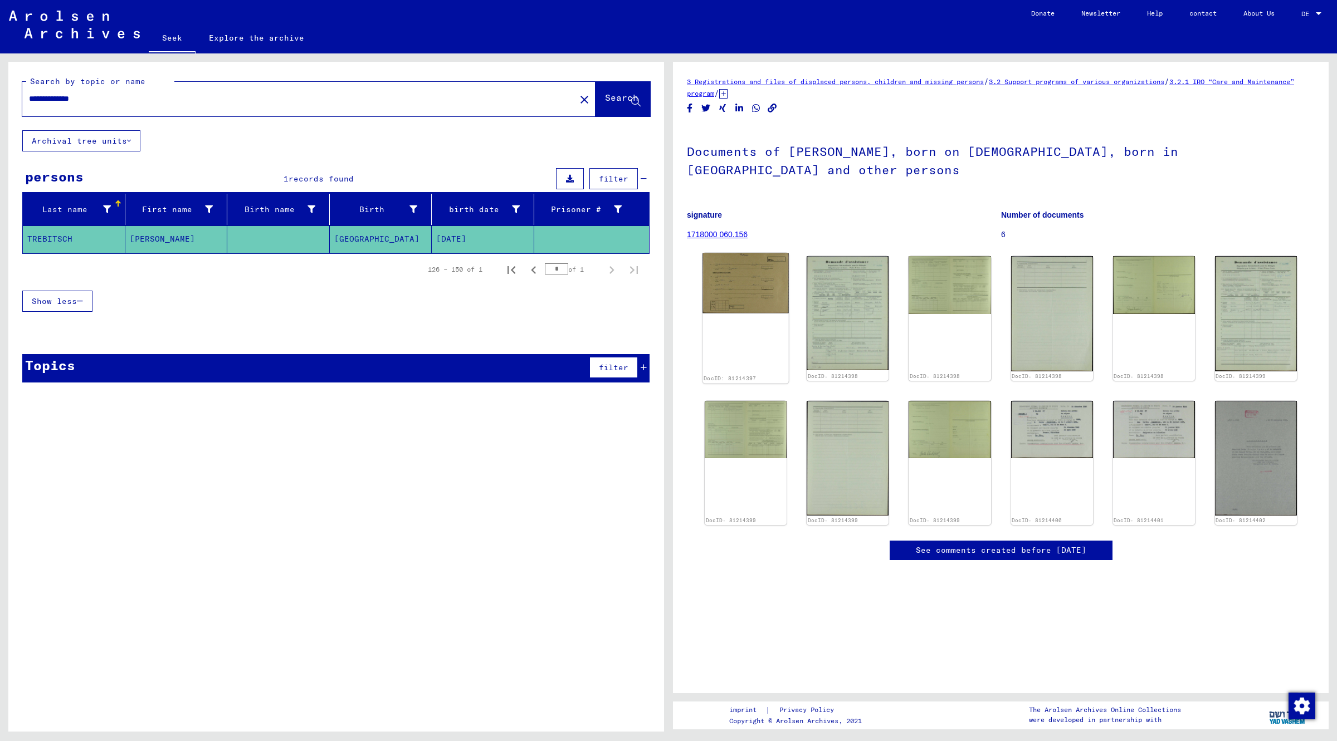
click at [770, 290] on img at bounding box center [745, 283] width 86 height 60
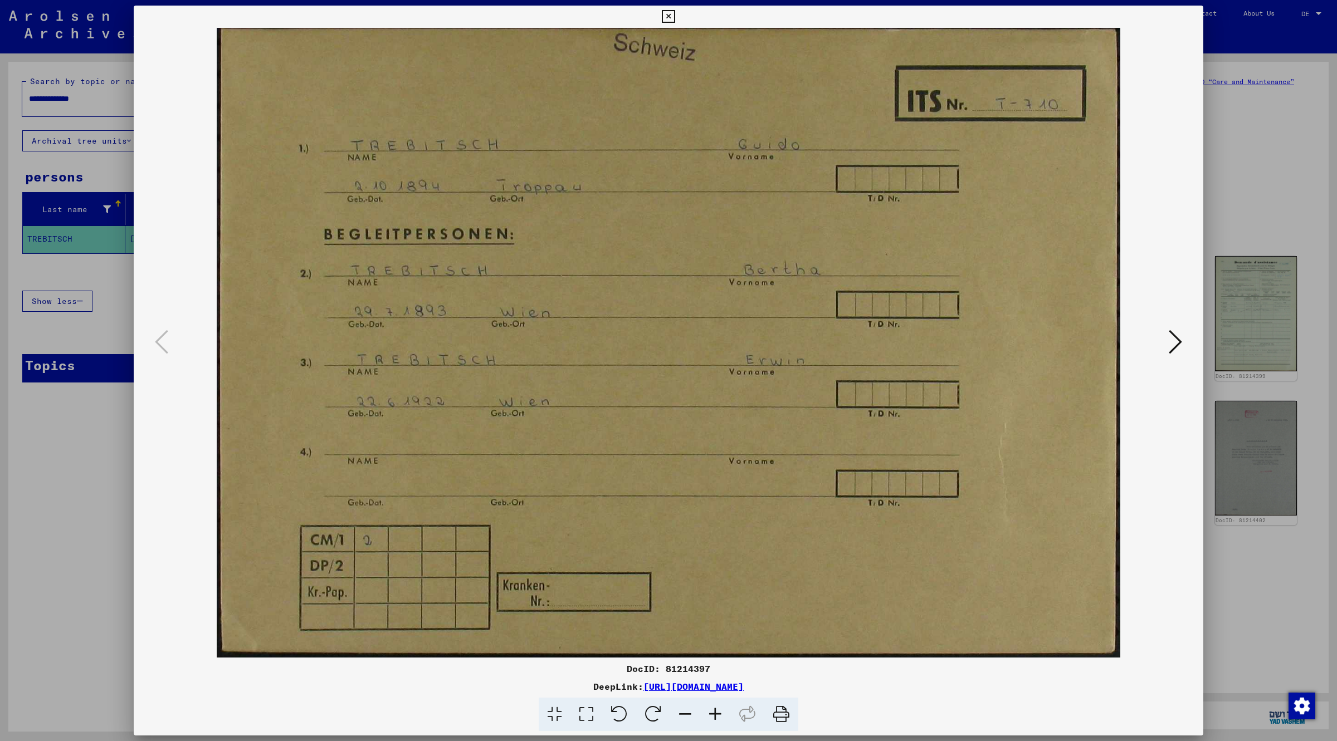
click at [674, 13] on icon at bounding box center [668, 16] width 13 height 13
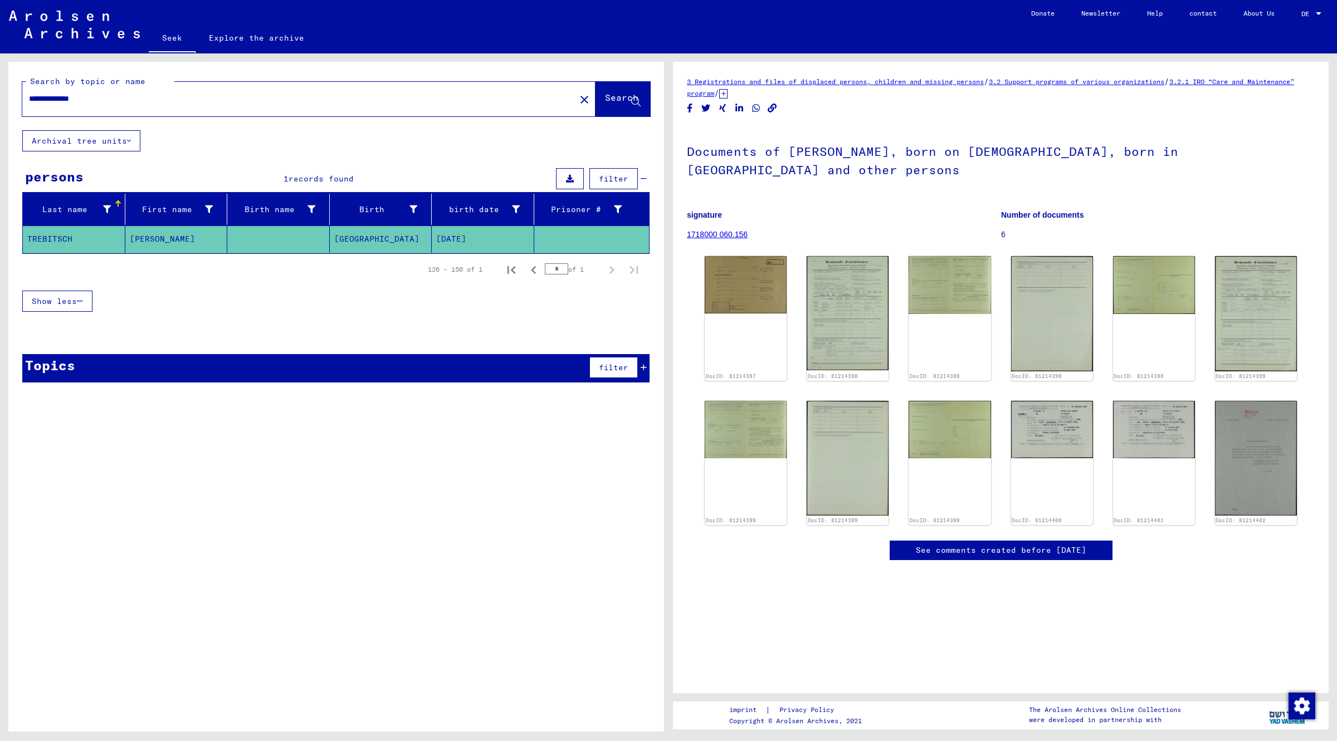
click at [87, 104] on input "**********" at bounding box center [299, 99] width 540 height 12
click at [114, 100] on input "**********" at bounding box center [299, 99] width 540 height 12
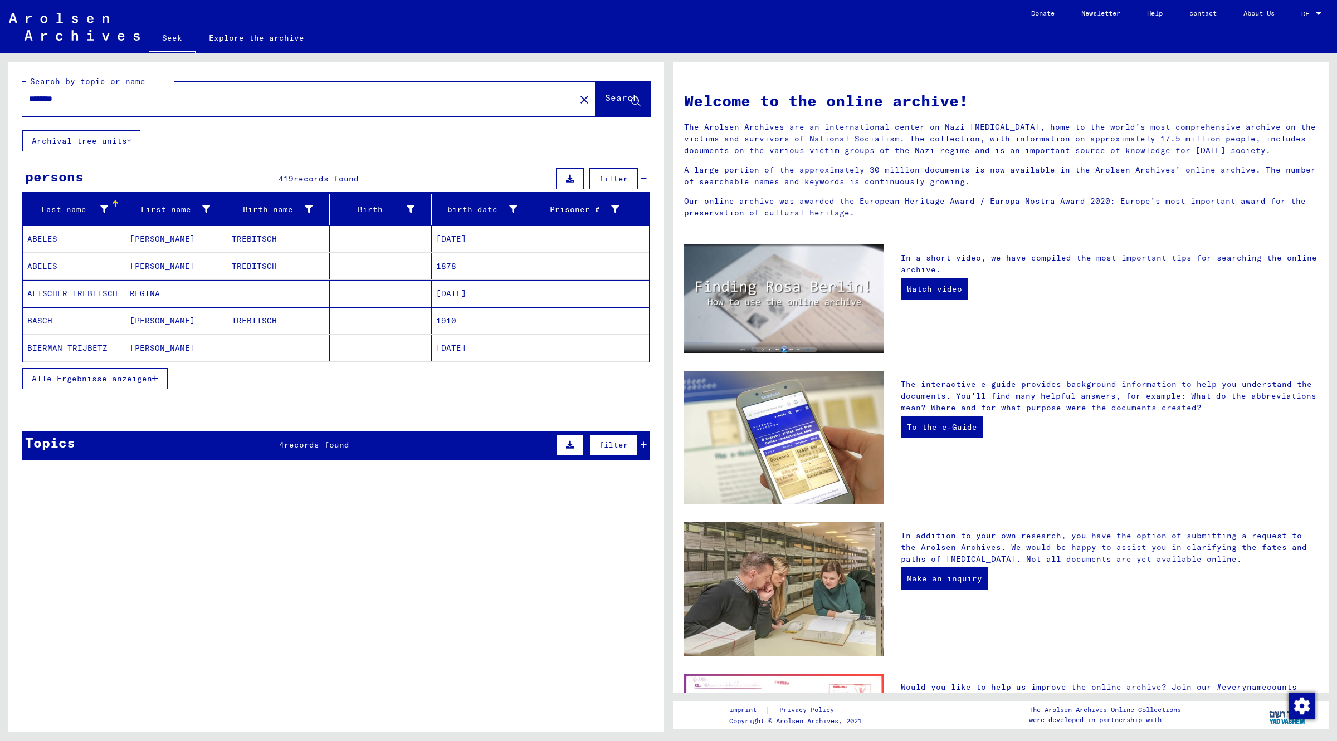
click at [187, 446] on div "Topics 4 records found filter" at bounding box center [335, 446] width 627 height 28
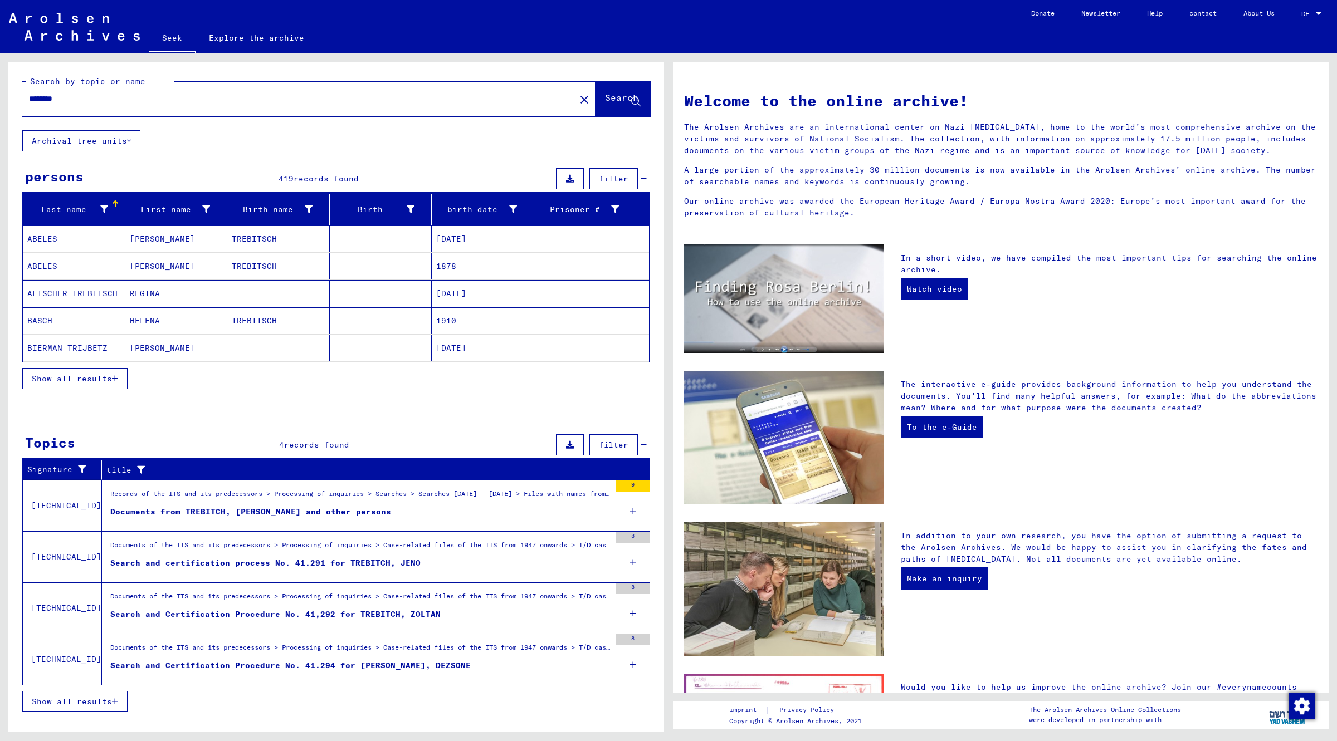
click at [79, 93] on input "********" at bounding box center [295, 99] width 533 height 12
type input "******"
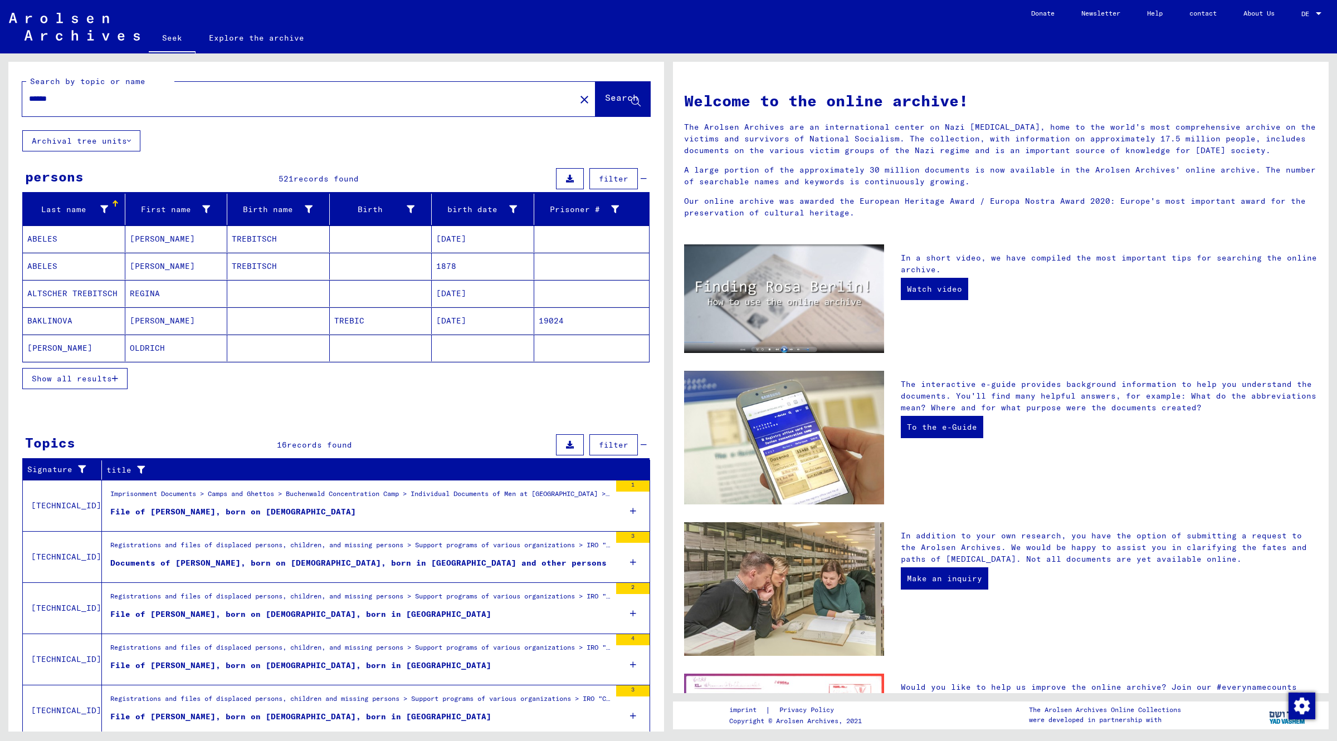
scroll to position [40, 0]
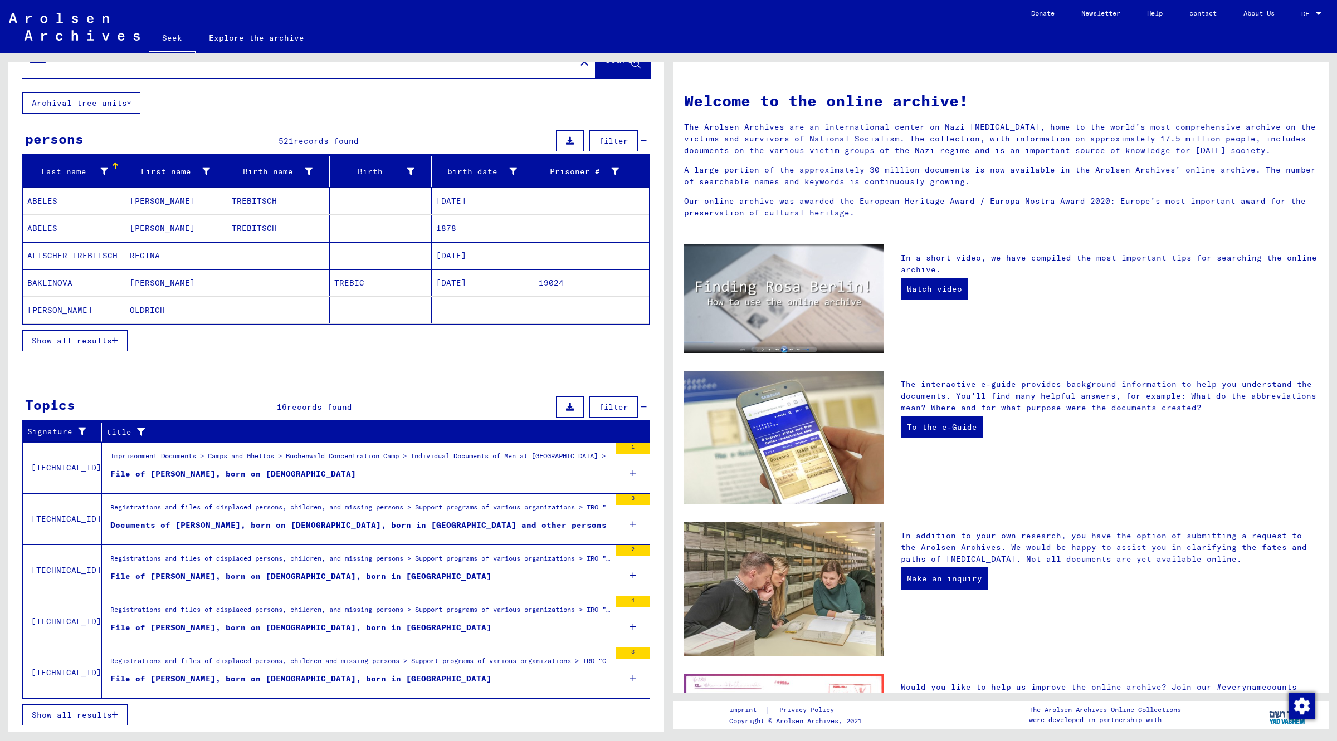
click at [293, 451] on div "Imprisonment Documents > Camps and Ghettos > Buchenwald Concentration Camp > In…" at bounding box center [360, 459] width 500 height 16
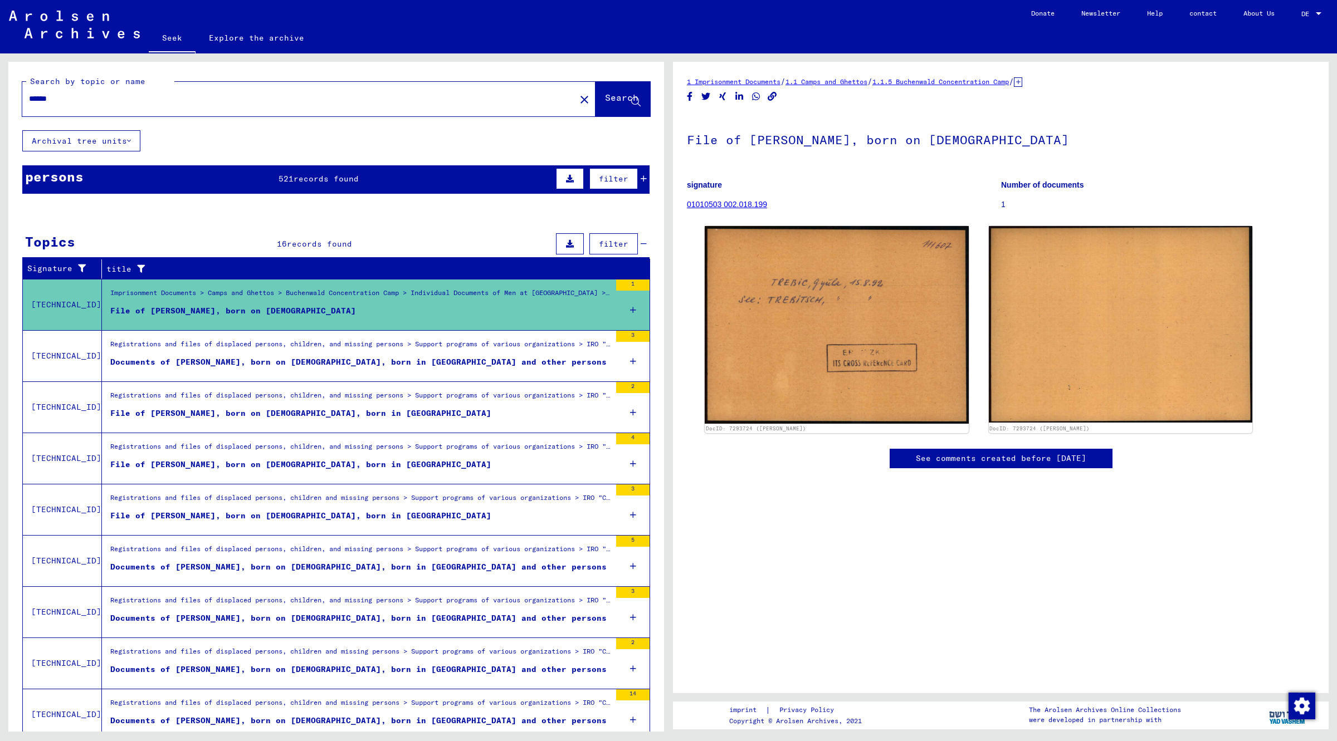
click at [290, 168] on div "persons 521 records found filter" at bounding box center [335, 179] width 627 height 28
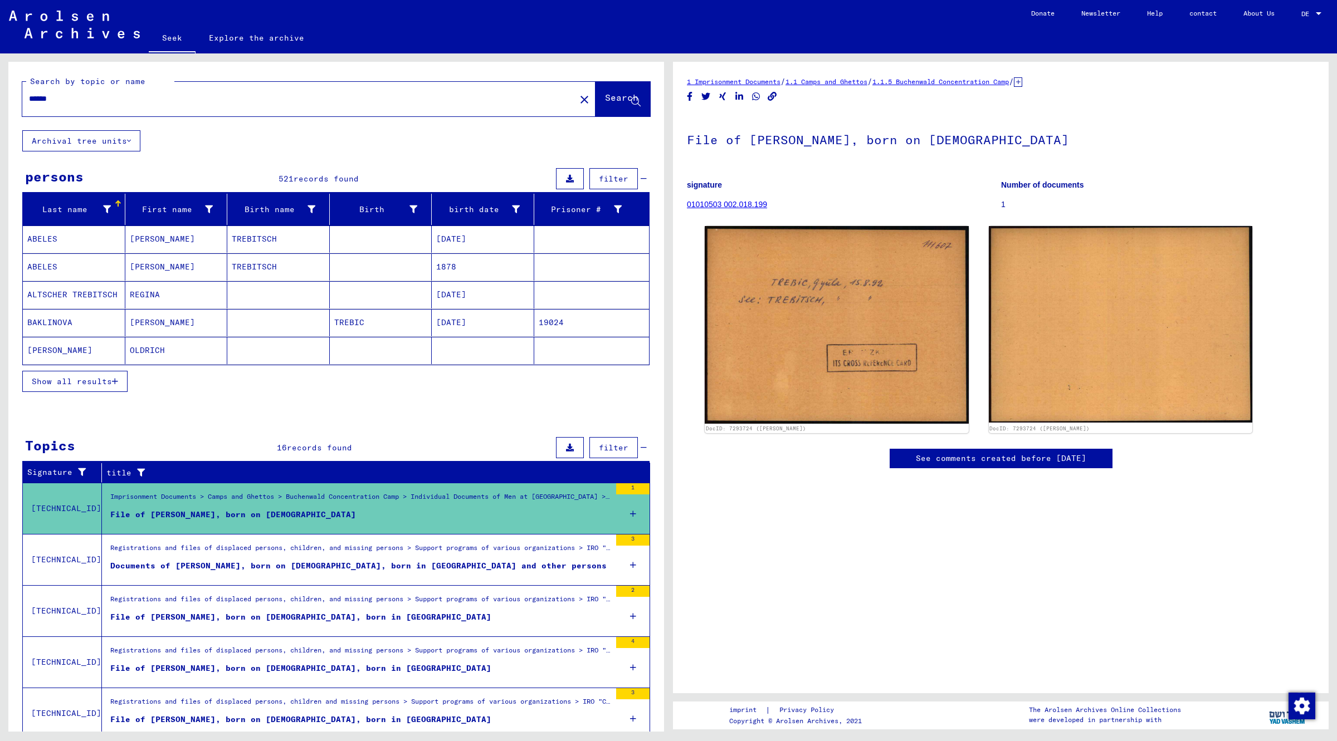
click at [78, 385] on font "Show all results" at bounding box center [72, 381] width 80 height 10
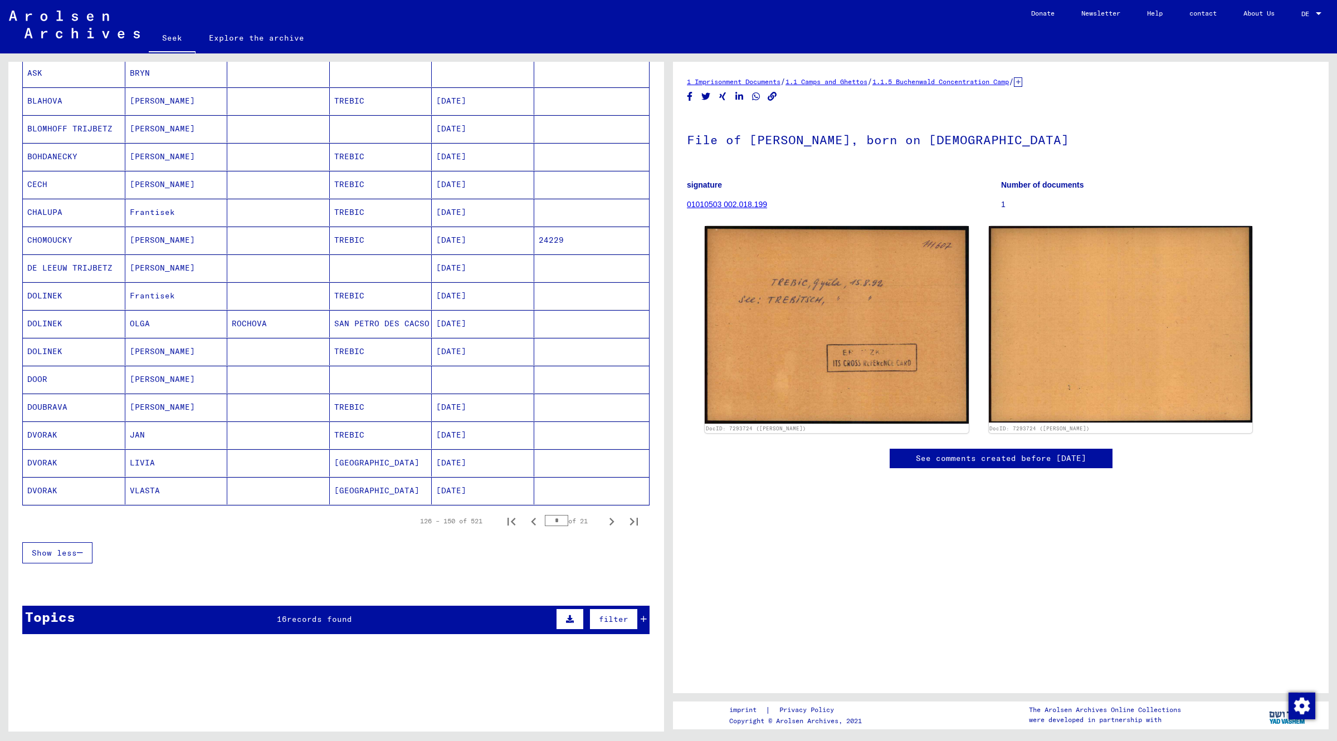
scroll to position [418, 0]
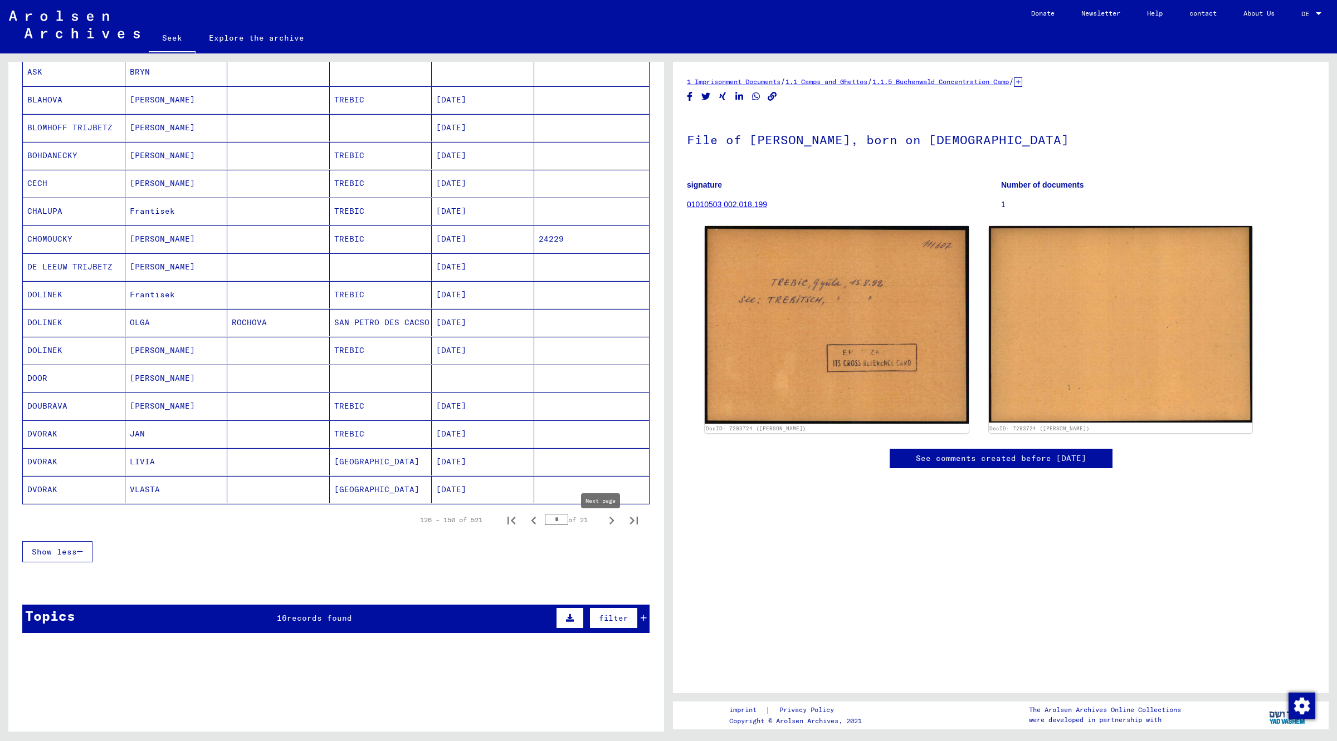
click at [604, 525] on icon "Next page" at bounding box center [612, 521] width 16 height 16
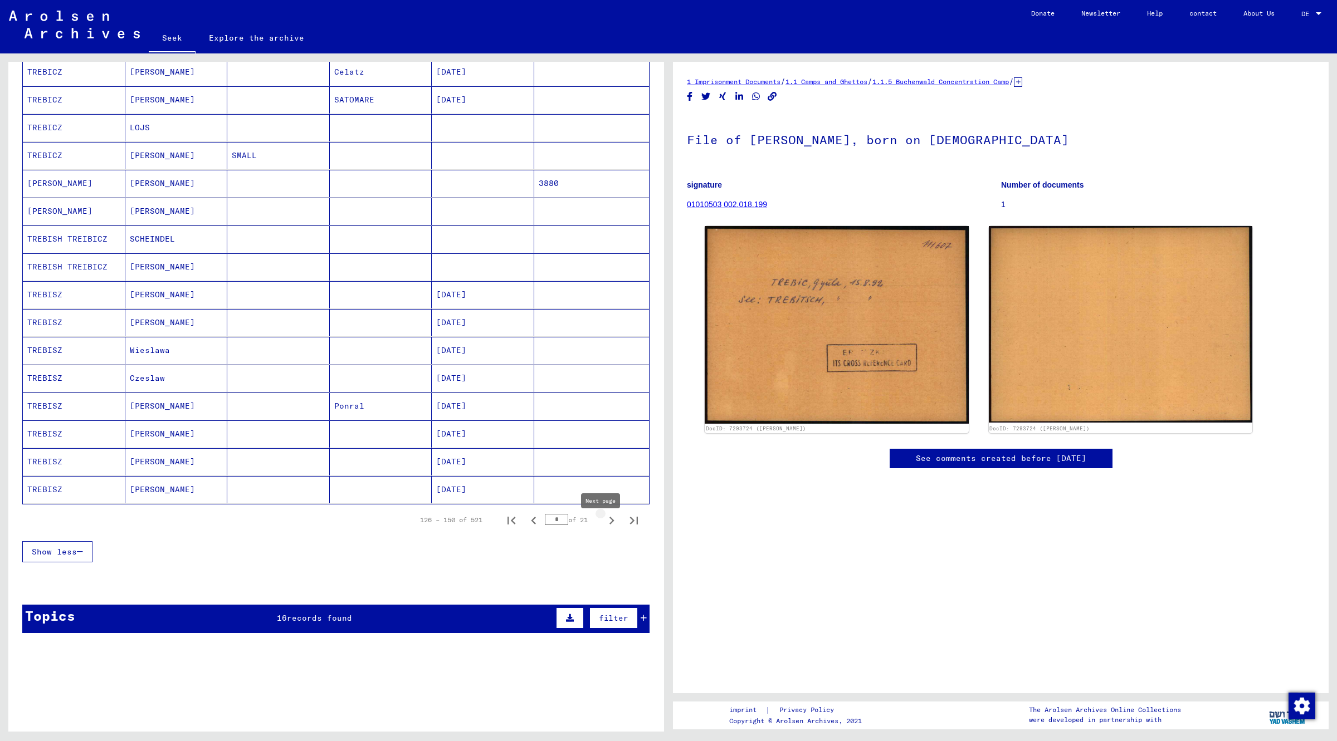
click at [604, 525] on icon "Next page" at bounding box center [612, 521] width 16 height 16
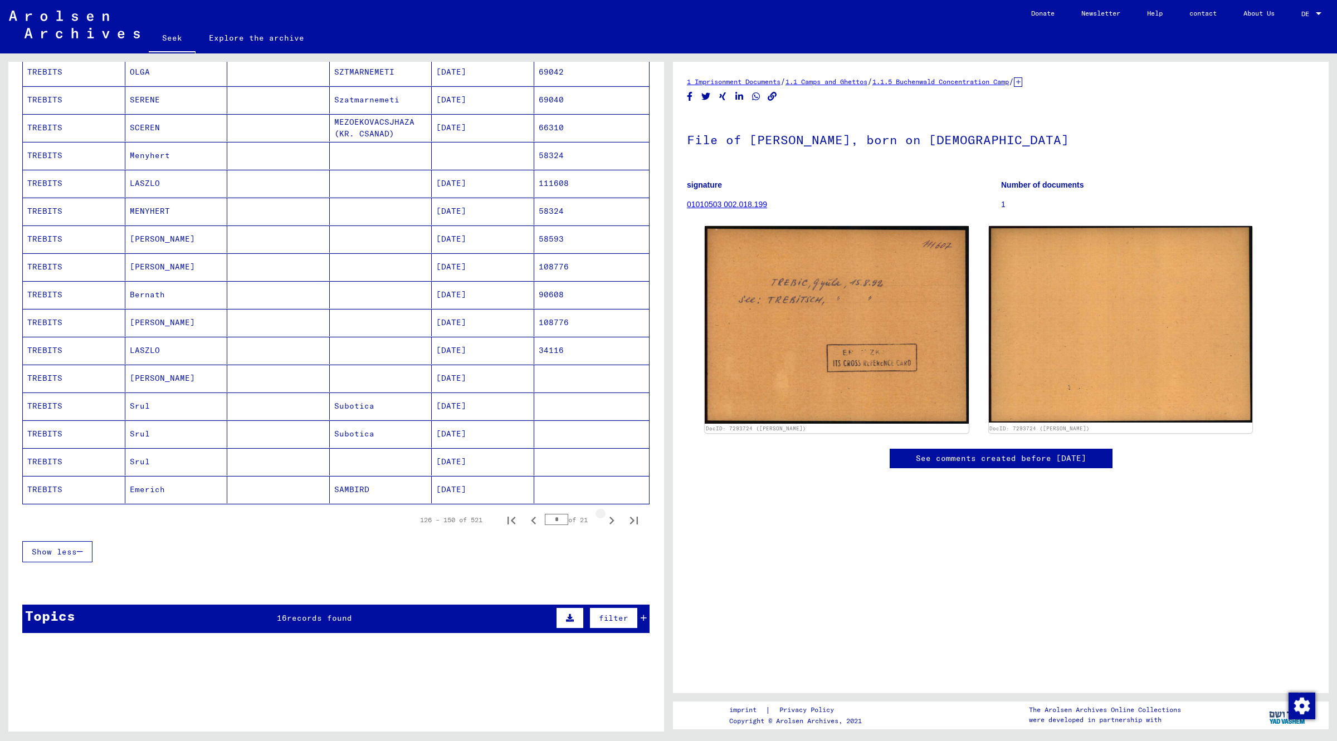
click at [604, 525] on icon "Next page" at bounding box center [612, 521] width 16 height 16
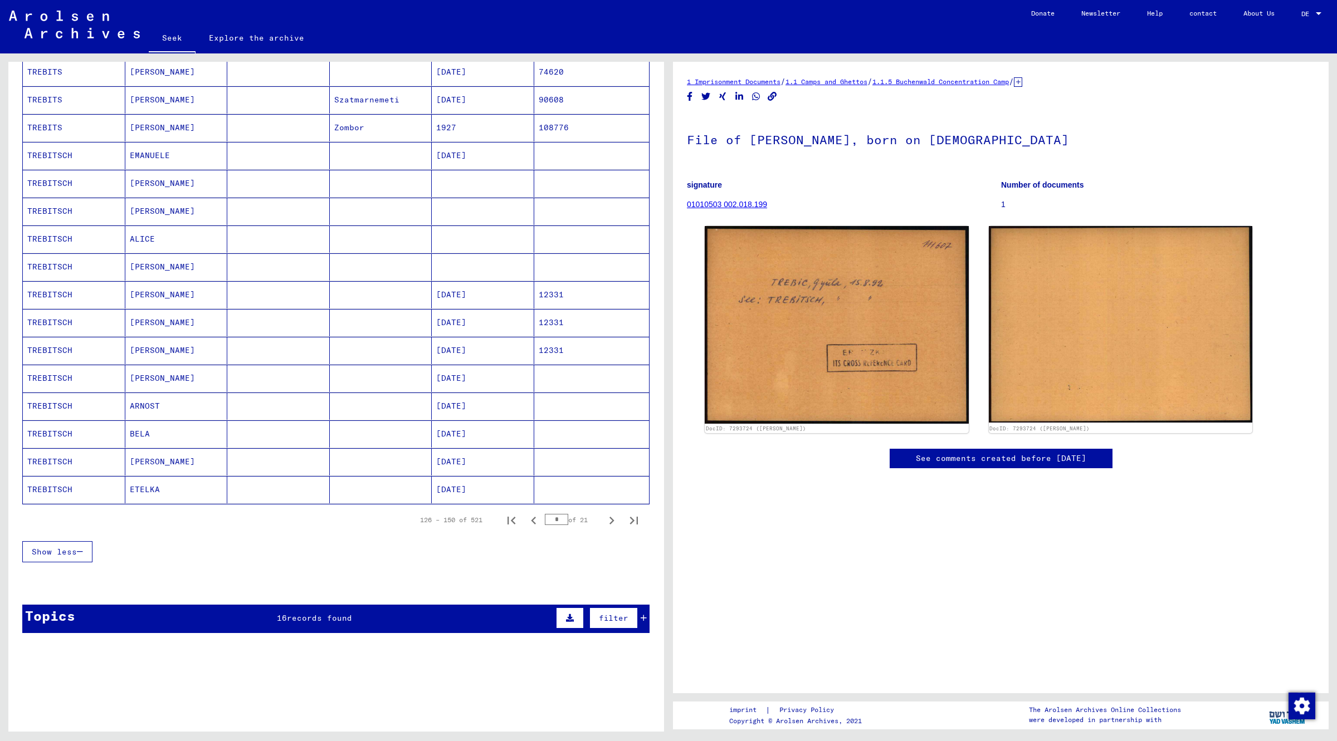
click at [604, 525] on icon "Next page" at bounding box center [612, 521] width 16 height 16
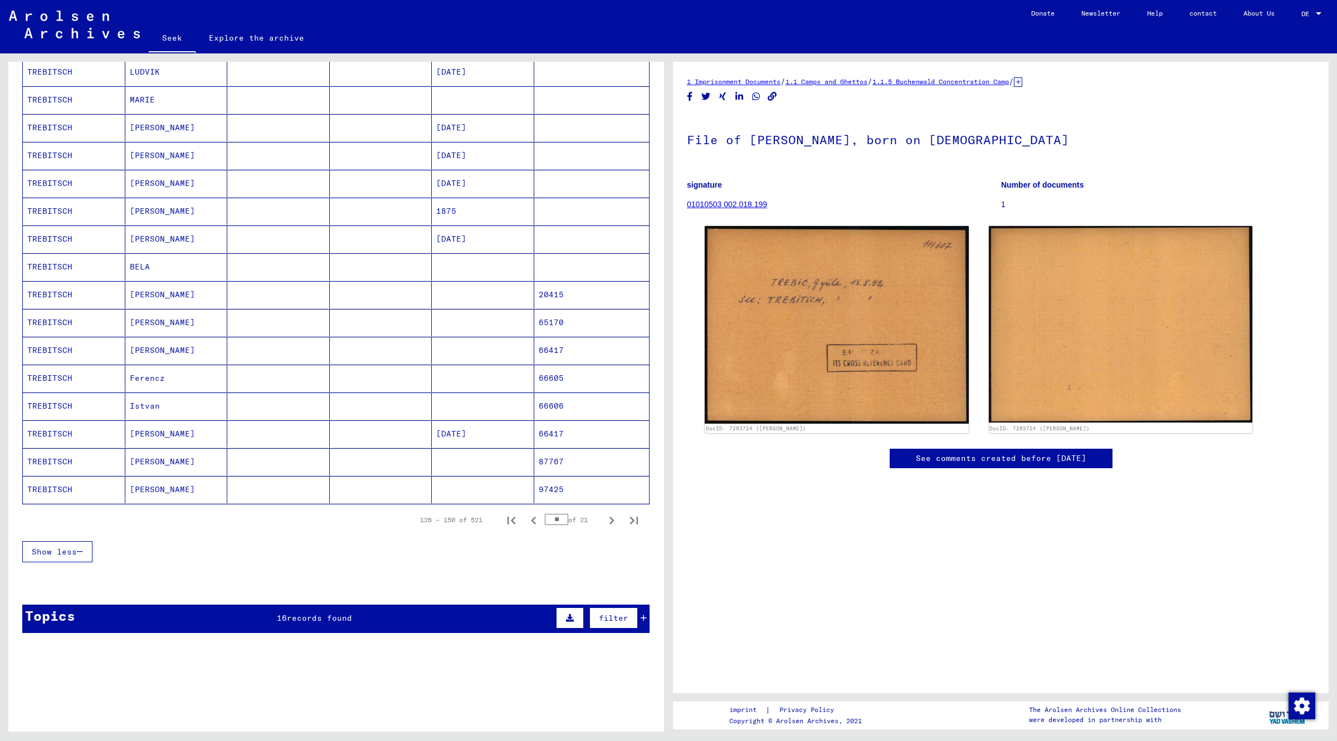
click at [82, 496] on mat-cell "TREBITSCH" at bounding box center [74, 489] width 102 height 27
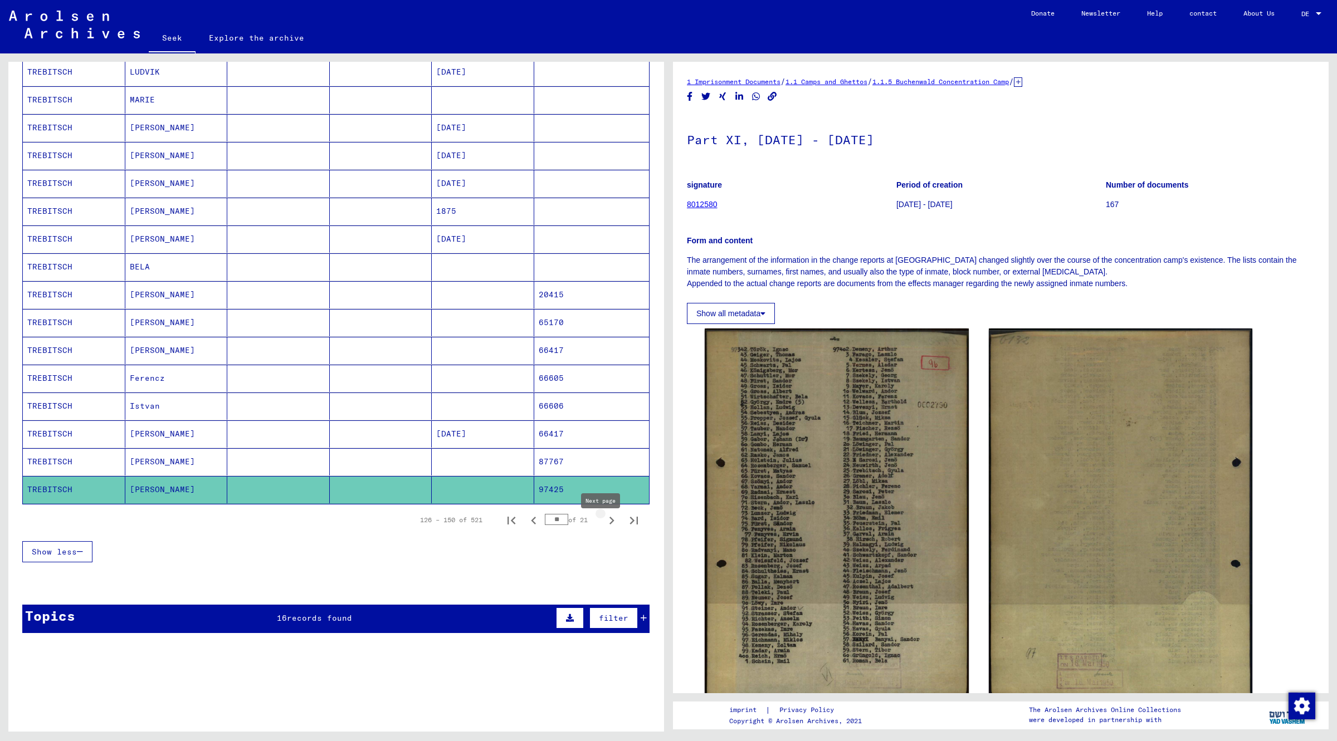
click at [604, 525] on icon "Next page" at bounding box center [612, 521] width 16 height 16
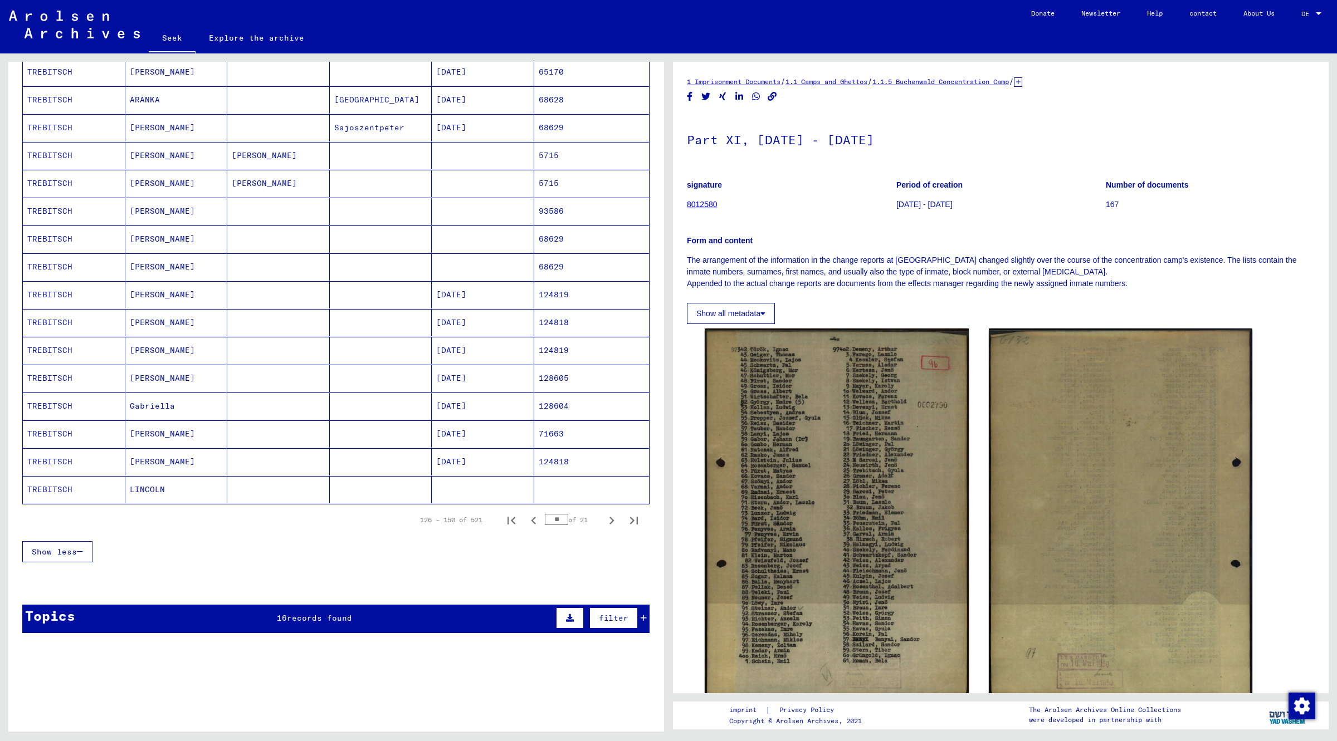
click at [604, 525] on icon "Next page" at bounding box center [612, 521] width 16 height 16
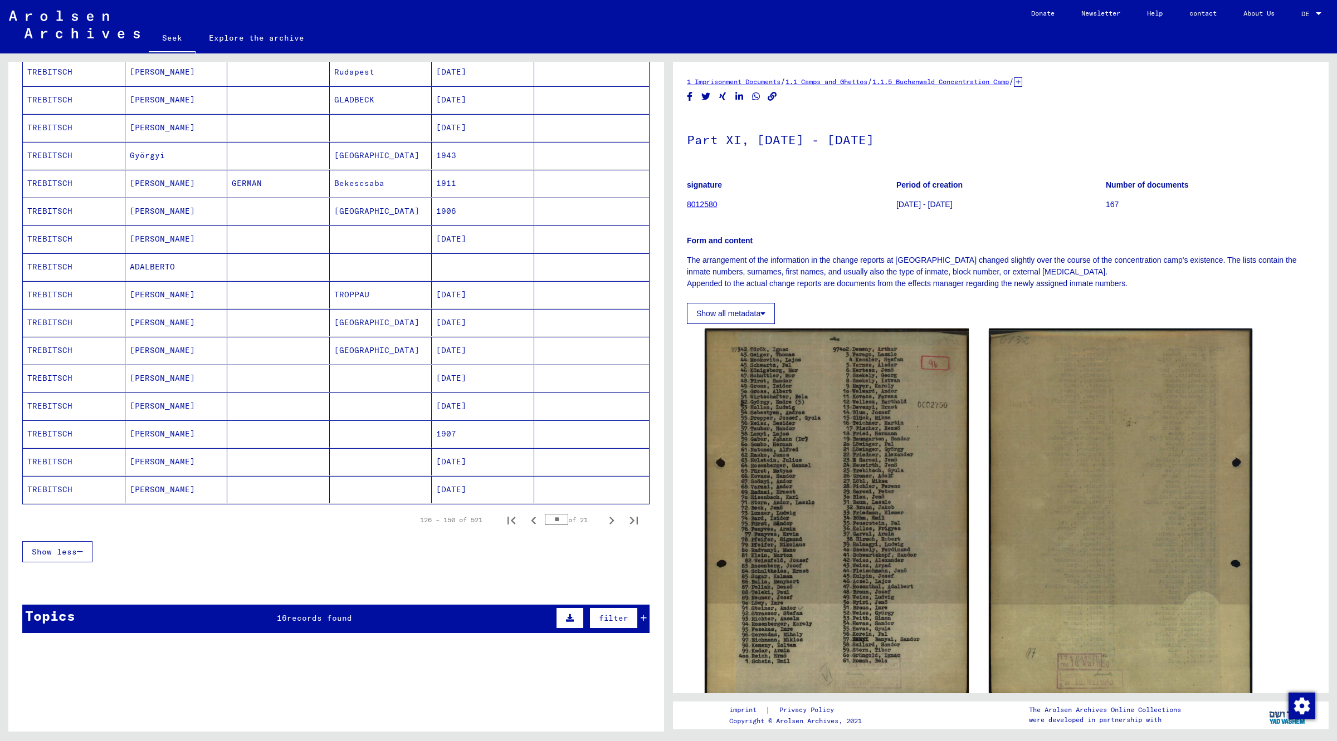
click at [604, 525] on icon "Next page" at bounding box center [612, 521] width 16 height 16
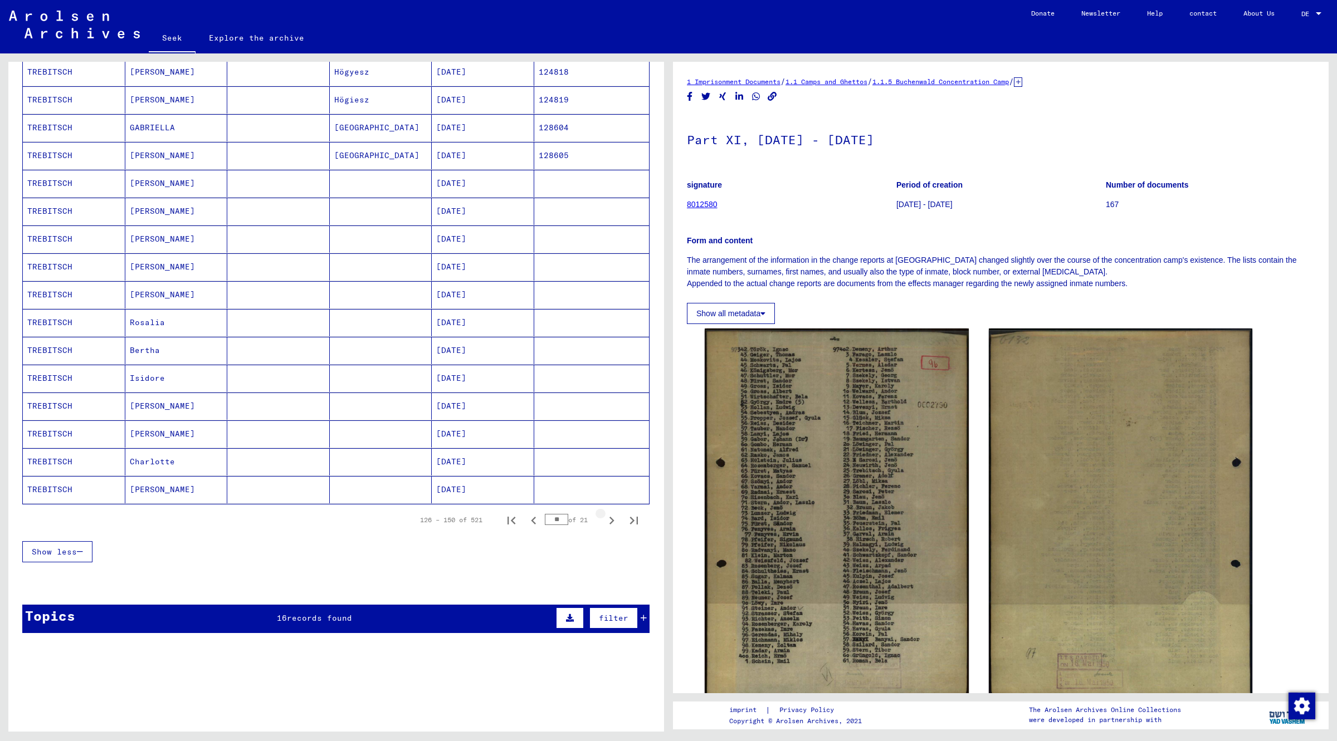
click at [605, 525] on icon "Next page" at bounding box center [612, 521] width 16 height 16
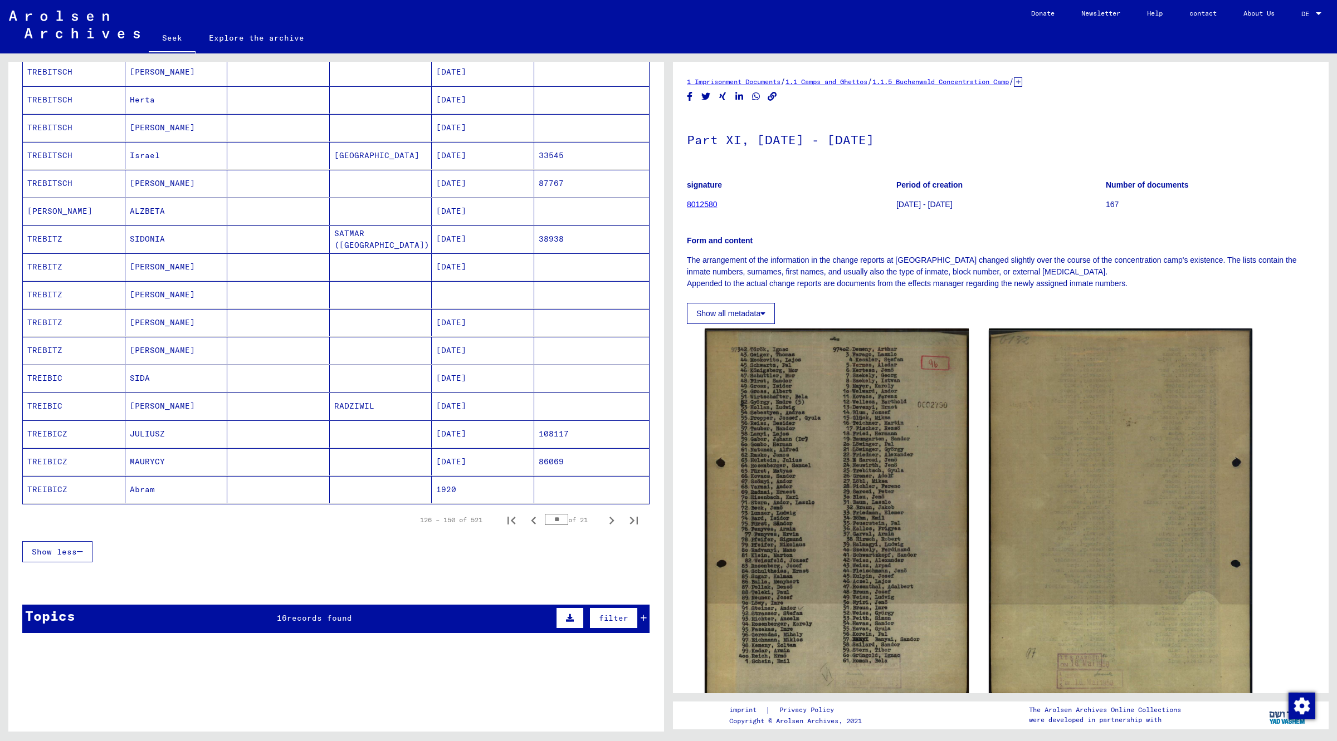
click at [604, 525] on icon "Next page" at bounding box center [612, 521] width 16 height 16
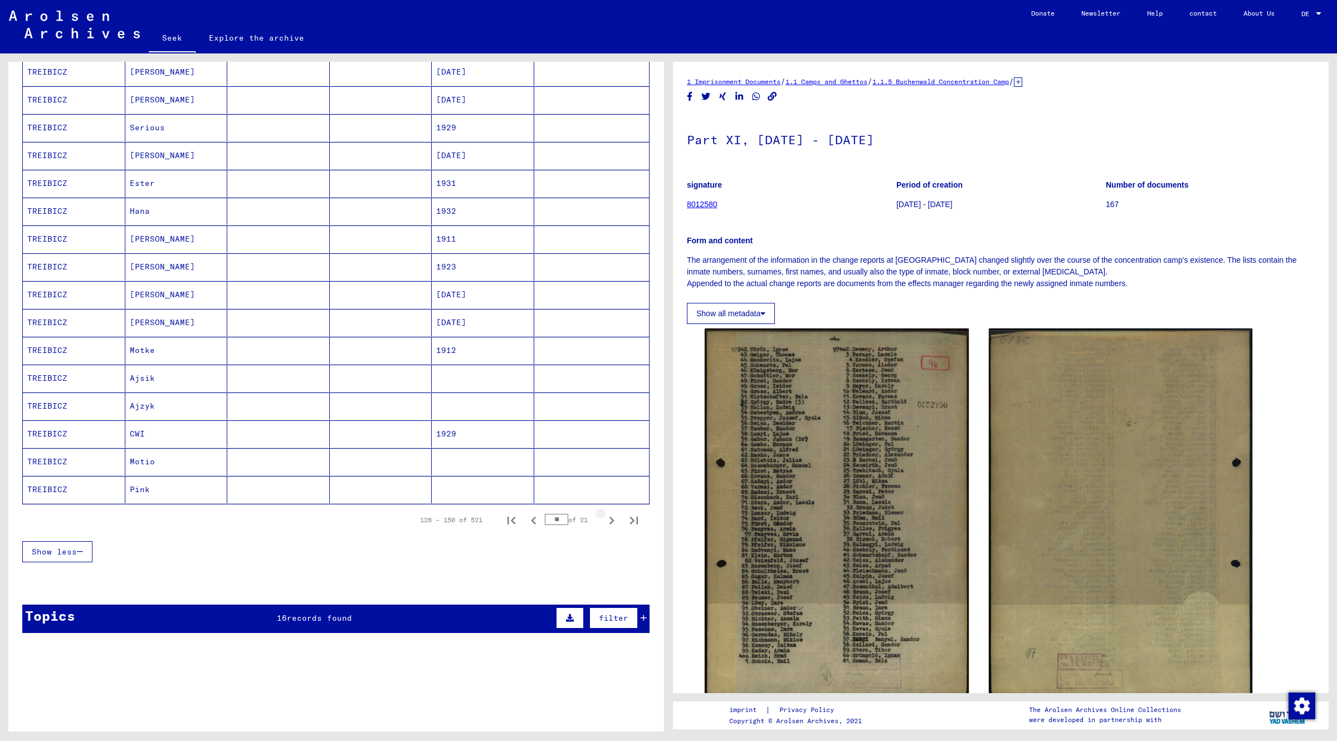
click at [604, 525] on icon "Next page" at bounding box center [612, 521] width 16 height 16
type input "**"
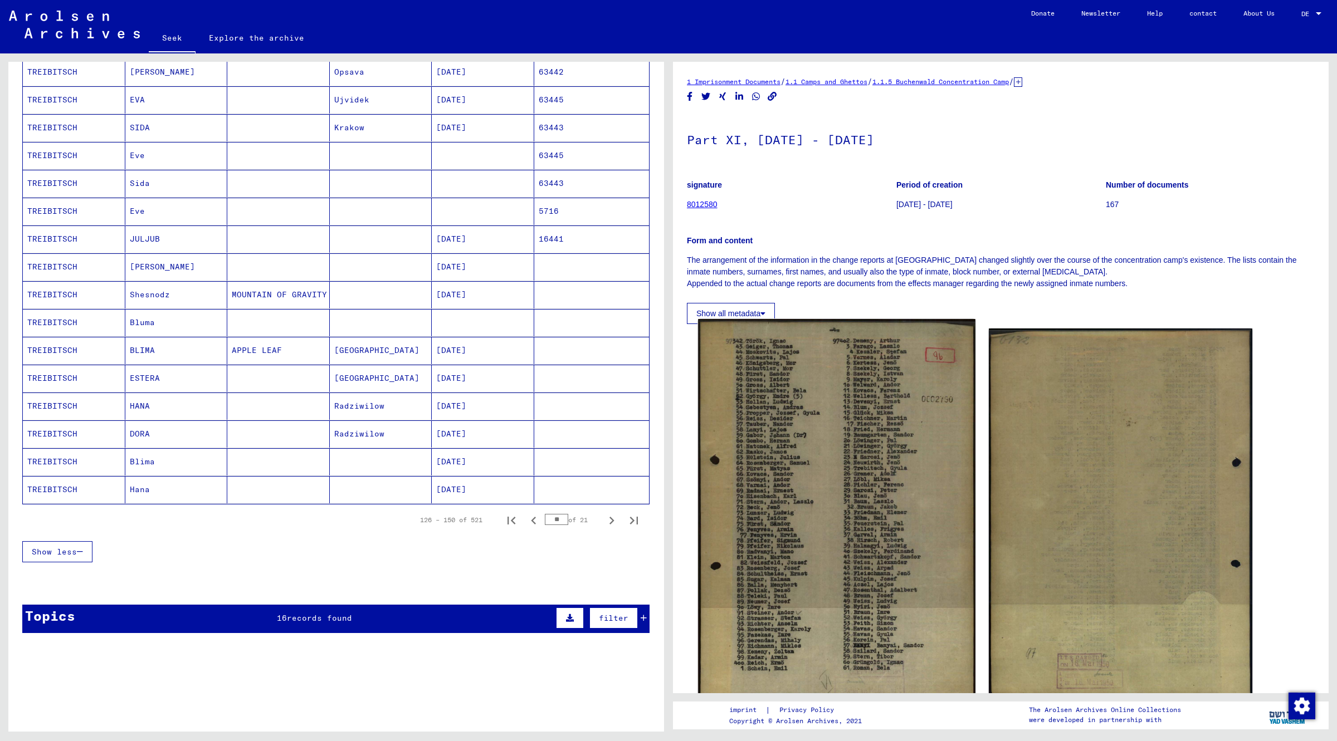
click at [958, 687] on img at bounding box center [836, 513] width 277 height 389
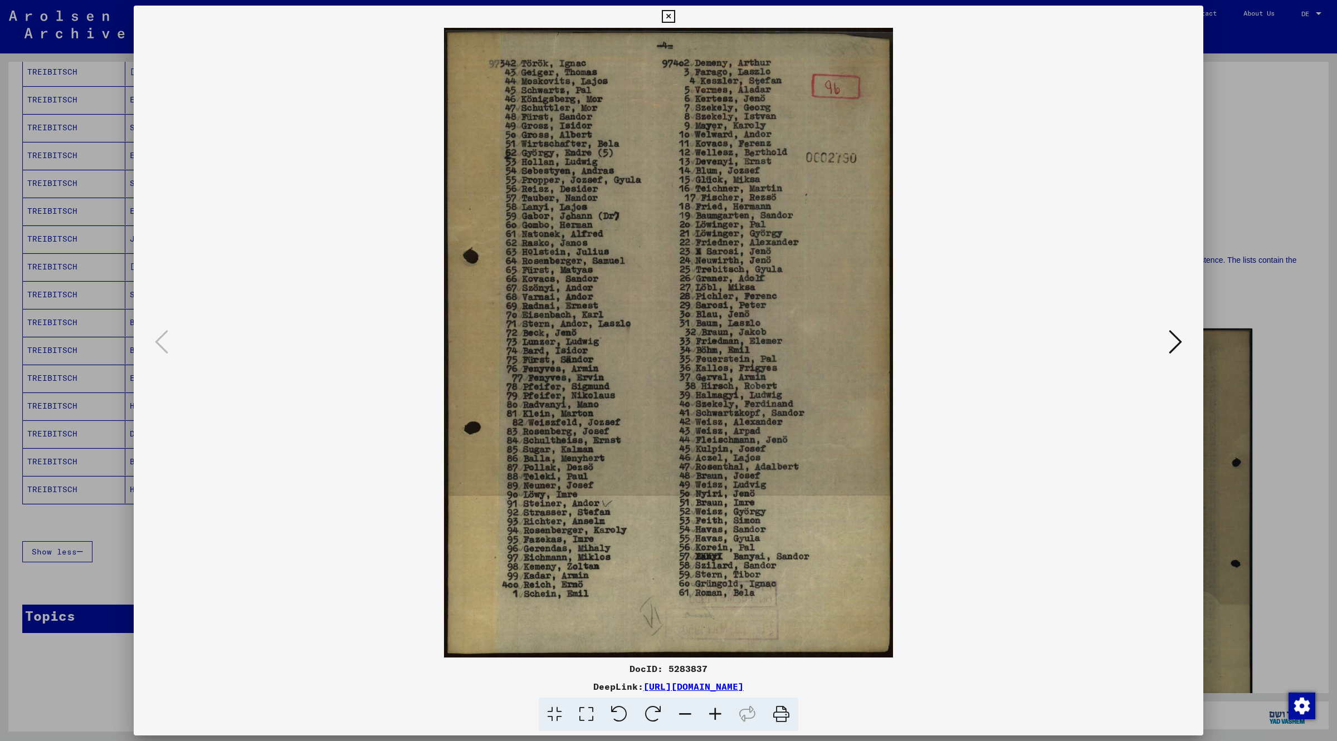
click at [658, 16] on button at bounding box center [667, 17] width 19 height 22
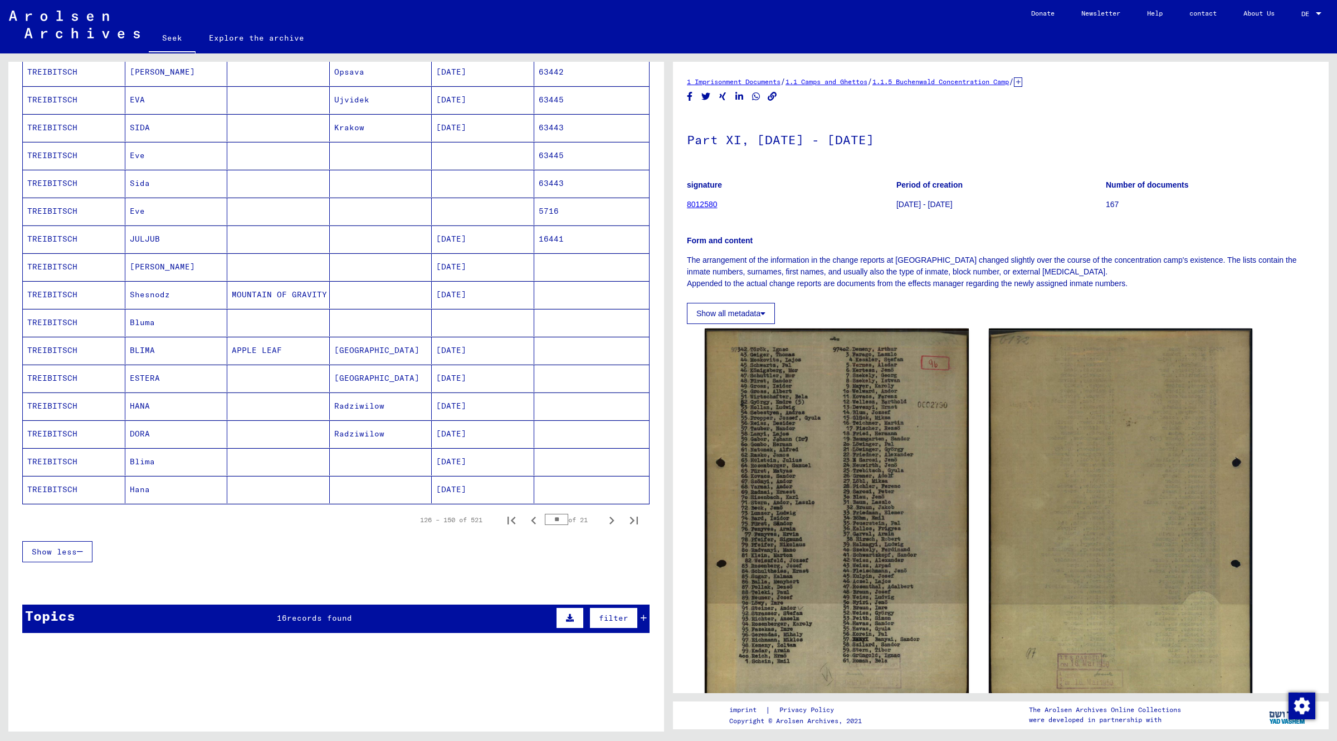
click at [707, 204] on font "8012580" at bounding box center [702, 204] width 31 height 9
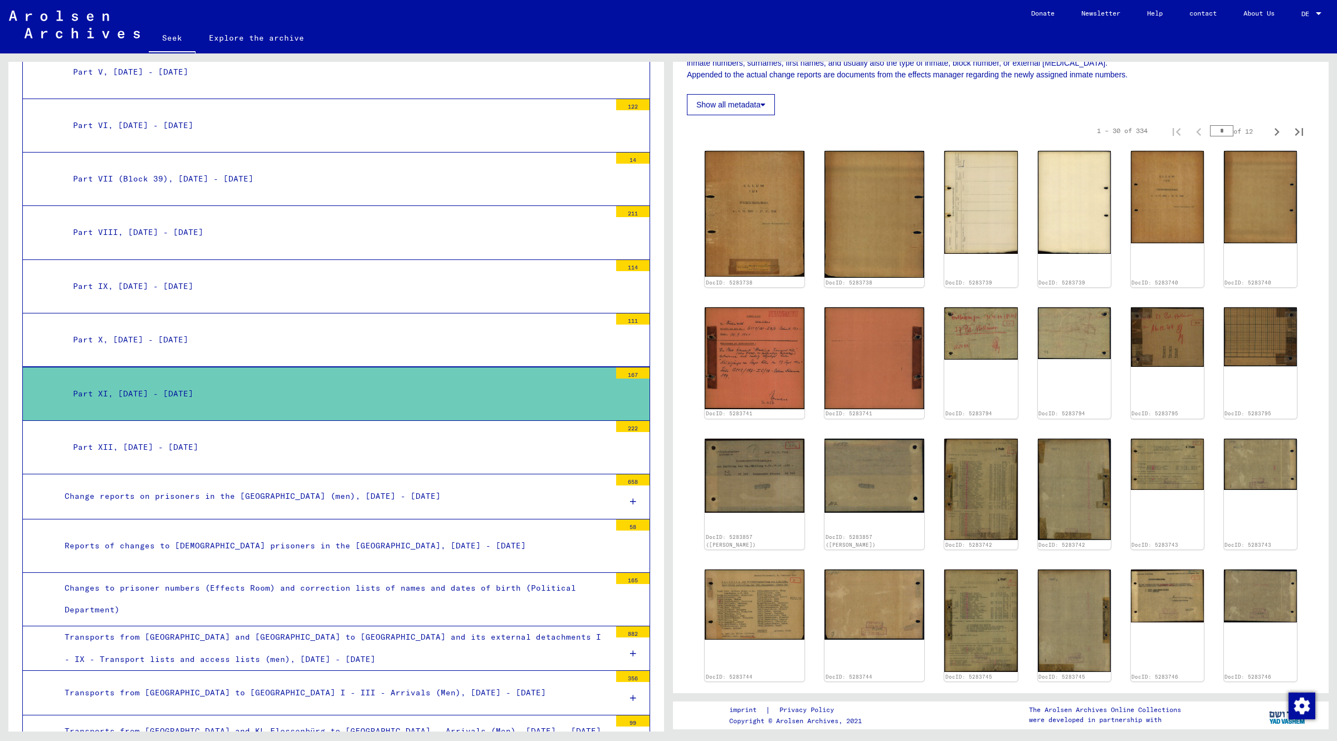
scroll to position [487, 0]
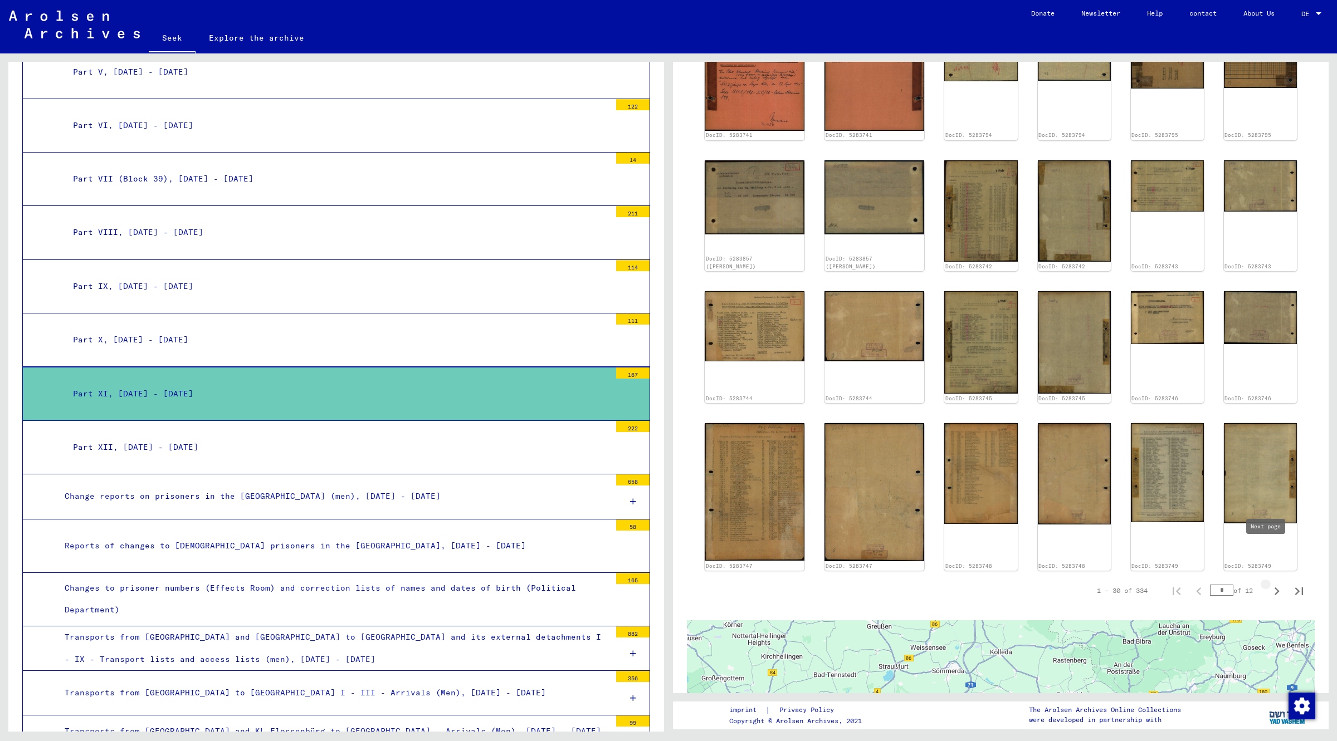
click at [1269, 584] on icon "Next page" at bounding box center [1277, 592] width 16 height 16
type input "*"
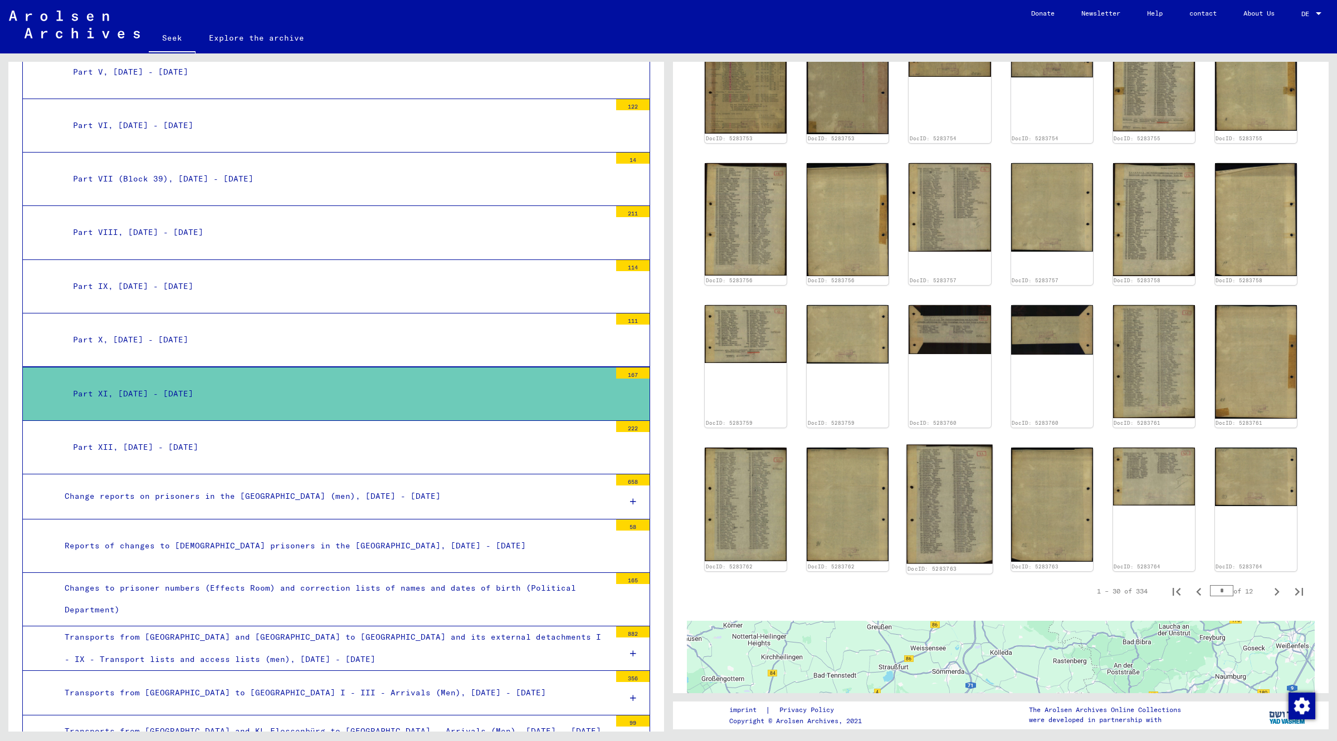
click at [948, 513] on img at bounding box center [950, 504] width 86 height 119
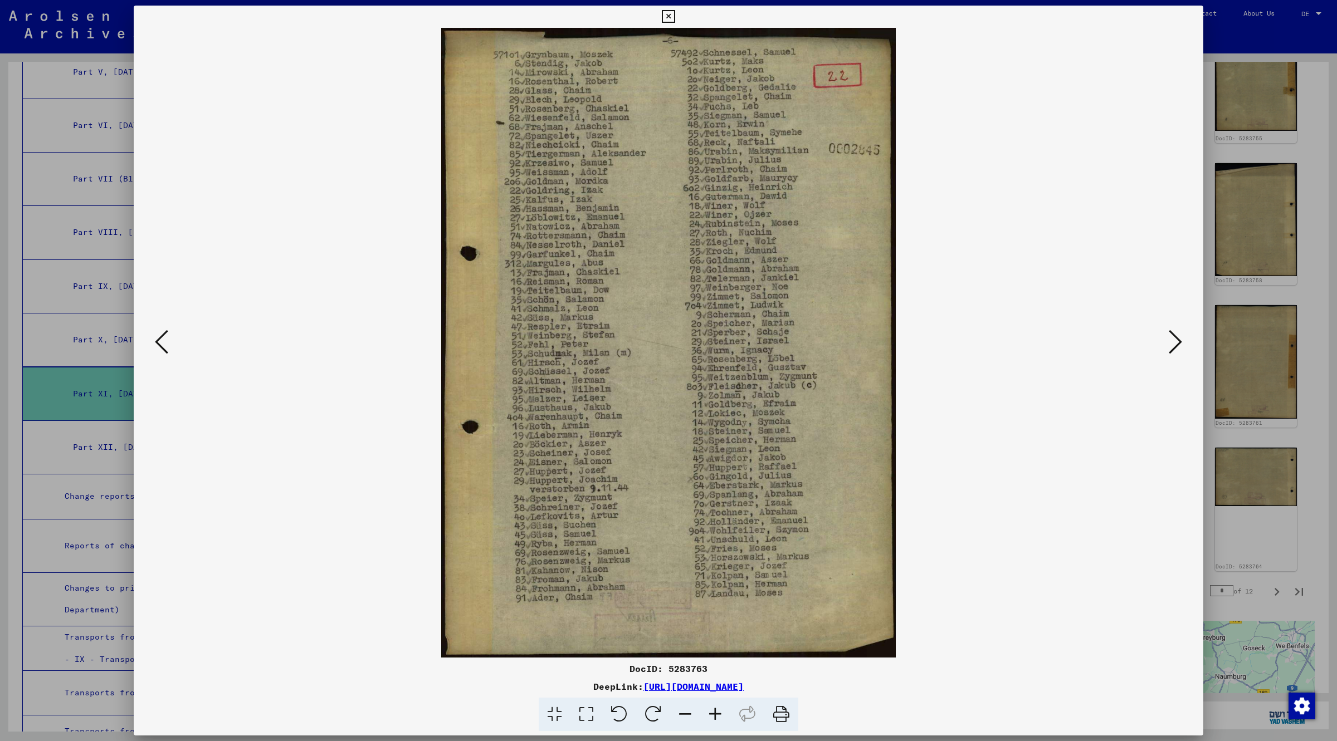
click at [660, 23] on button at bounding box center [667, 17] width 19 height 22
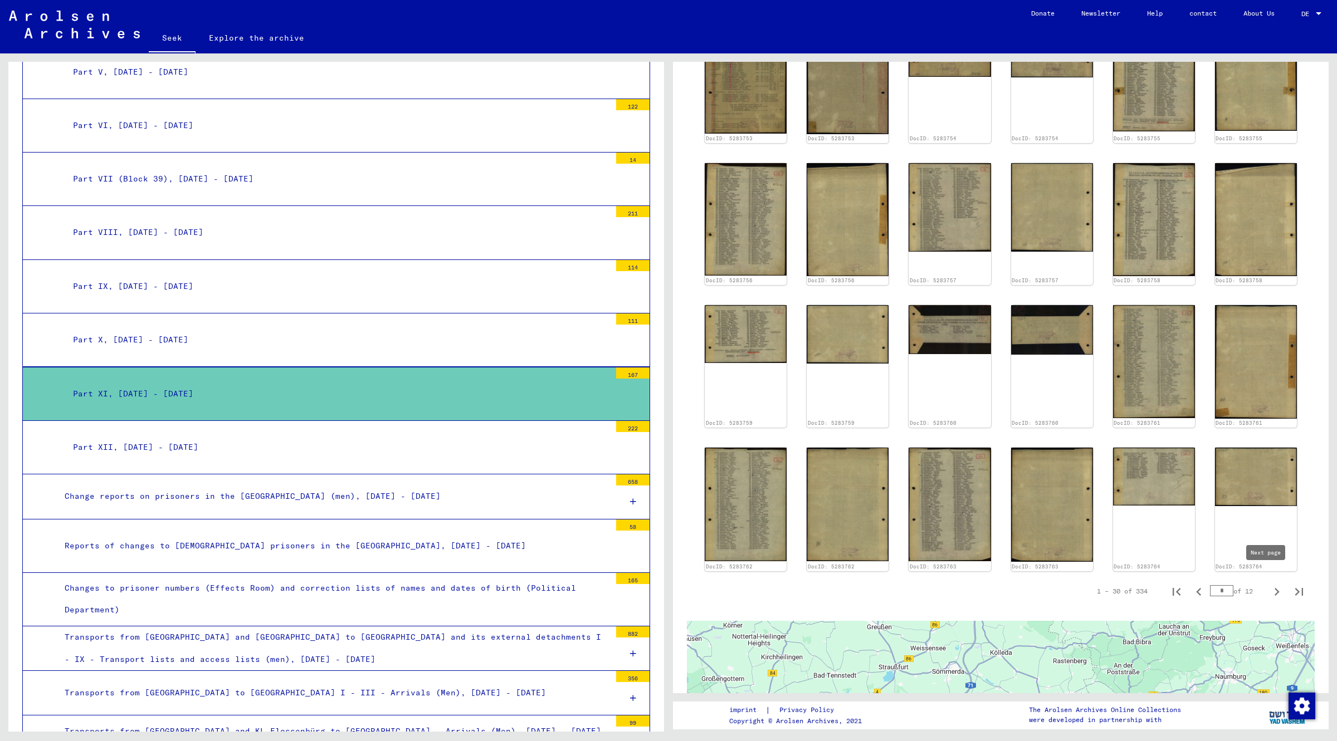
click at [1269, 584] on icon "Next page" at bounding box center [1277, 592] width 16 height 16
type input "*"
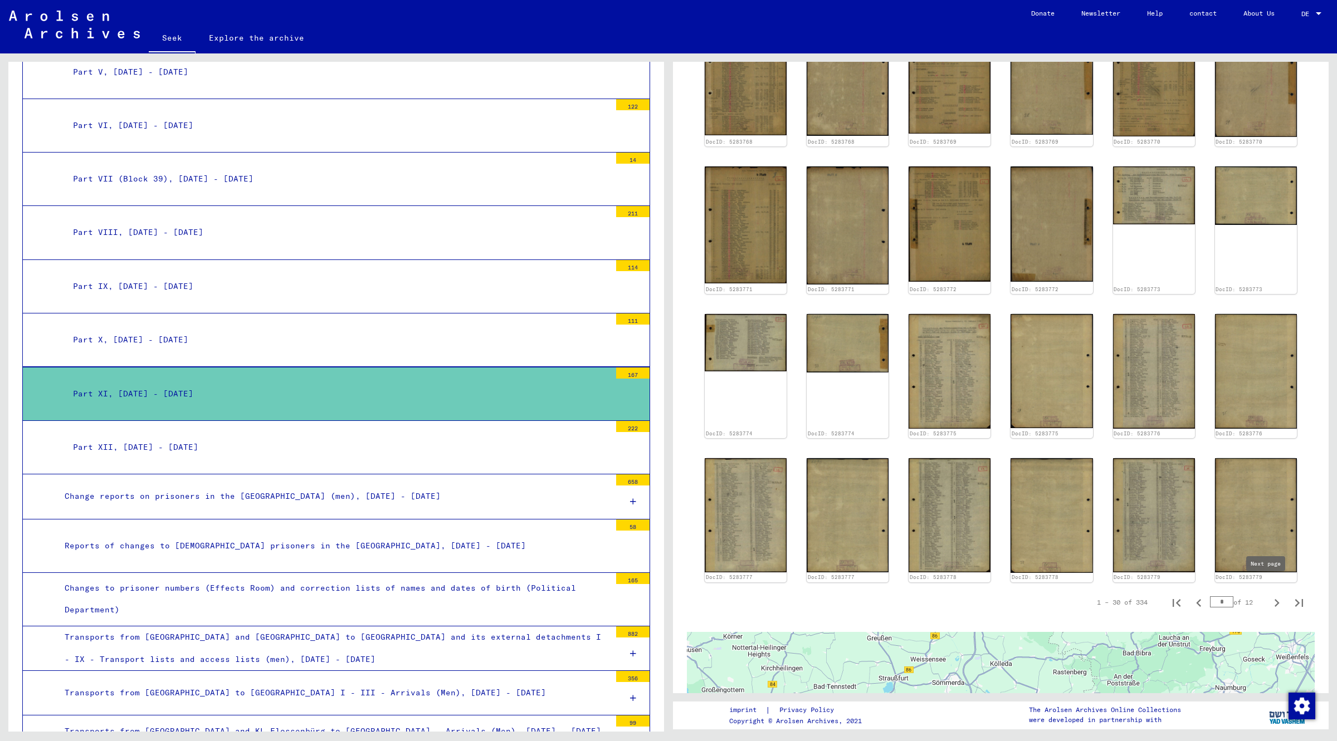
click at [1269, 595] on icon "Next page" at bounding box center [1277, 603] width 16 height 16
type input "*"
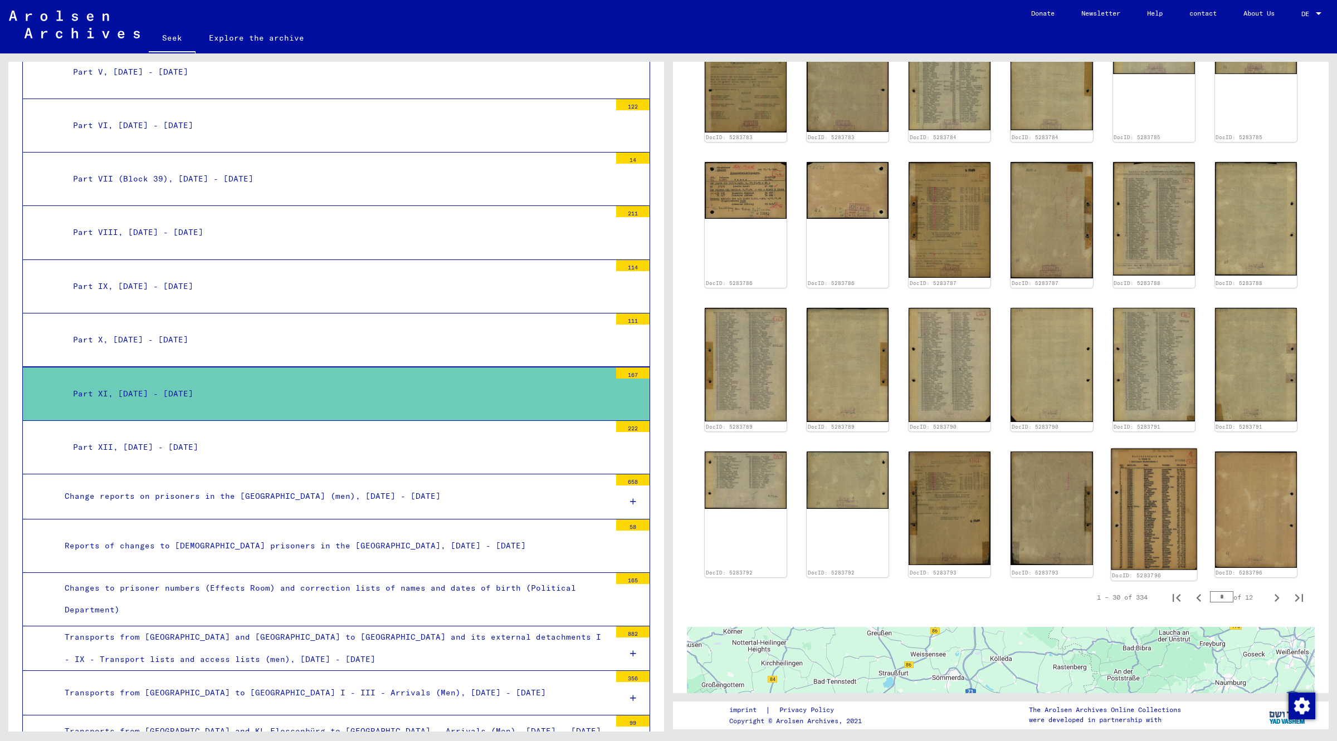
click at [1150, 514] on img at bounding box center [1153, 509] width 86 height 122
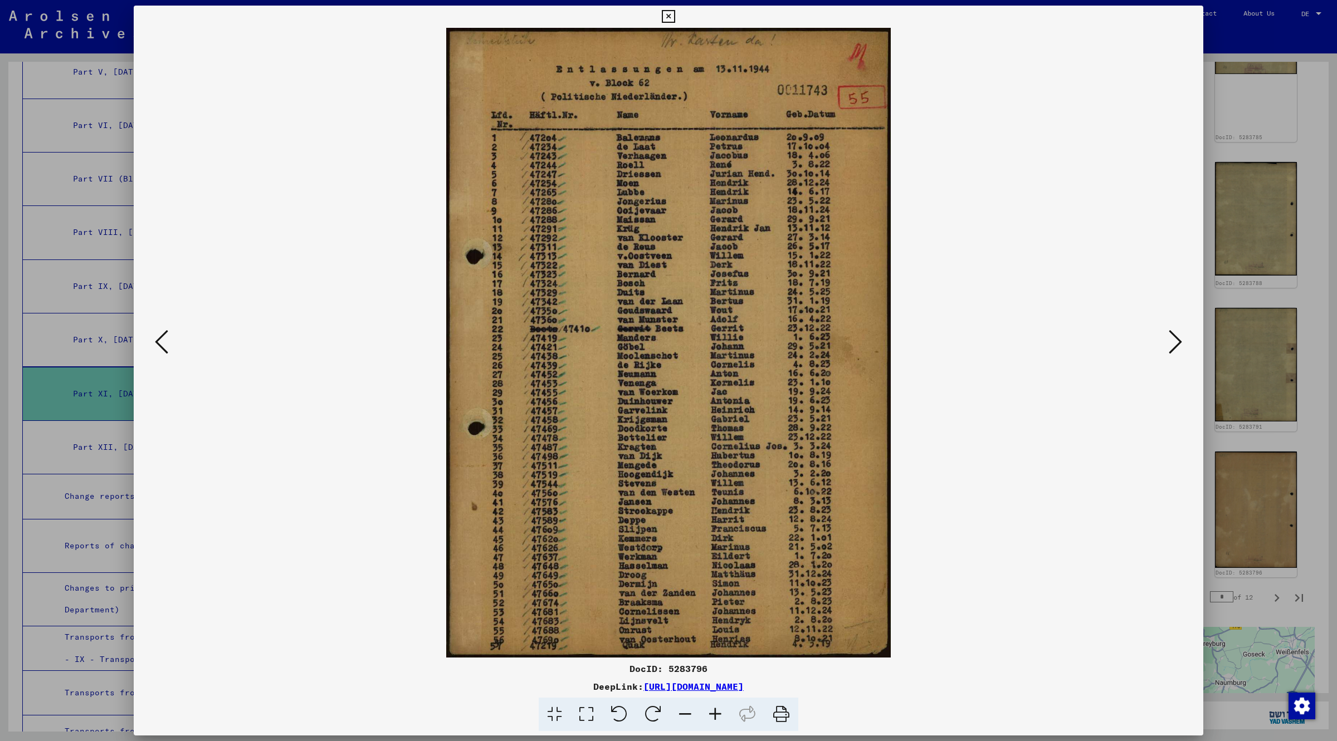
click at [663, 18] on icon at bounding box center [668, 16] width 13 height 13
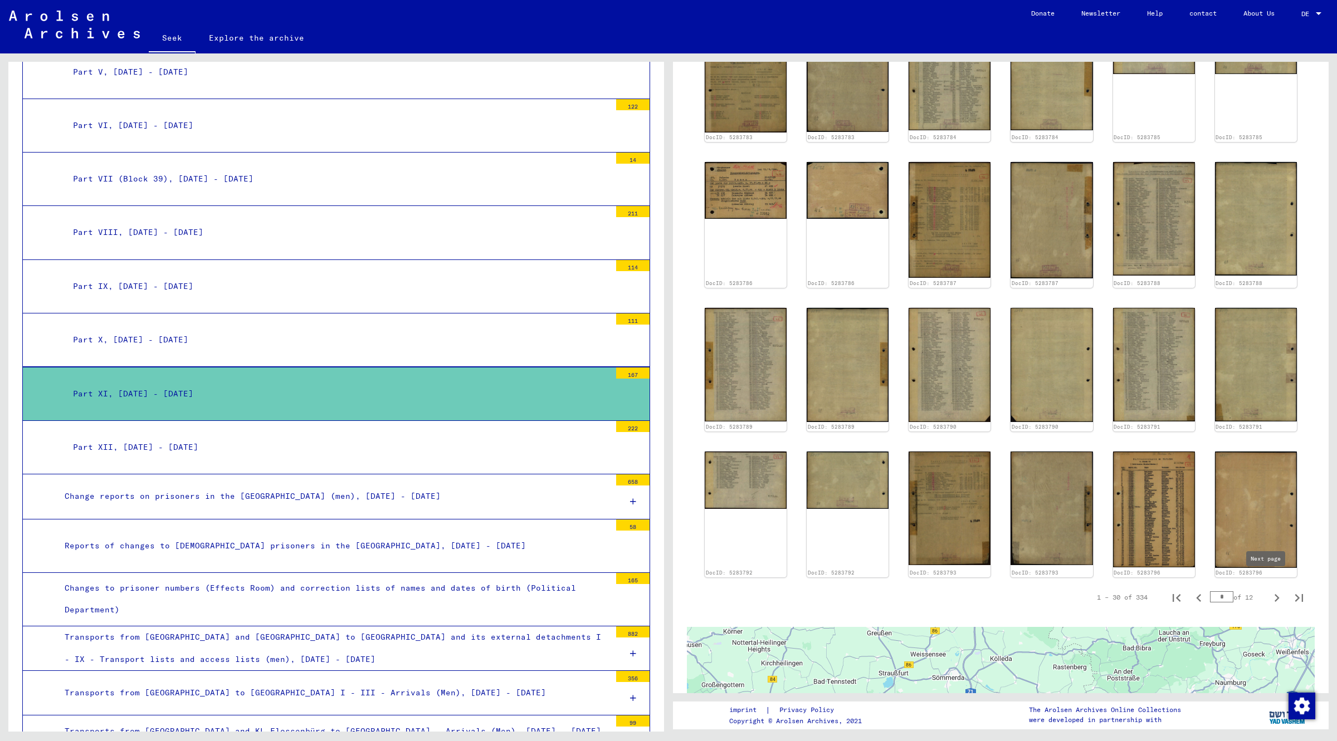
click at [1274, 594] on icon "Next page" at bounding box center [1276, 598] width 5 height 8
type input "*"
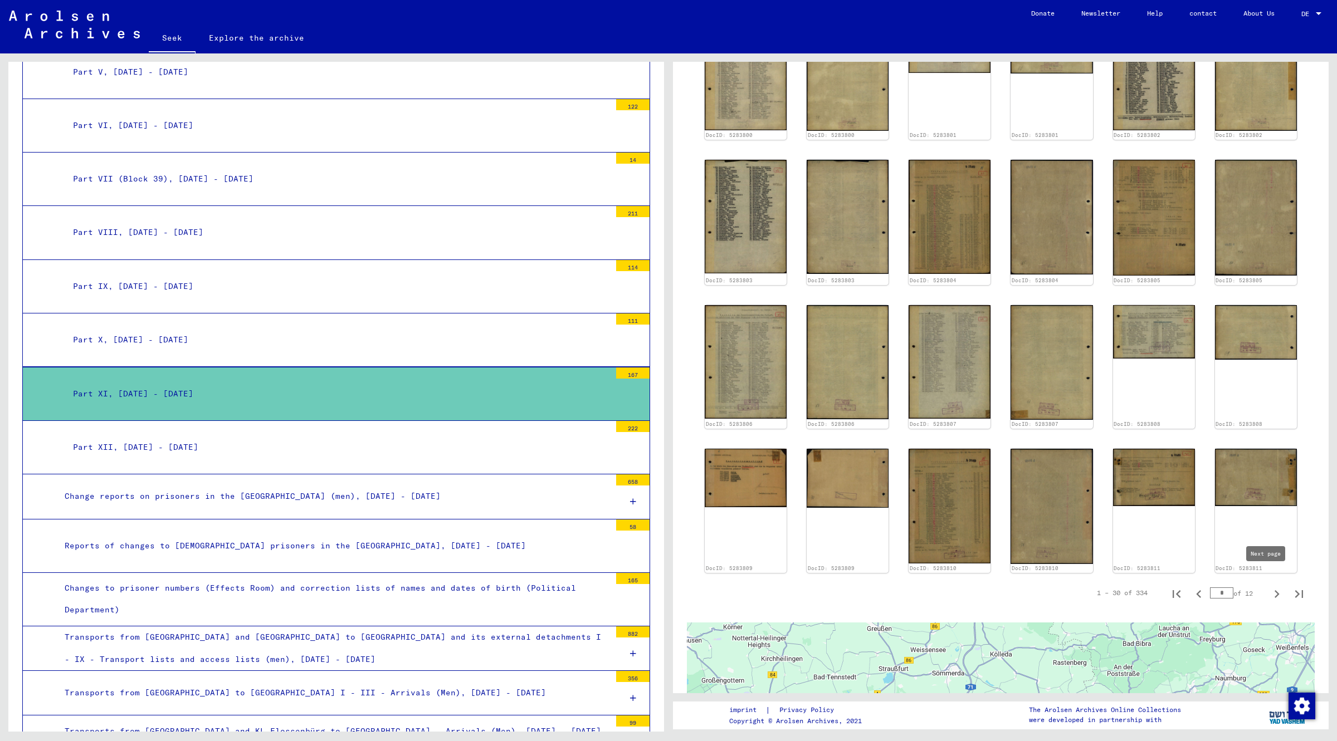
click at [1269, 586] on icon "Next page" at bounding box center [1277, 594] width 16 height 16
type input "*"
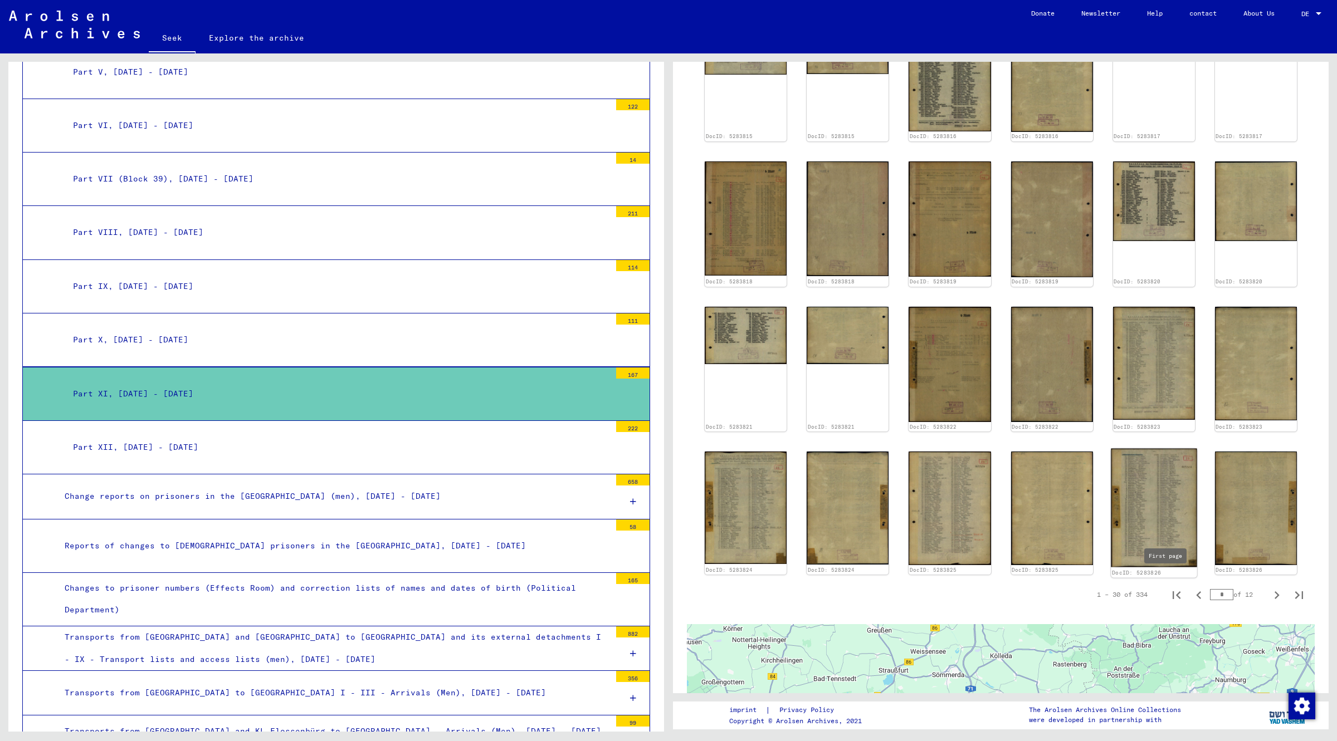
click at [1185, 525] on img at bounding box center [1153, 507] width 86 height 119
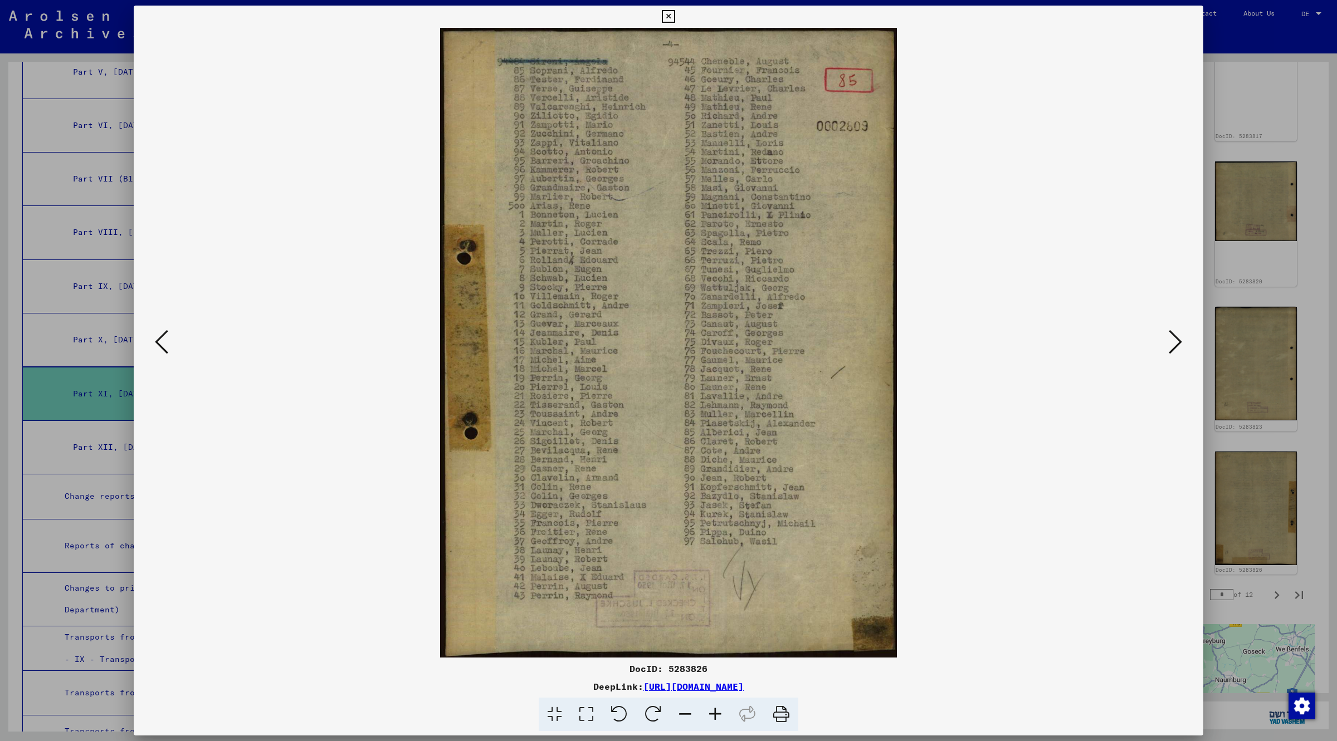
click at [674, 13] on icon at bounding box center [668, 16] width 13 height 13
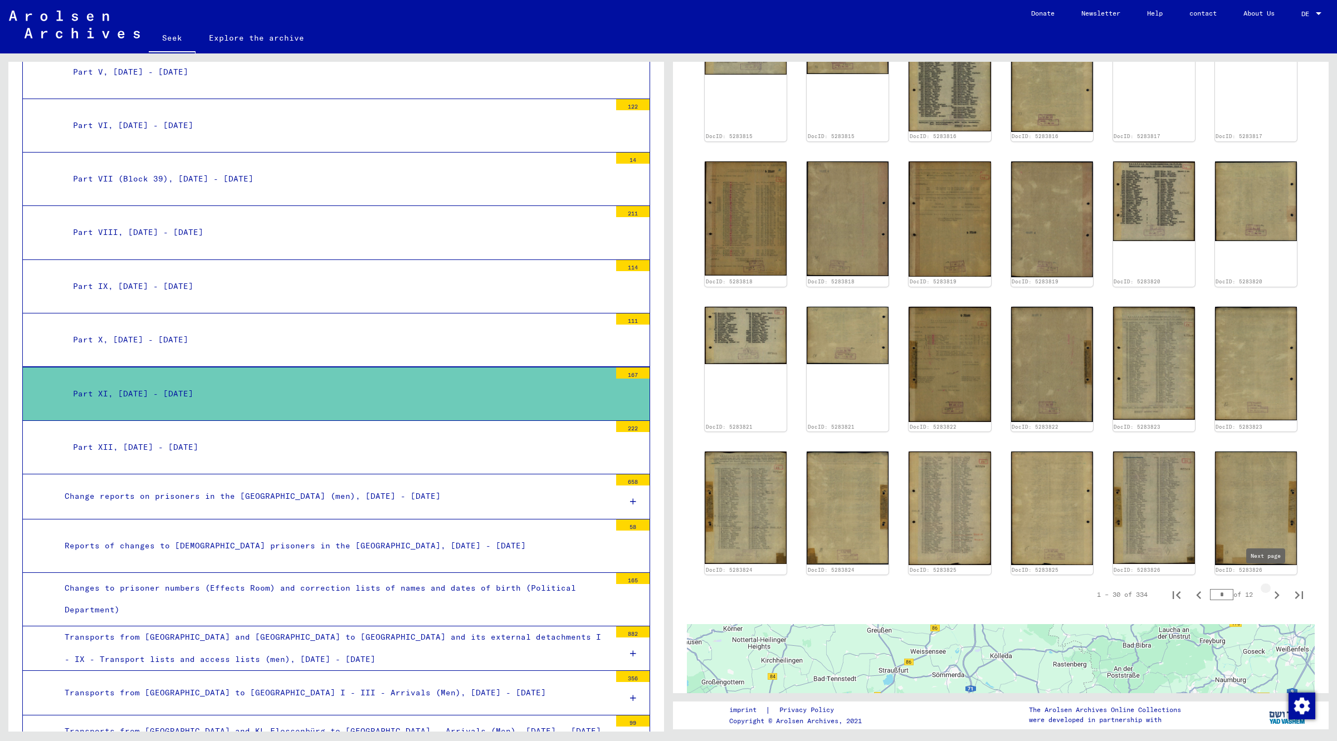
click at [1269, 588] on icon "Next page" at bounding box center [1277, 596] width 16 height 16
type input "*"
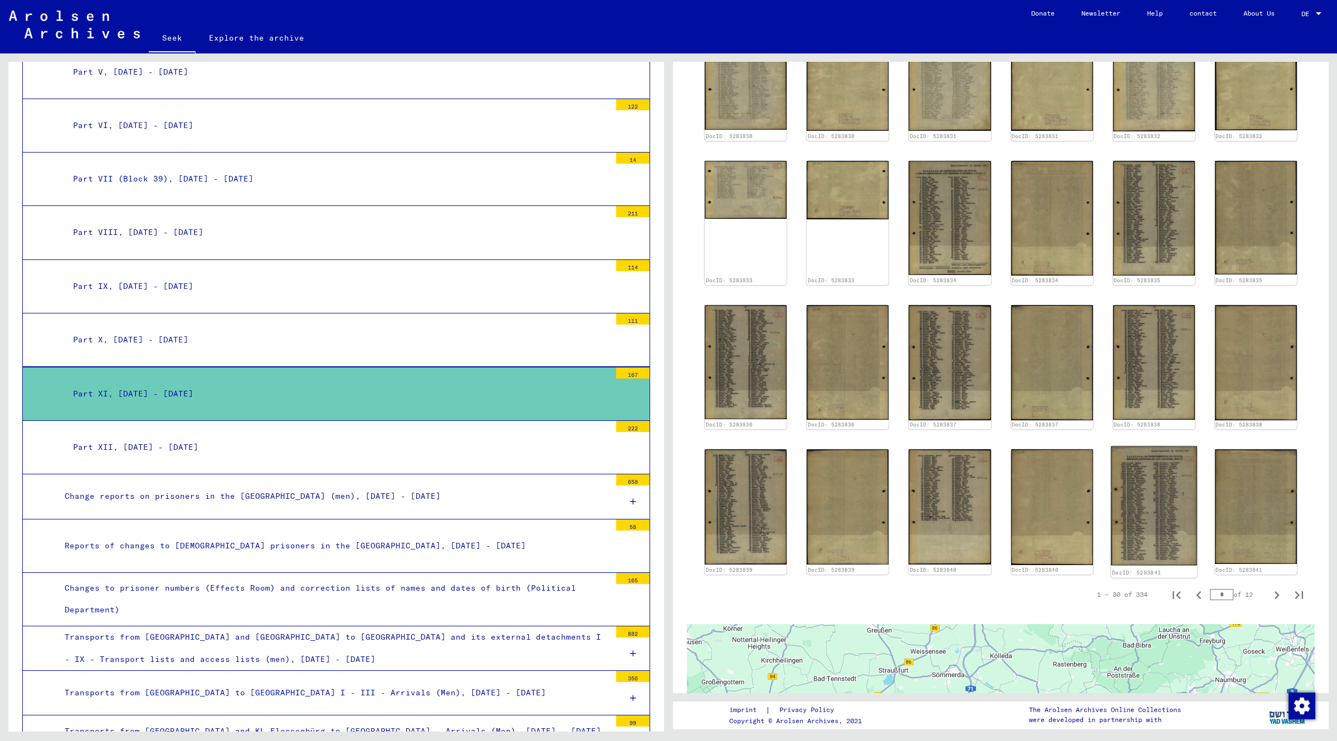
click at [1137, 500] on img at bounding box center [1153, 506] width 86 height 119
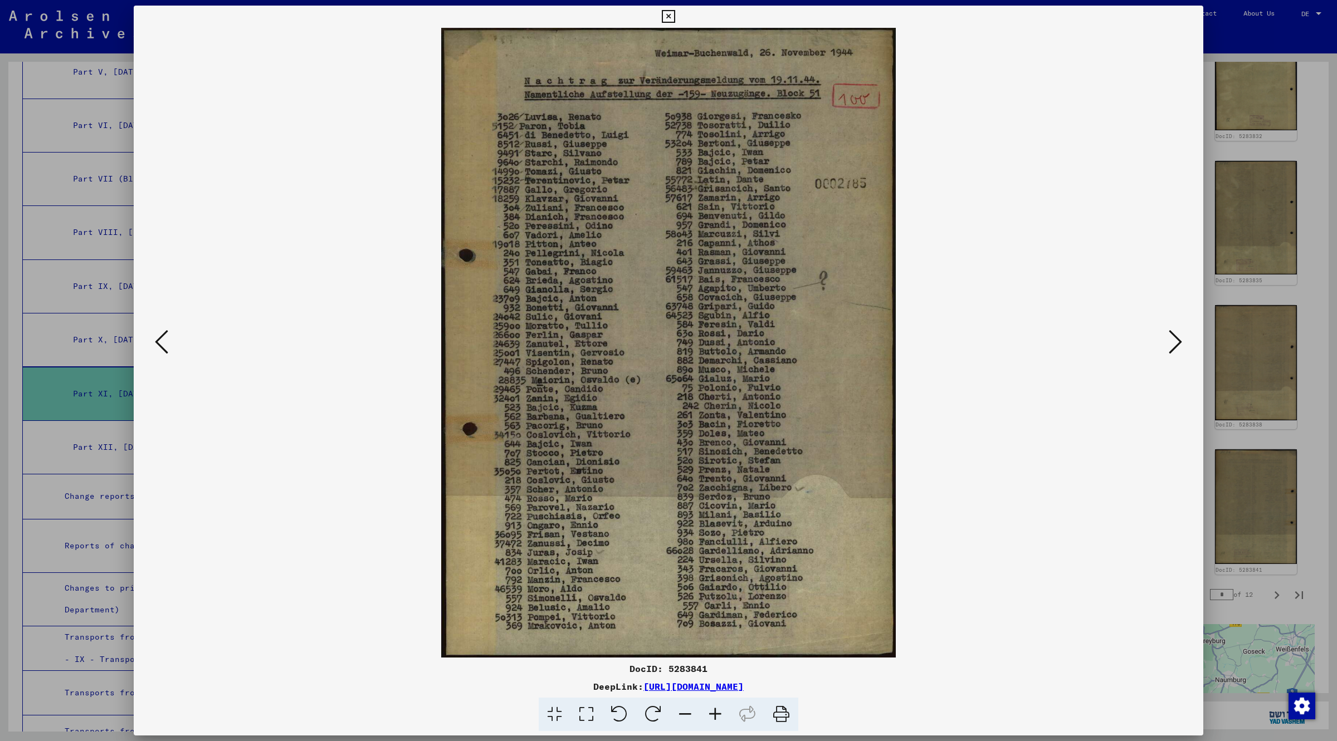
click at [669, 13] on icon at bounding box center [668, 16] width 13 height 13
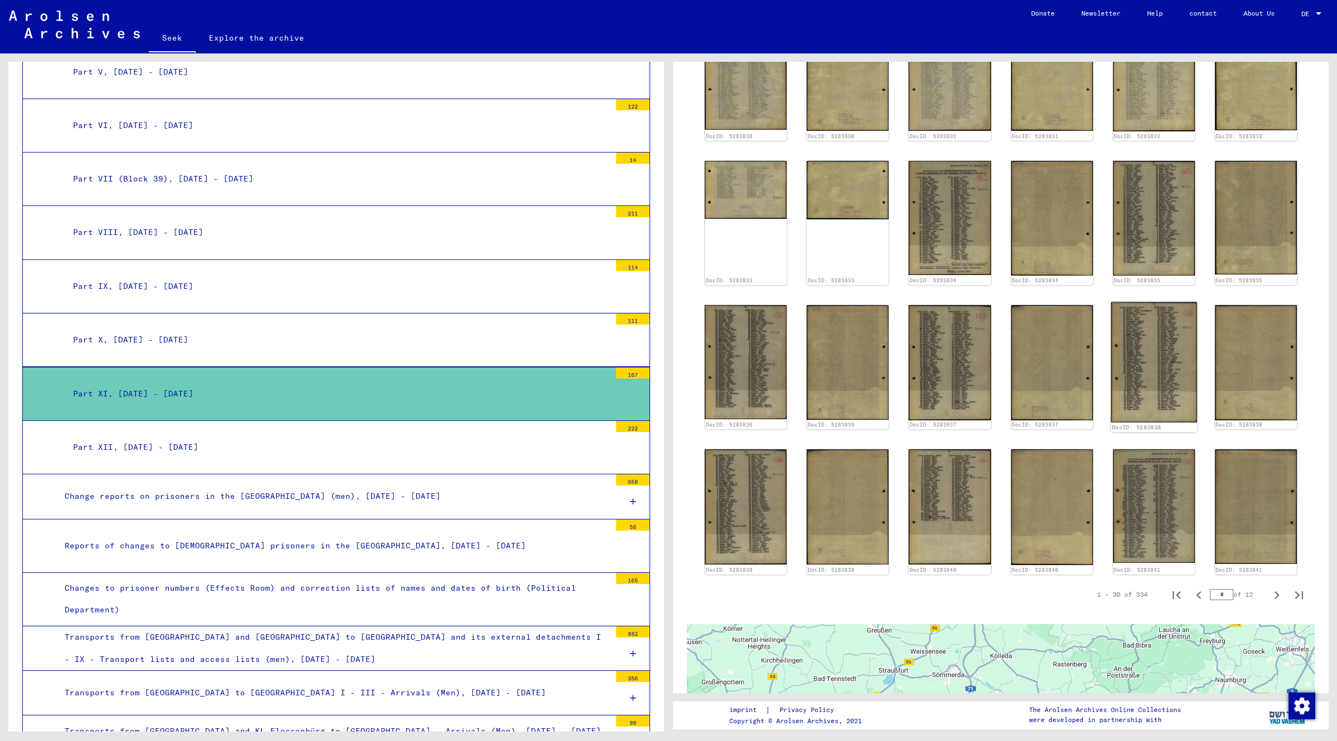
click at [1140, 339] on img at bounding box center [1153, 362] width 86 height 120
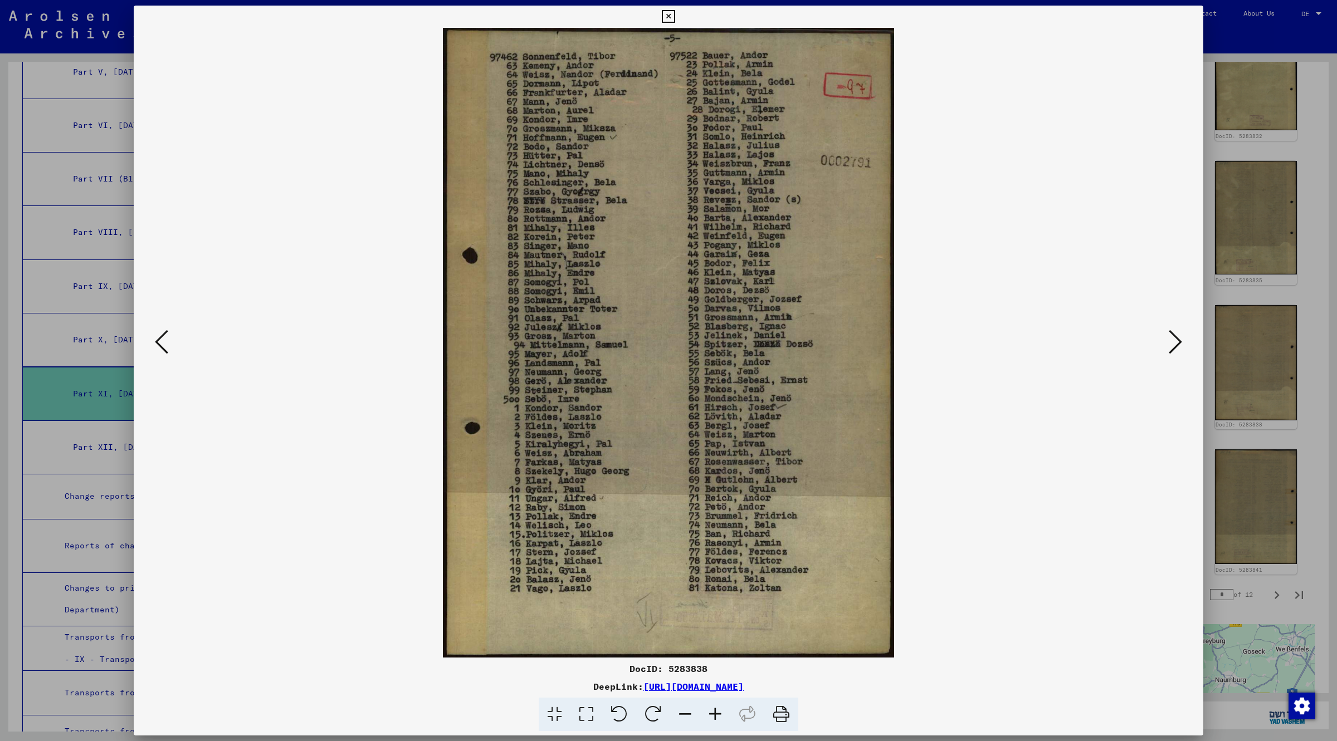
click at [665, 12] on icon at bounding box center [668, 16] width 13 height 13
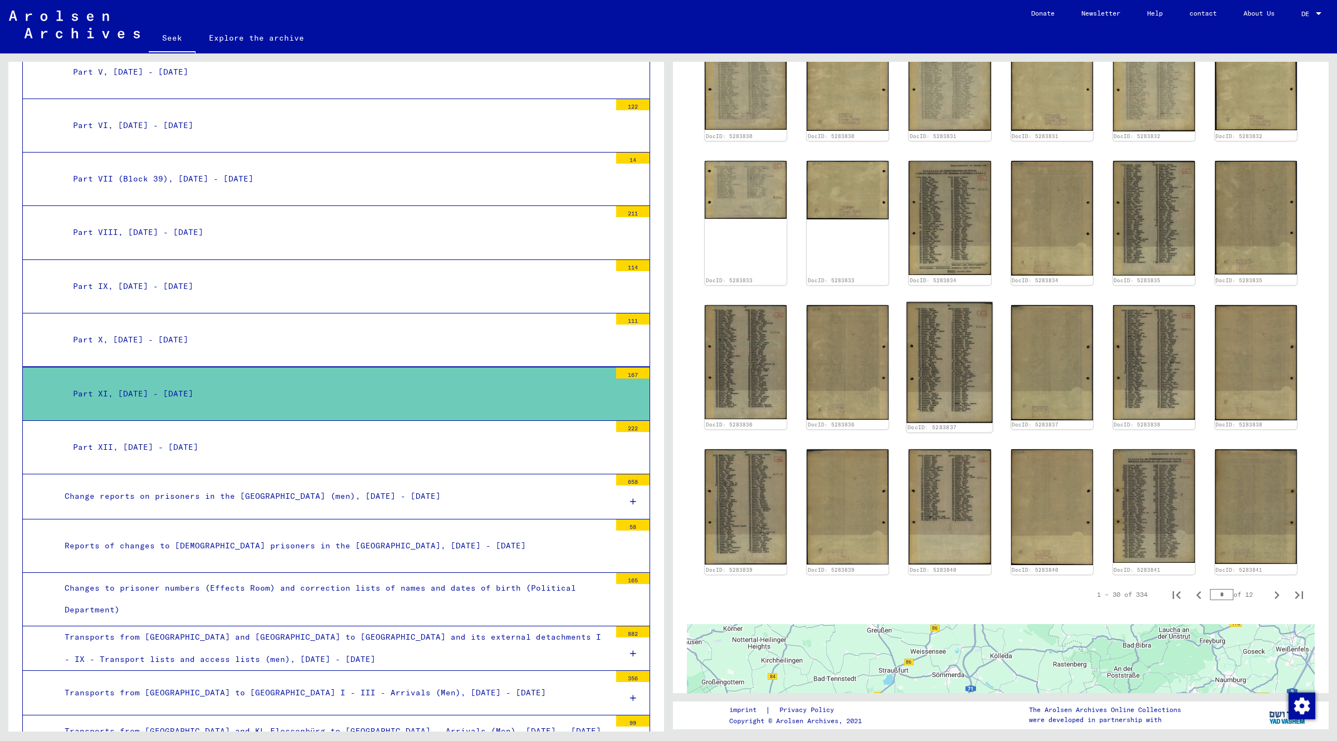
click at [947, 356] on img at bounding box center [950, 362] width 86 height 121
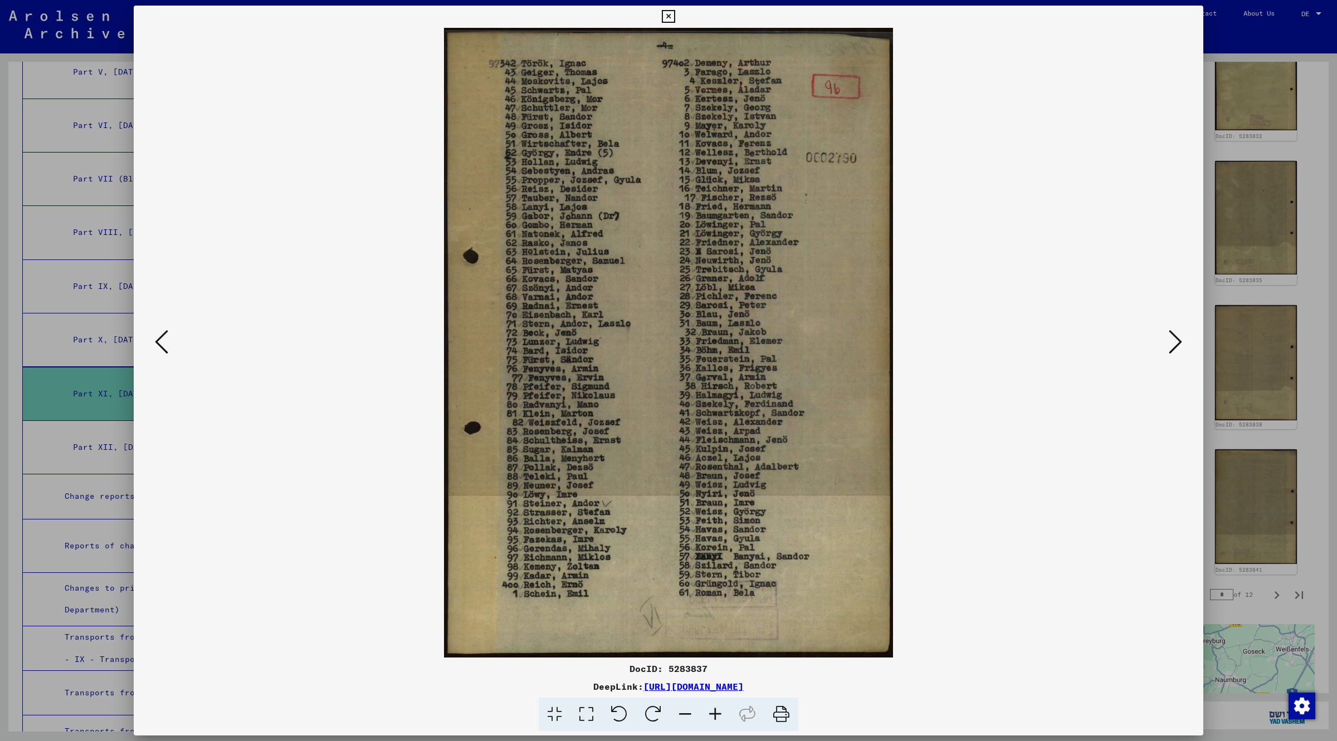
click at [671, 17] on icon at bounding box center [668, 16] width 13 height 13
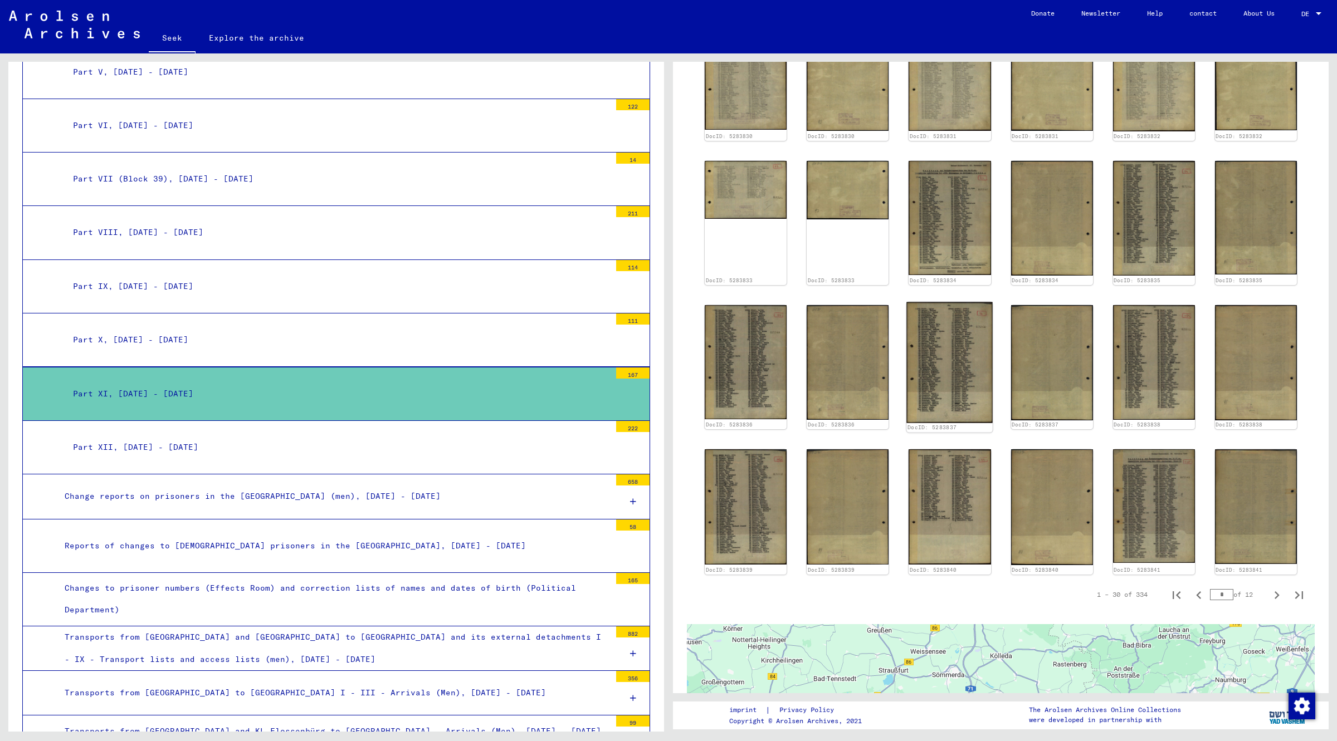
click at [962, 360] on img at bounding box center [950, 362] width 86 height 121
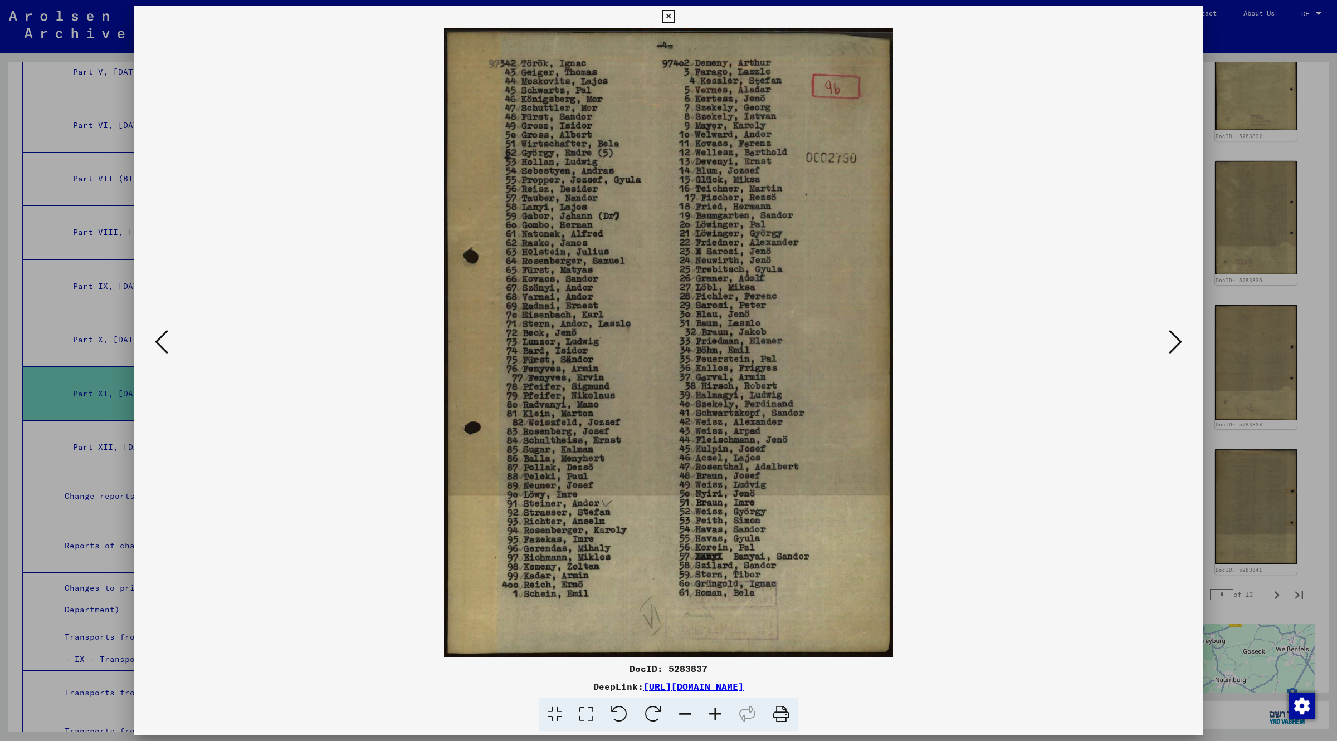
click at [156, 345] on icon at bounding box center [161, 342] width 13 height 27
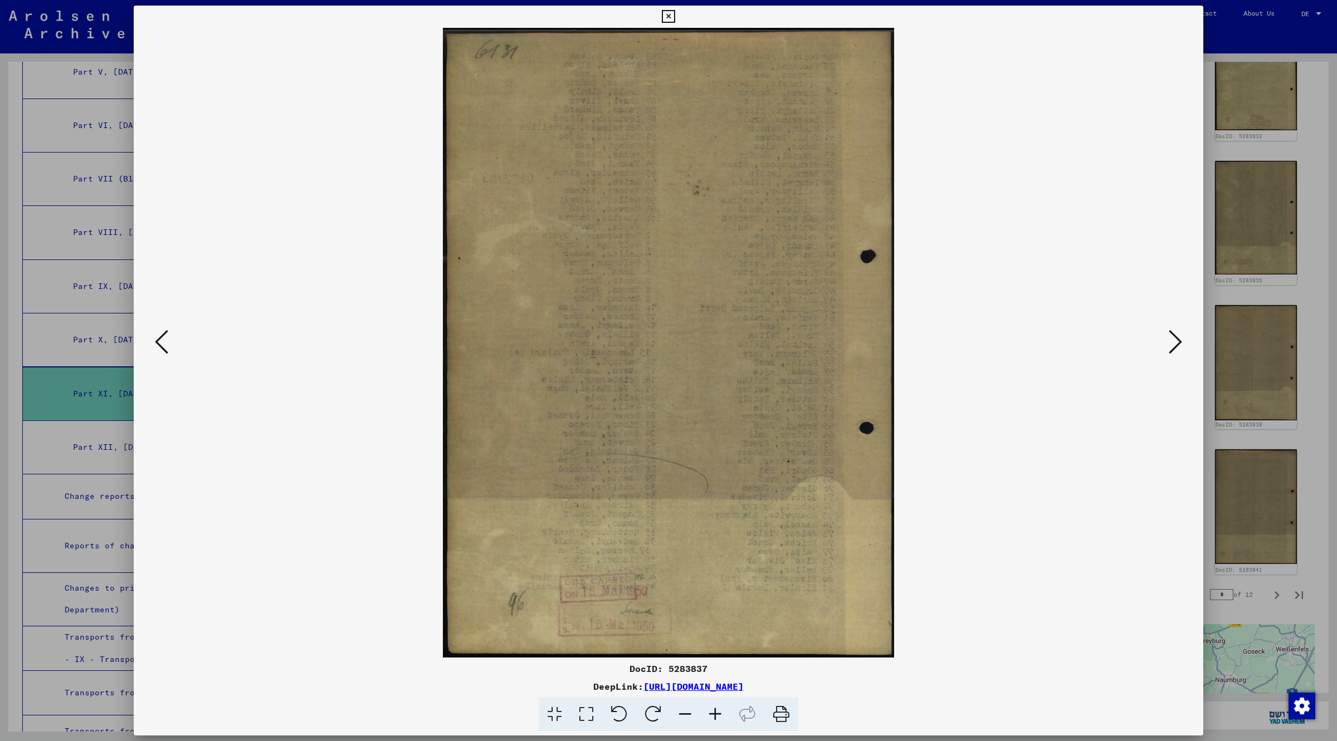
click at [156, 345] on icon at bounding box center [161, 342] width 13 height 27
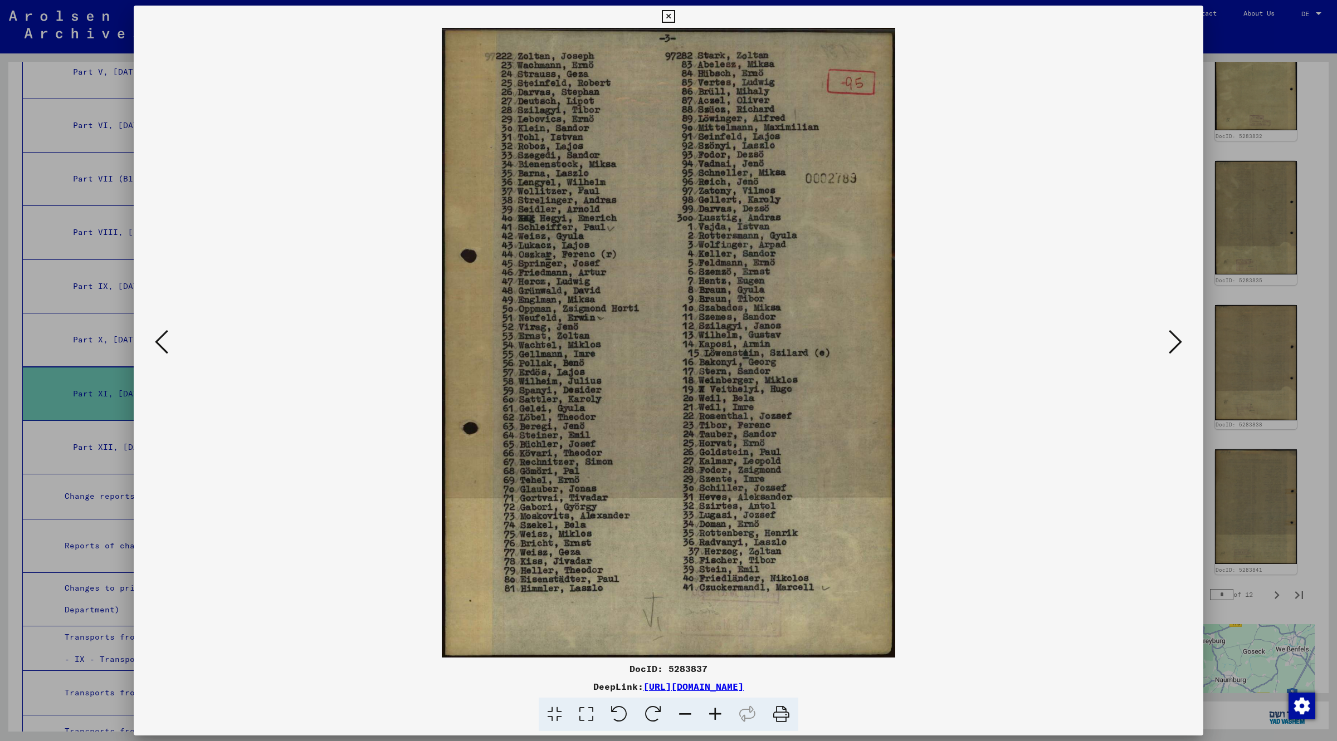
click at [156, 345] on icon at bounding box center [161, 342] width 13 height 27
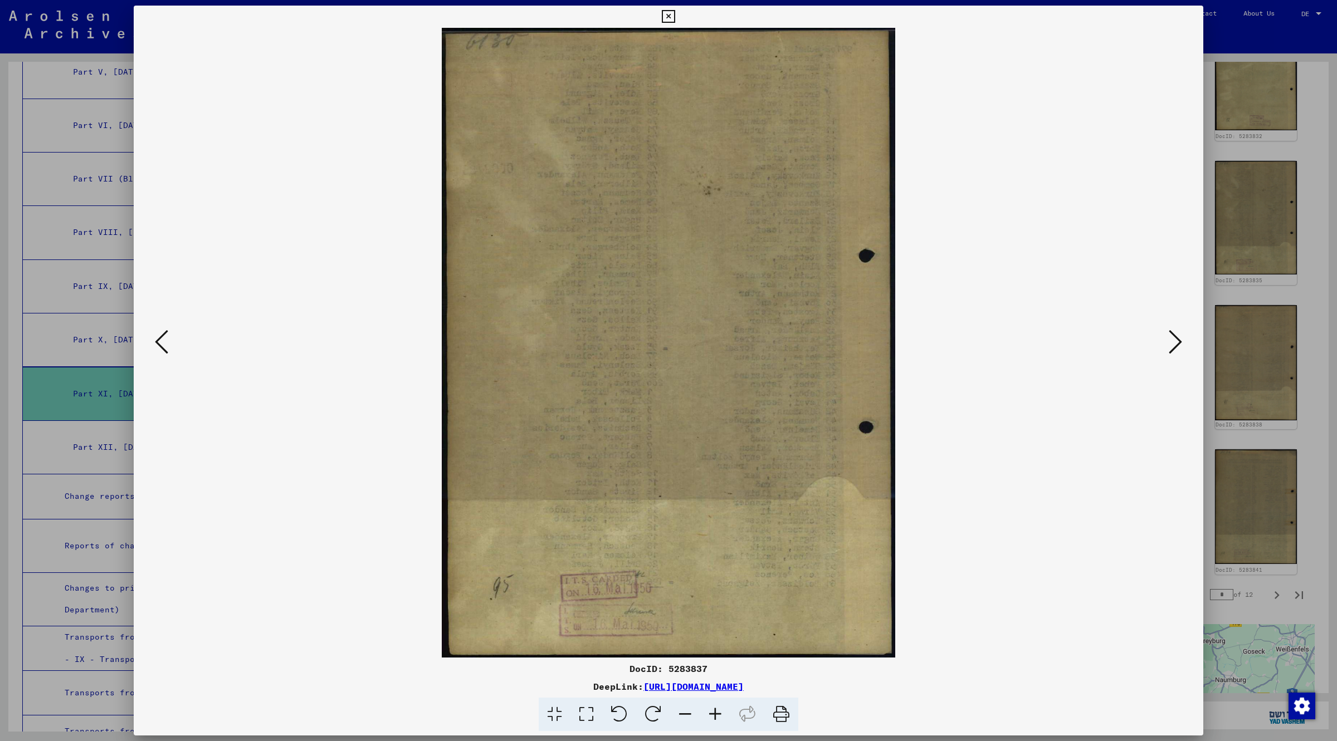
click at [156, 345] on icon at bounding box center [161, 342] width 13 height 27
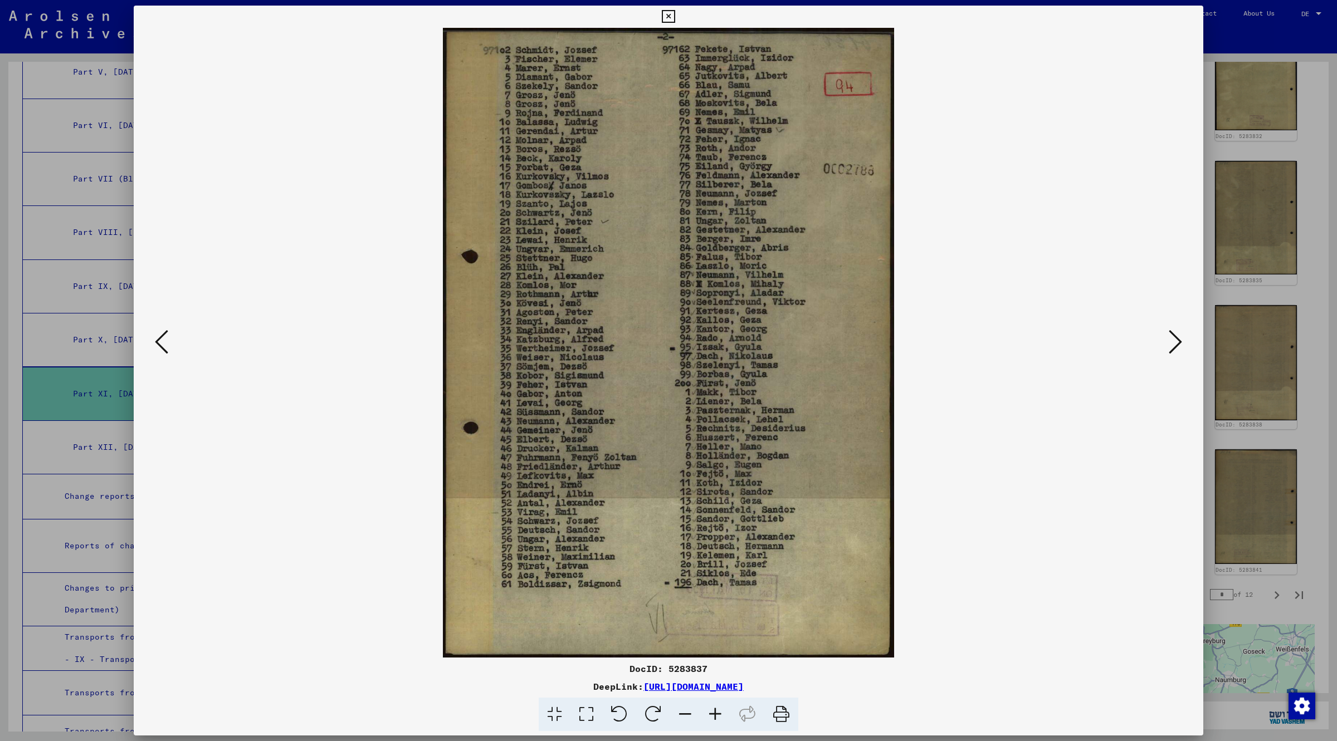
click at [156, 345] on icon at bounding box center [161, 342] width 13 height 27
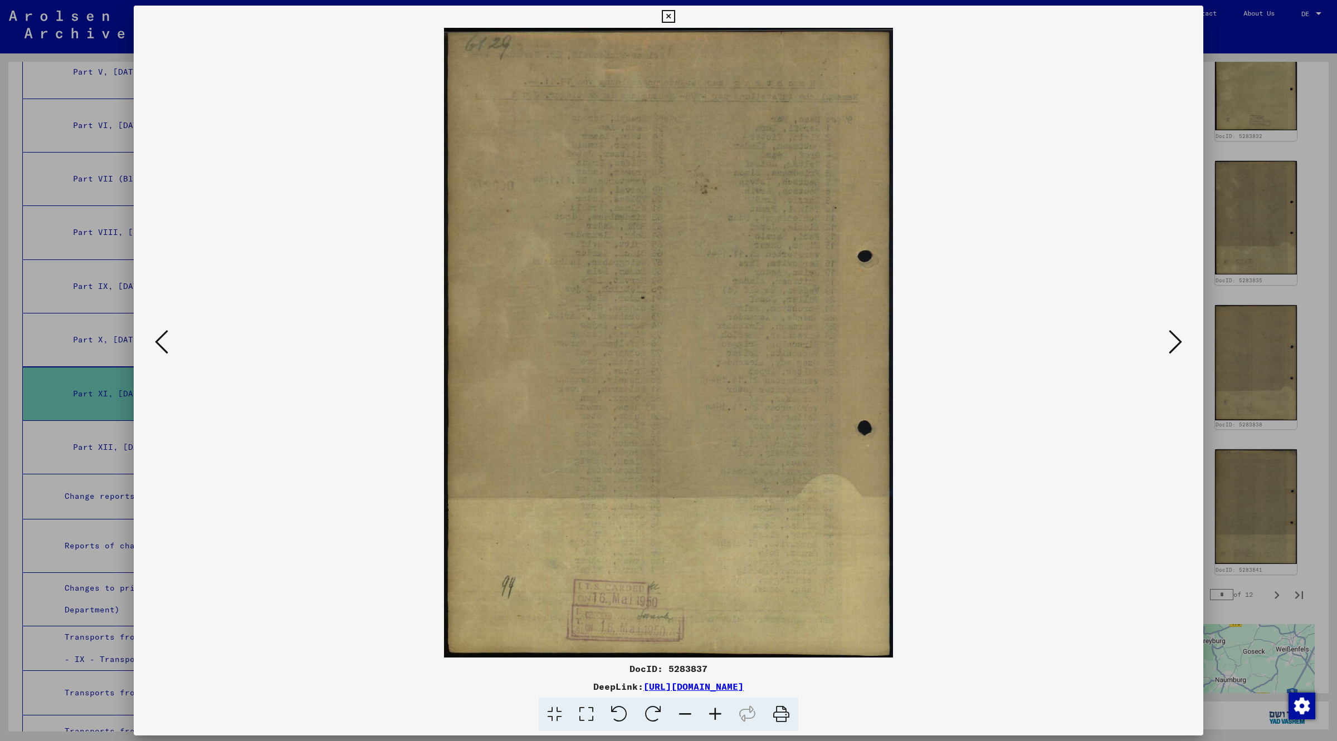
click at [156, 345] on icon at bounding box center [161, 342] width 13 height 27
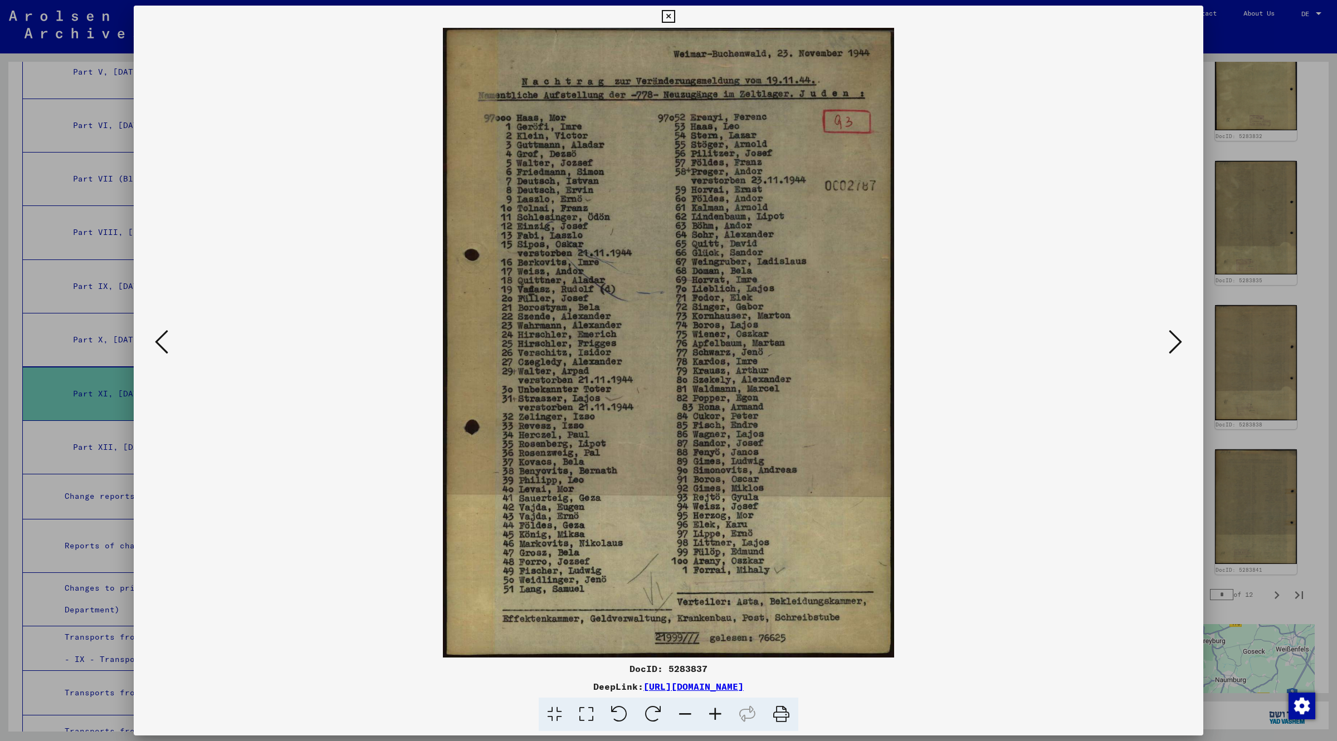
click at [674, 16] on button at bounding box center [667, 17] width 19 height 22
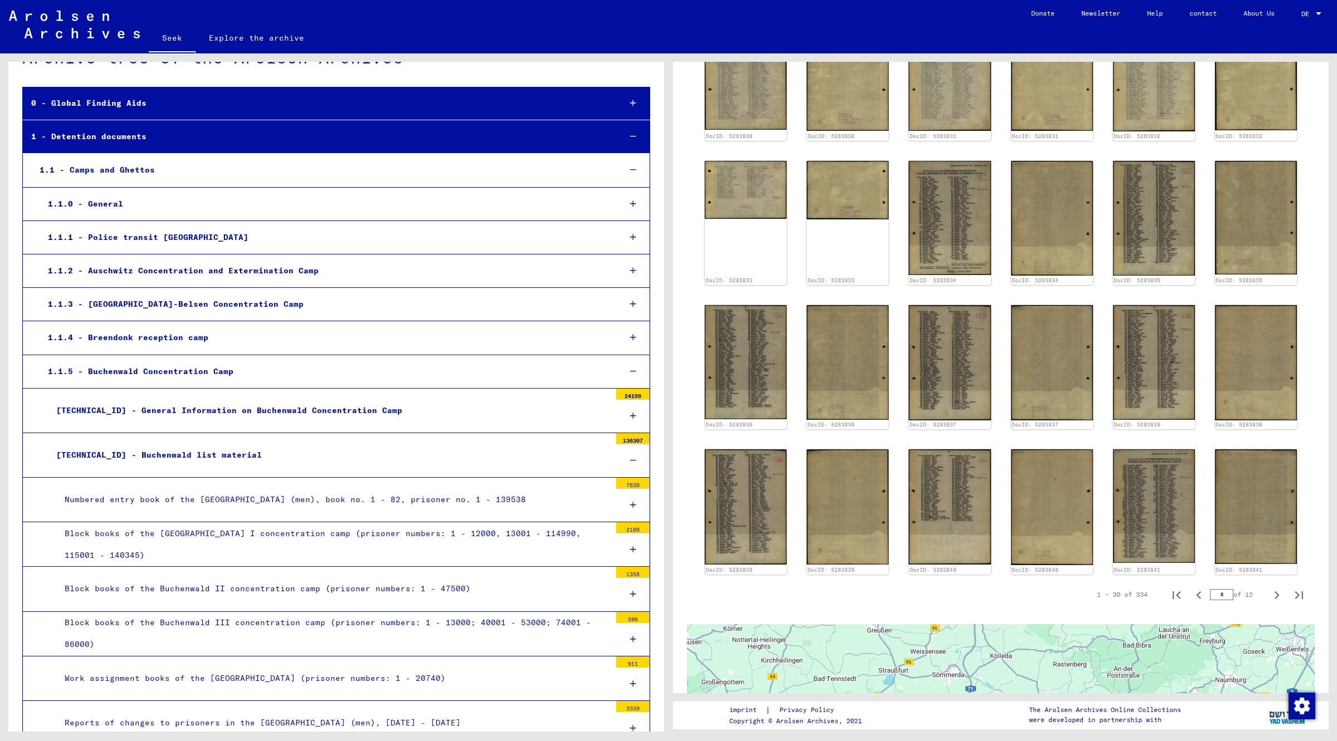
scroll to position [0, 0]
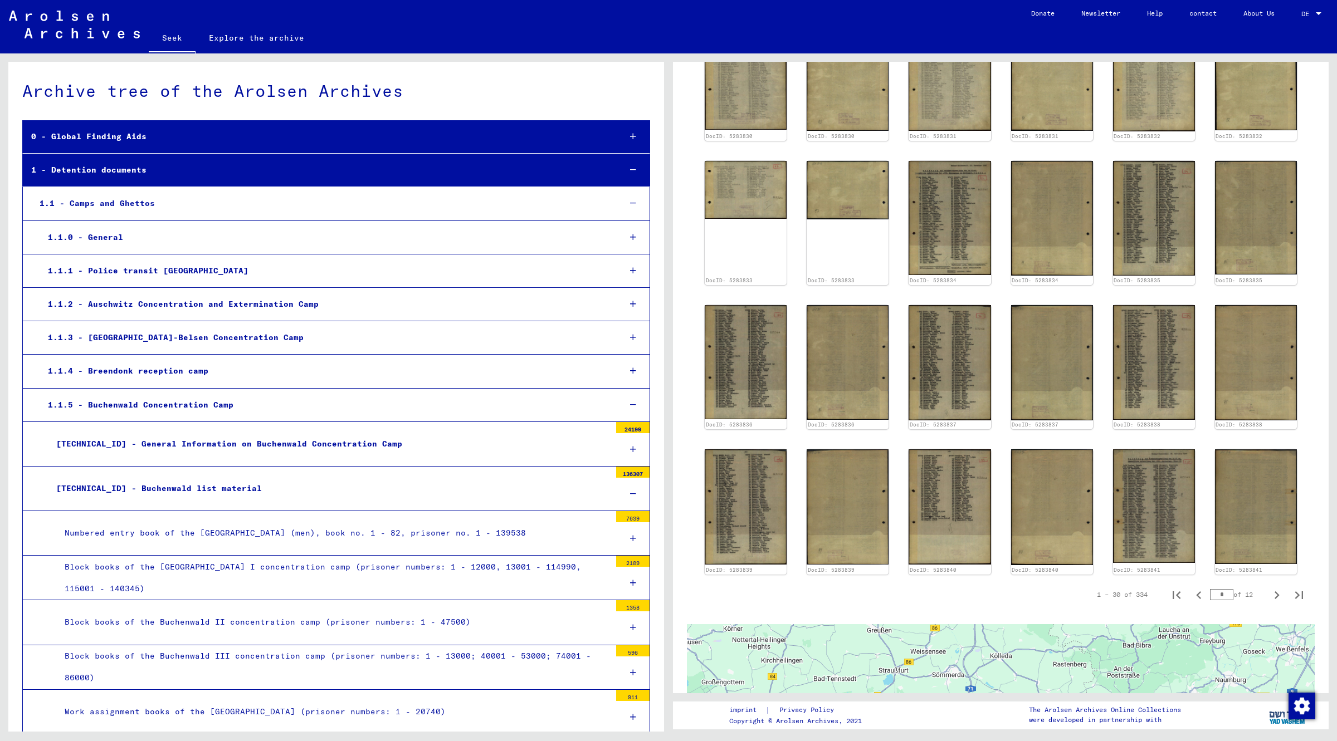
click at [246, 37] on font "Explore the archive" at bounding box center [256, 38] width 95 height 10
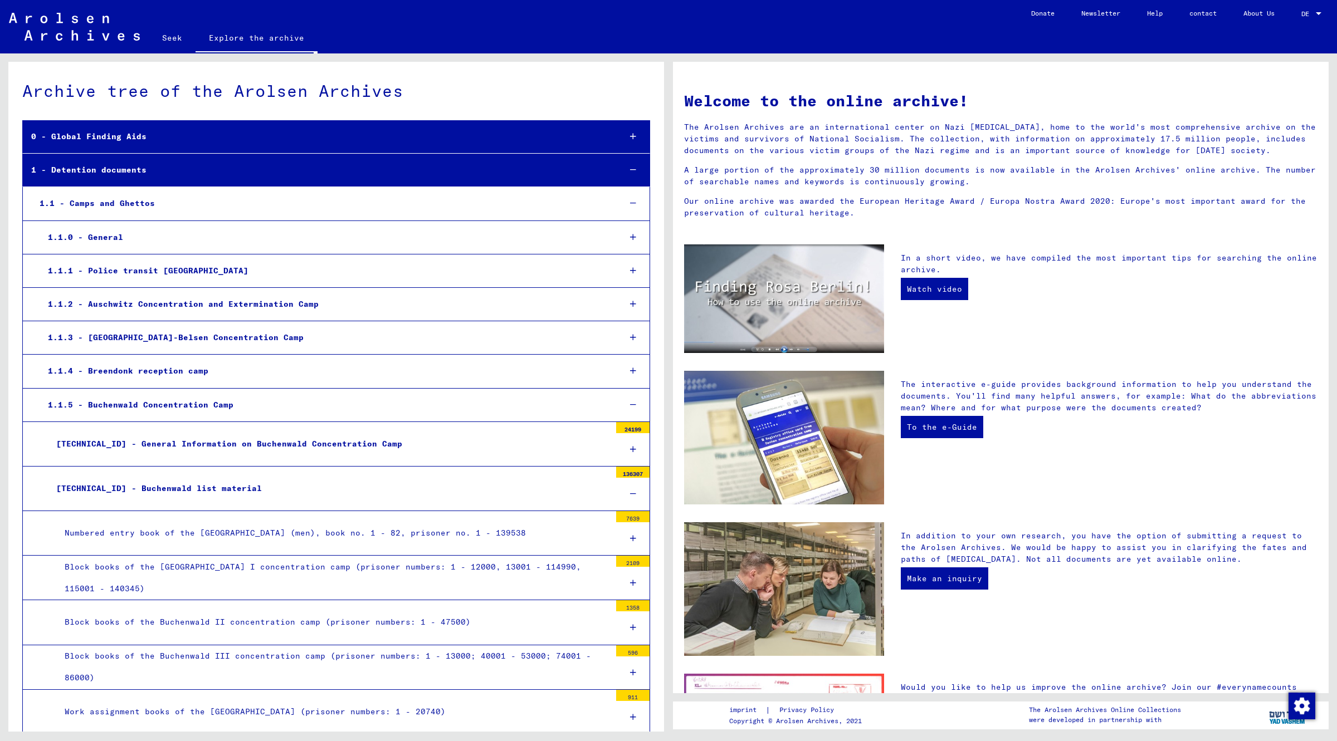
click at [174, 40] on font "Seek" at bounding box center [172, 38] width 20 height 10
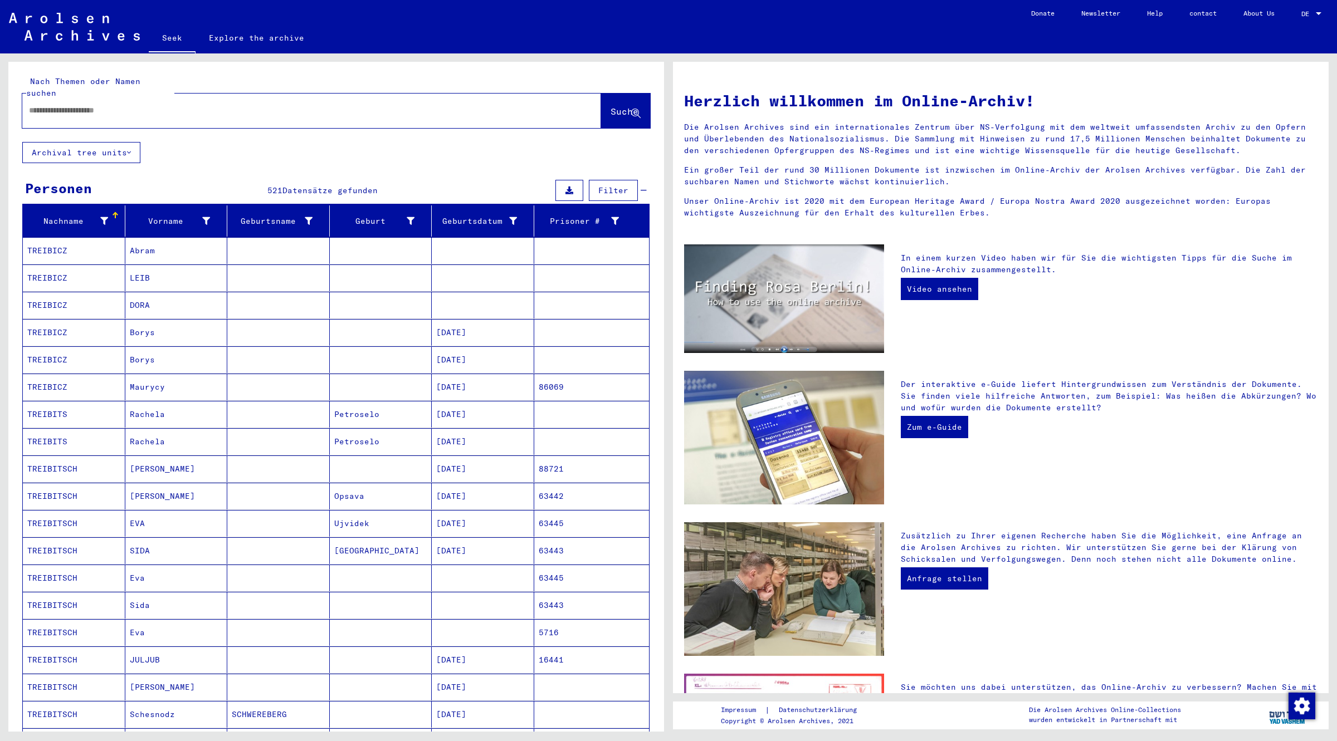
click at [103, 105] on input "text" at bounding box center [298, 111] width 539 height 12
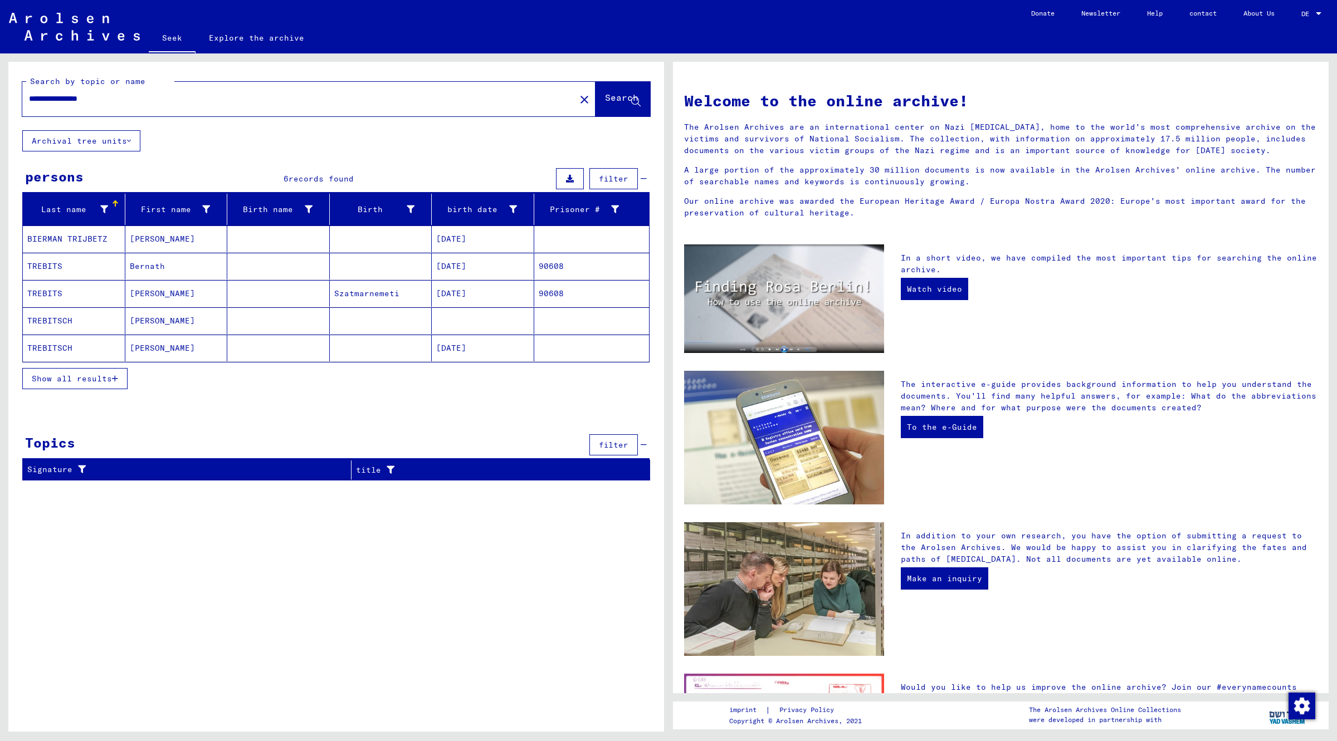
click at [87, 321] on mat-cell "TREBITSCH" at bounding box center [74, 320] width 102 height 27
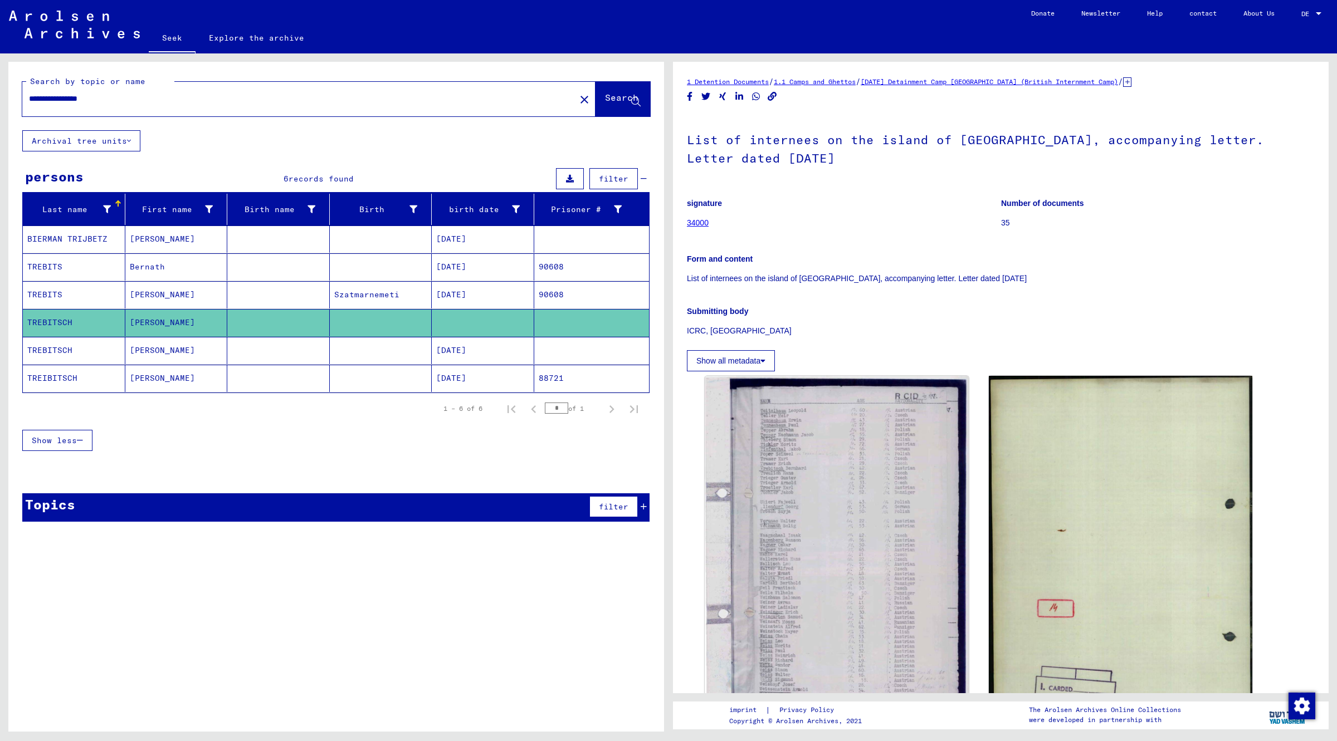
click at [98, 593] on div "**********" at bounding box center [335, 401] width 655 height 678
click at [95, 99] on input "**********" at bounding box center [299, 99] width 540 height 12
click at [48, 93] on input "**********" at bounding box center [299, 99] width 540 height 12
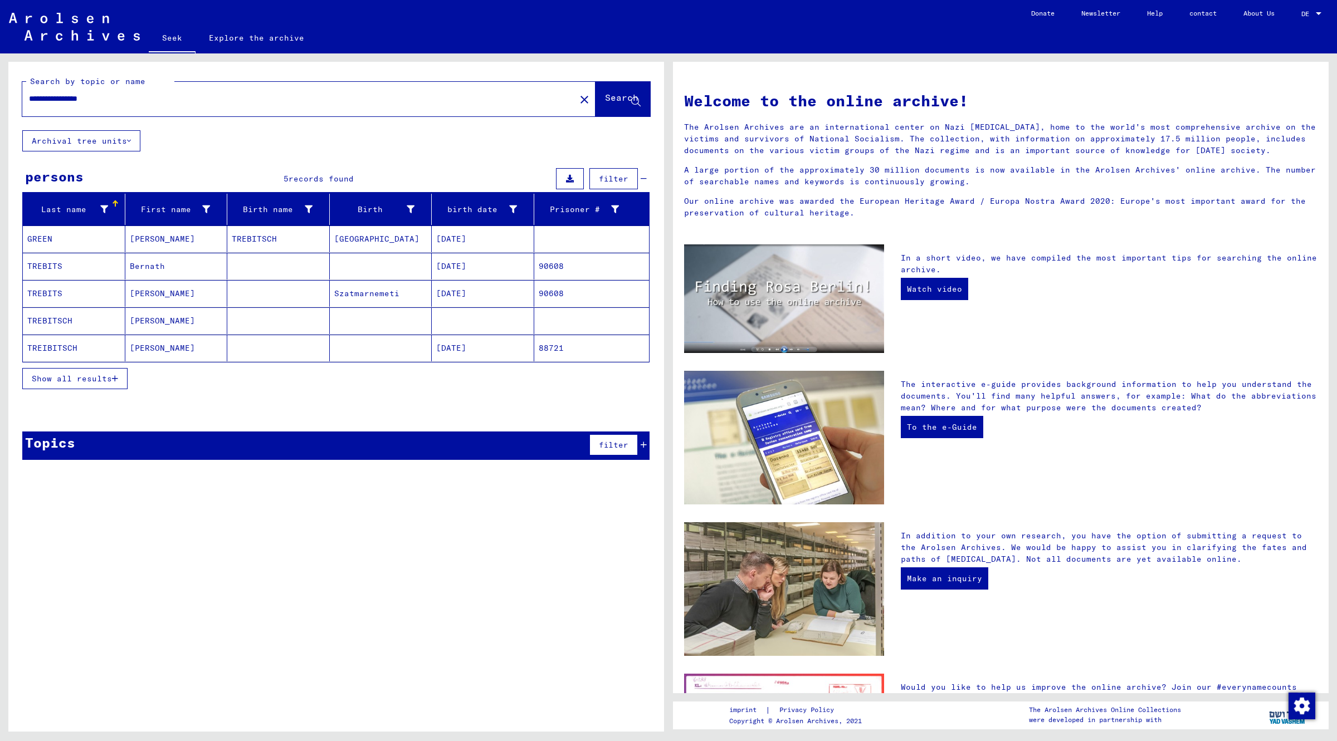
click at [53, 372] on button "Show all results" at bounding box center [74, 378] width 105 height 21
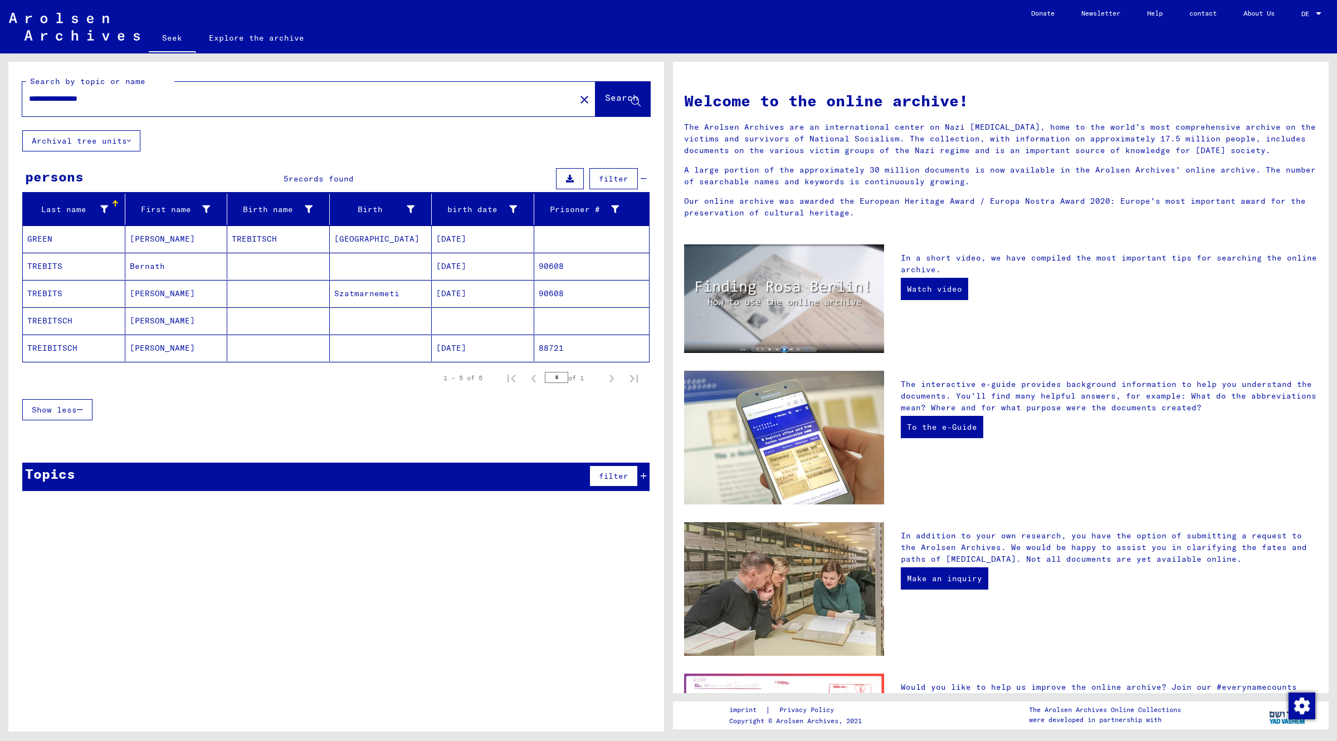
click at [46, 310] on mat-cell "TREBITSCH" at bounding box center [74, 320] width 102 height 27
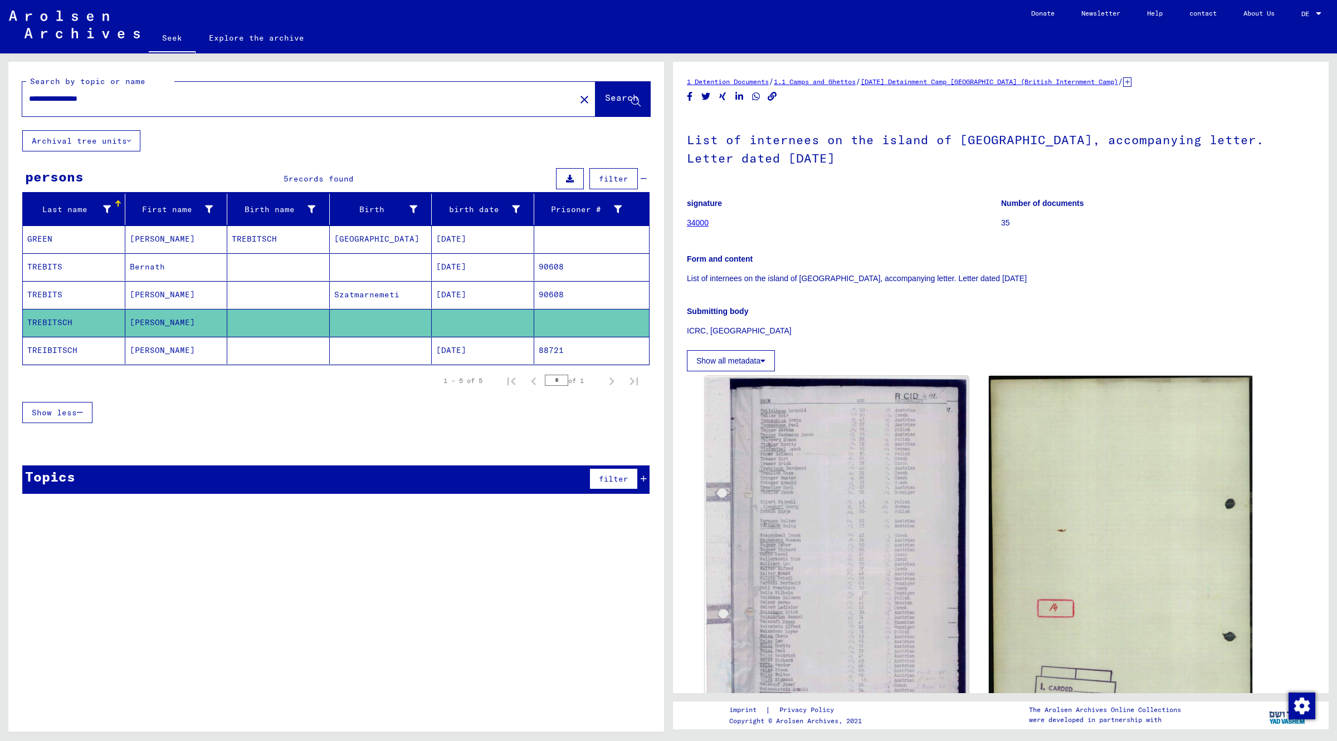
click at [62, 549] on div "**********" at bounding box center [335, 401] width 655 height 678
click at [94, 99] on input "**********" at bounding box center [299, 99] width 540 height 12
click at [93, 99] on input "**********" at bounding box center [299, 99] width 540 height 12
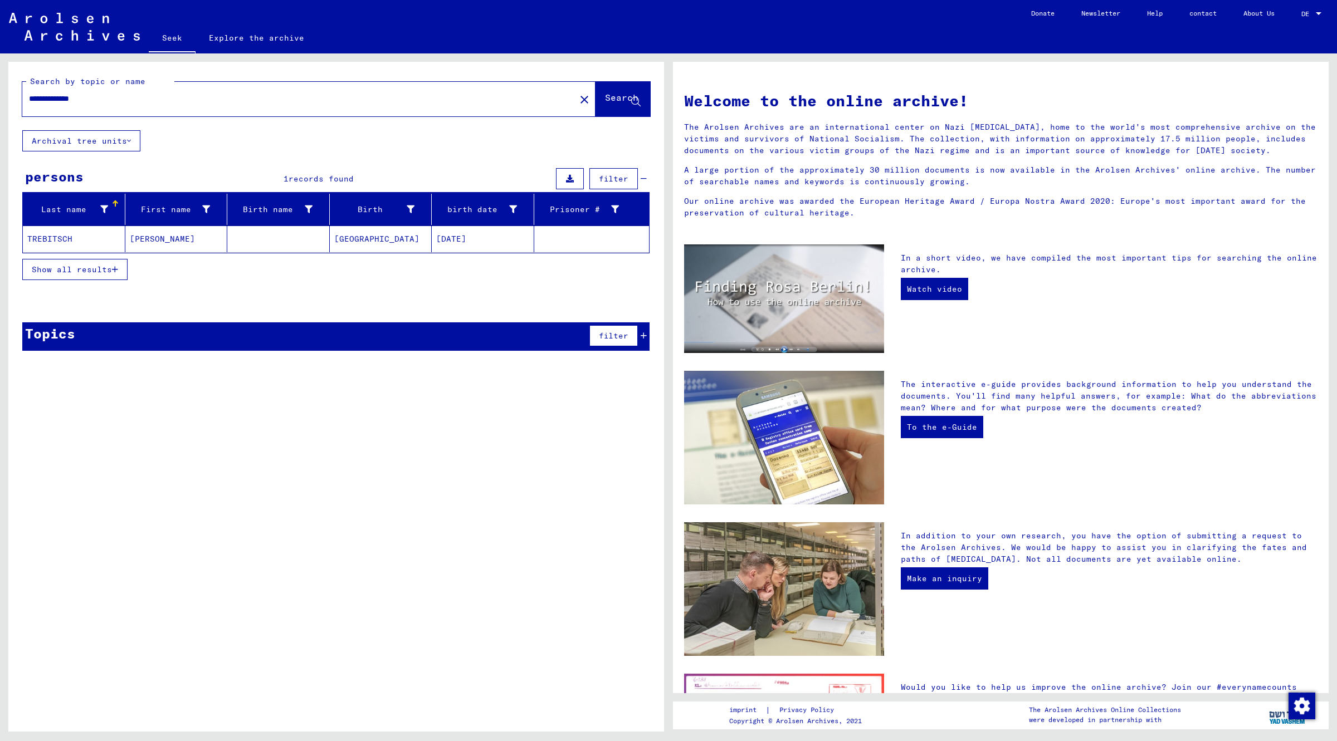
click at [90, 103] on input "**********" at bounding box center [295, 99] width 533 height 12
type input "********"
